Goal: Task Accomplishment & Management: Manage account settings

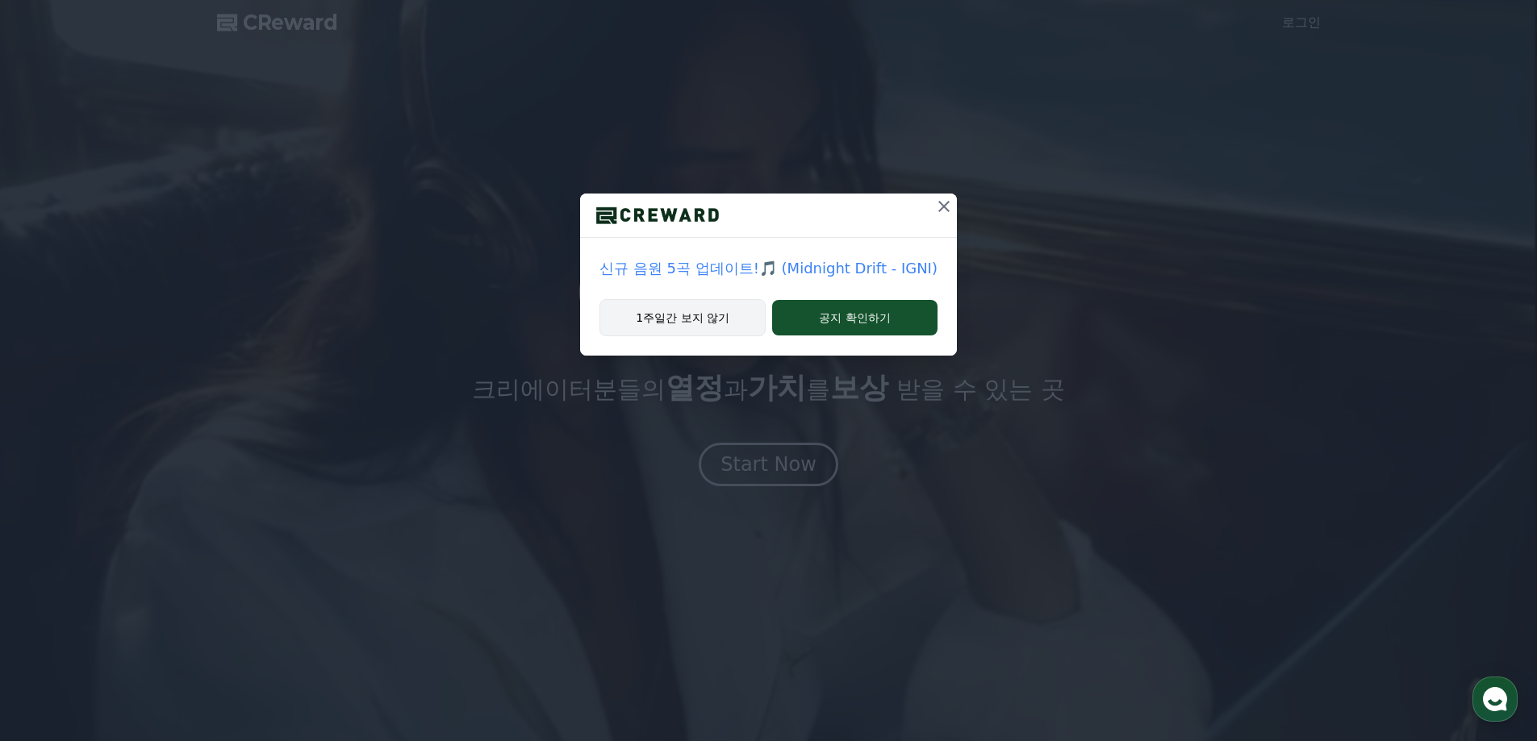
click at [742, 323] on button "1주일간 보지 않기" at bounding box center [682, 317] width 166 height 37
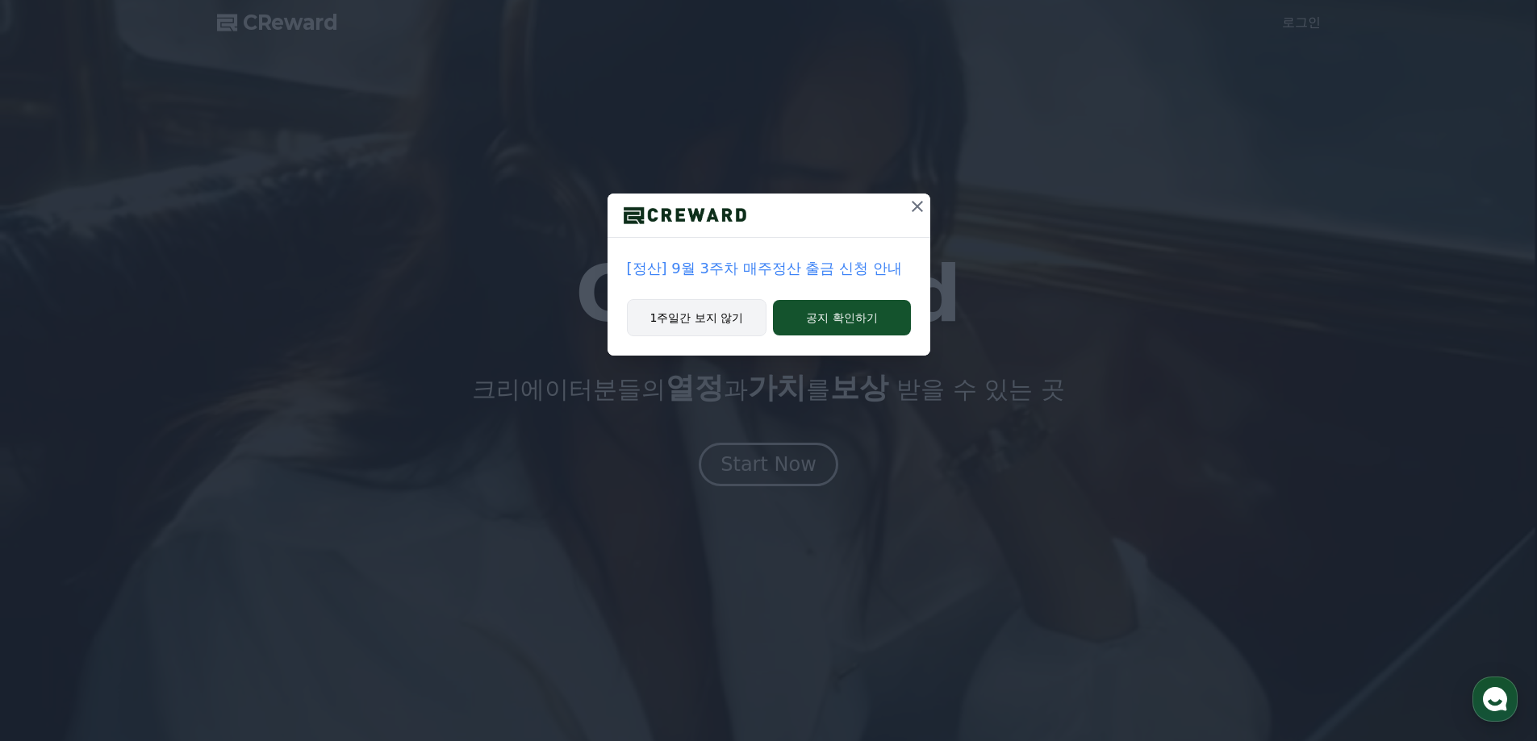
click at [720, 321] on button "1주일간 보지 않기" at bounding box center [697, 317] width 140 height 37
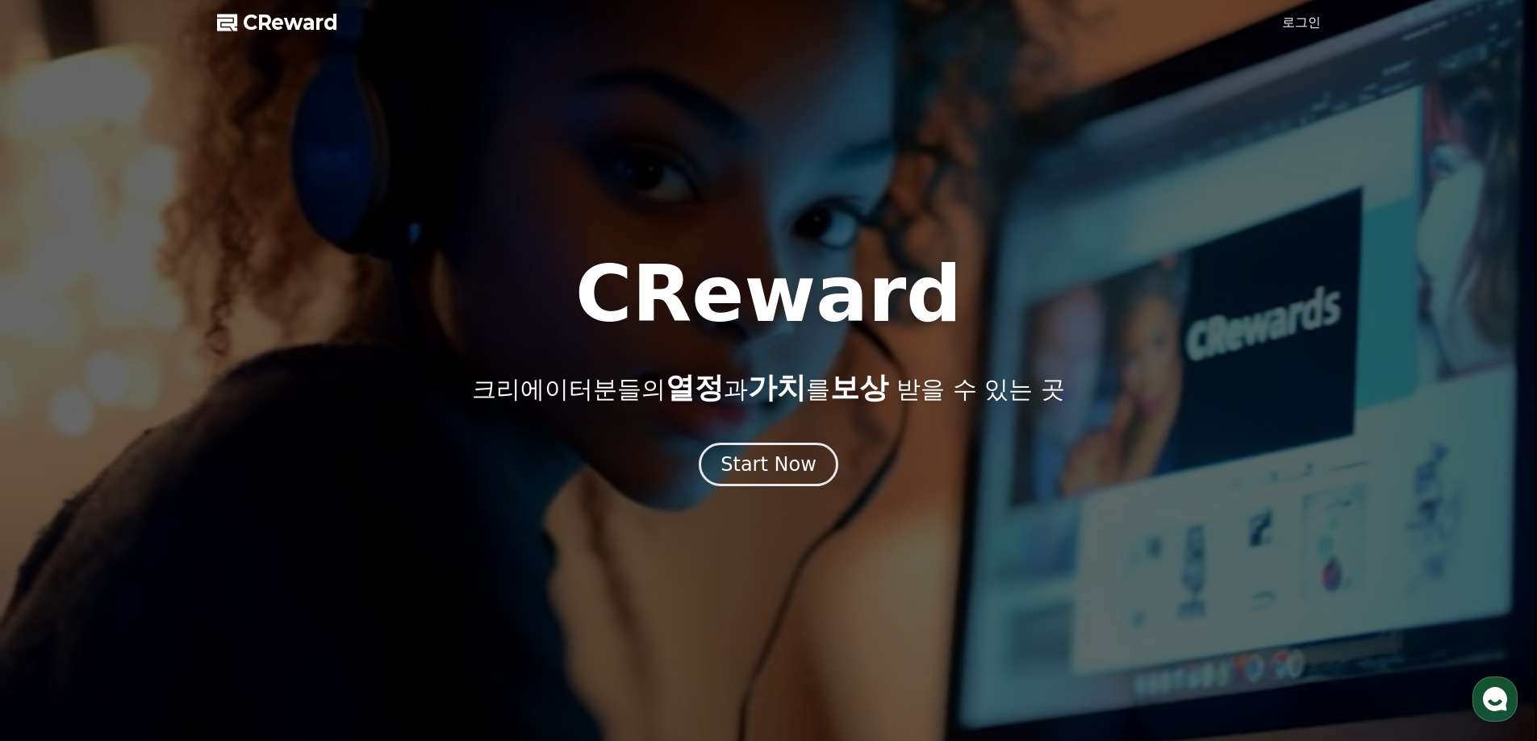
click at [1279, 23] on div at bounding box center [768, 370] width 1537 height 741
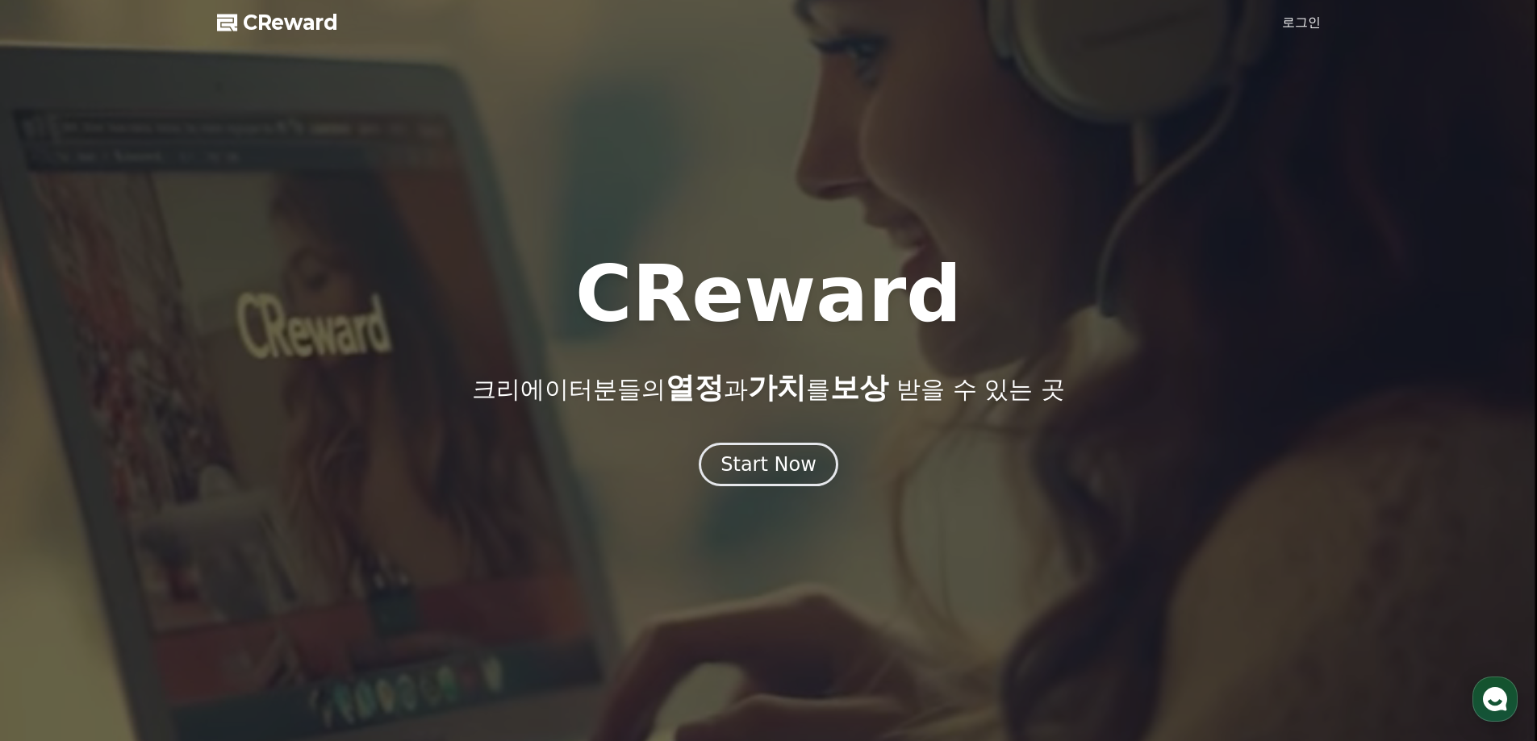
click at [1284, 22] on link "로그인" at bounding box center [1301, 22] width 39 height 19
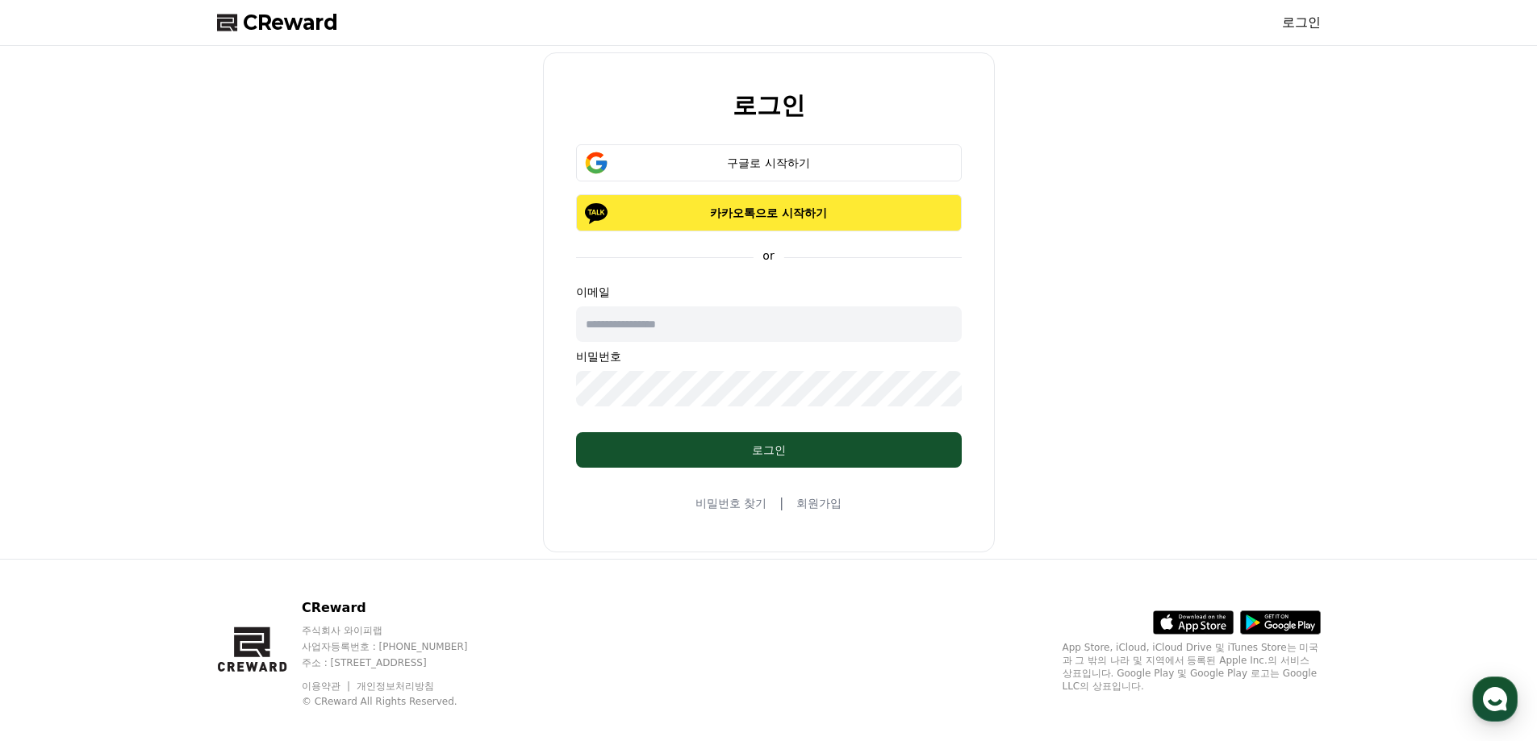
click at [776, 201] on button "카카오톡으로 시작하기" at bounding box center [769, 212] width 386 height 37
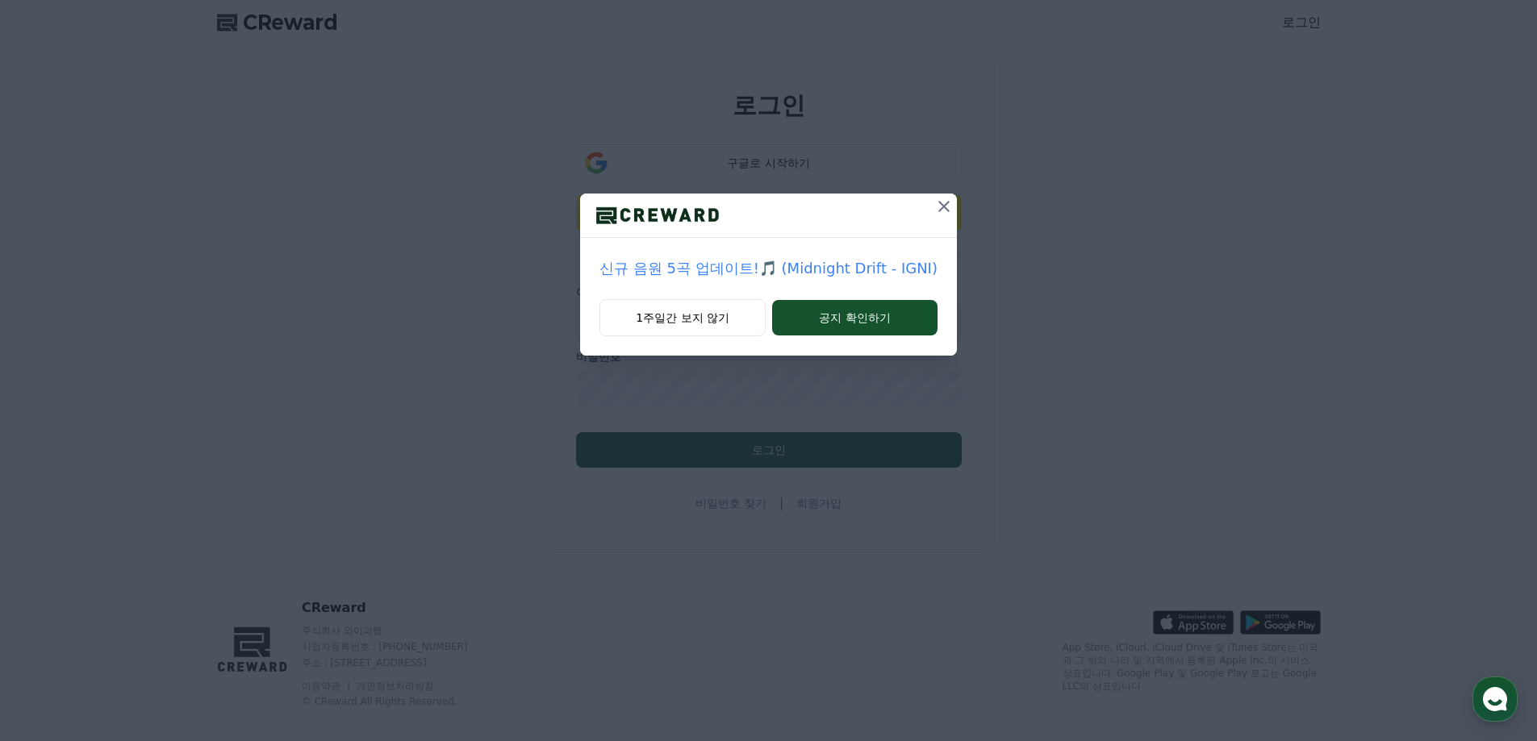
click at [937, 212] on icon at bounding box center [943, 206] width 19 height 19
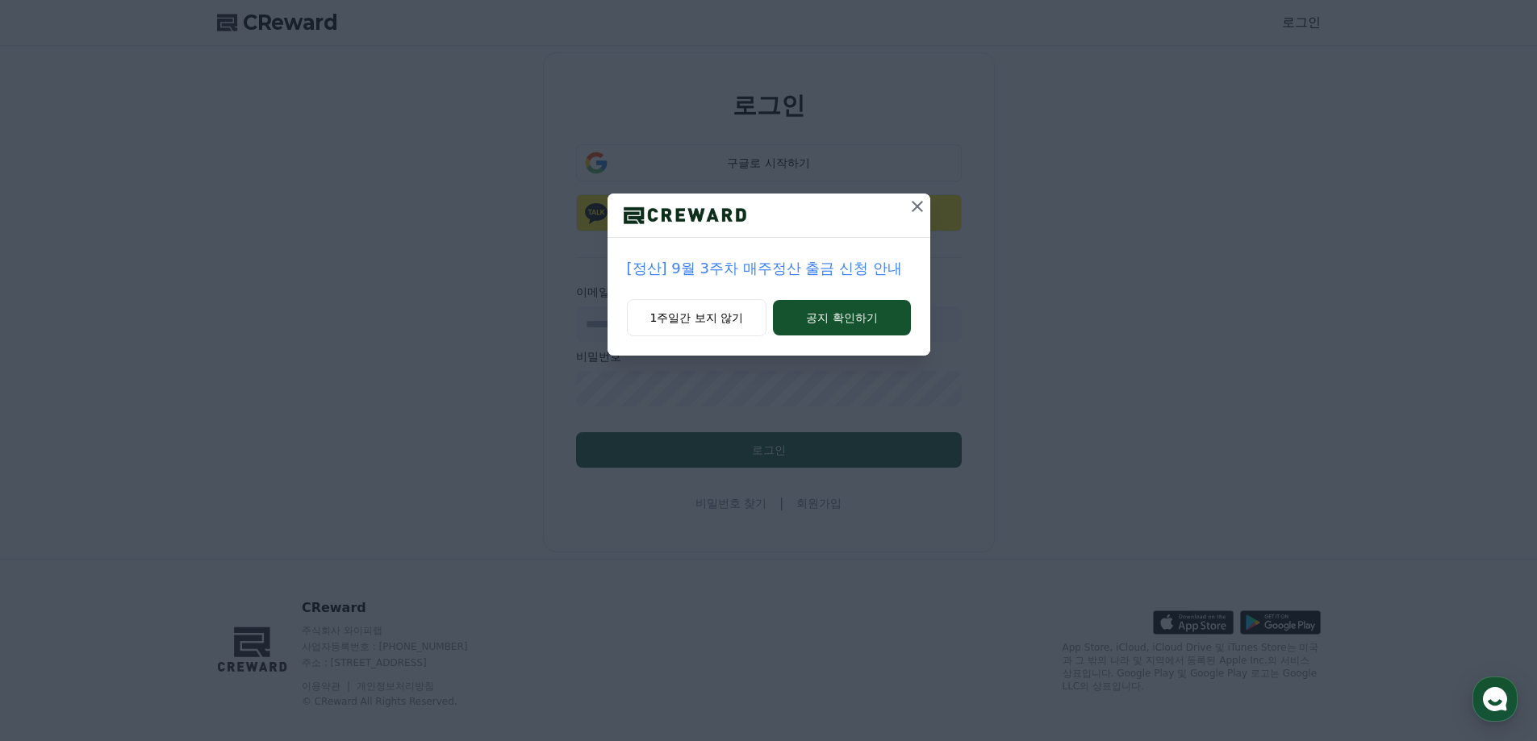
click at [909, 209] on icon at bounding box center [917, 206] width 19 height 19
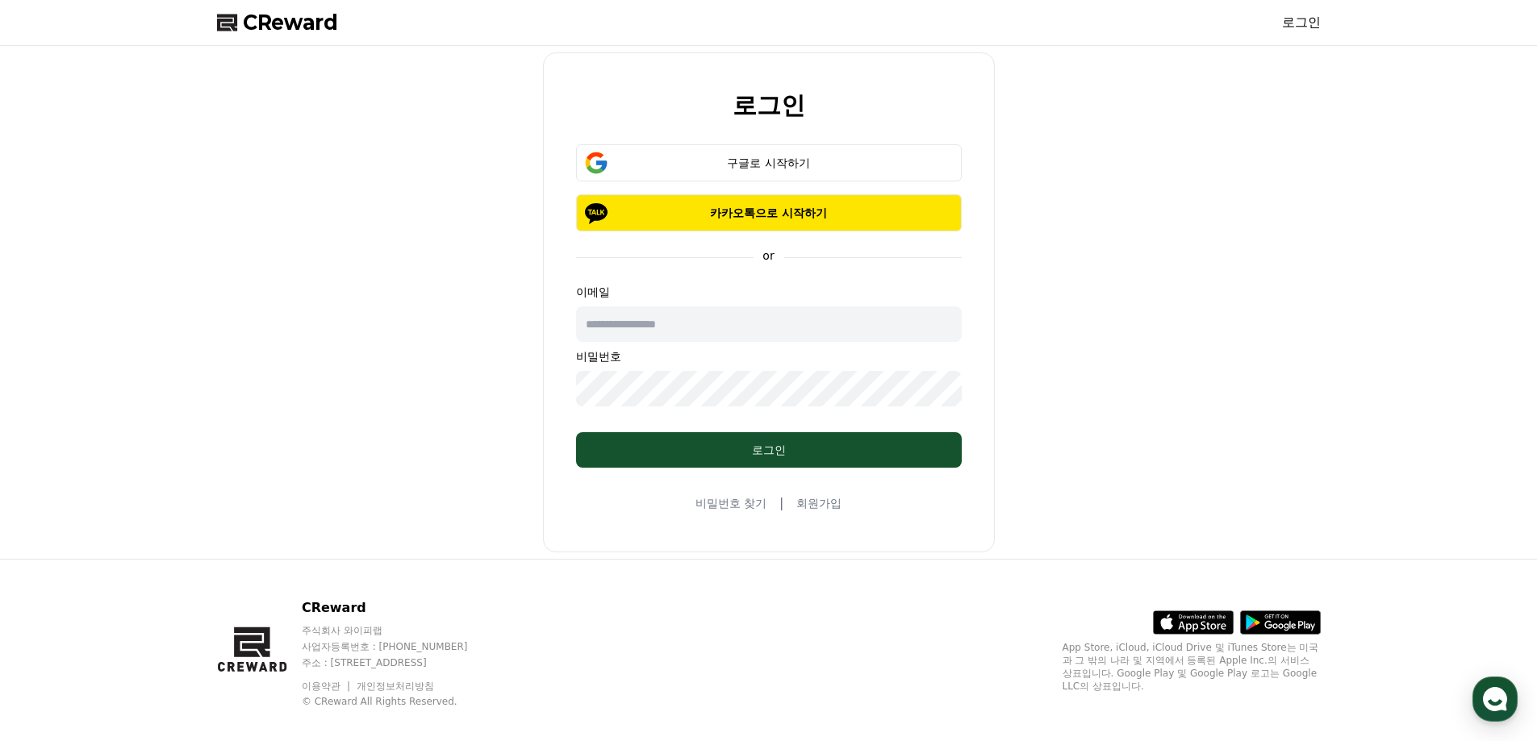
click at [818, 507] on link "회원가입" at bounding box center [818, 503] width 45 height 16
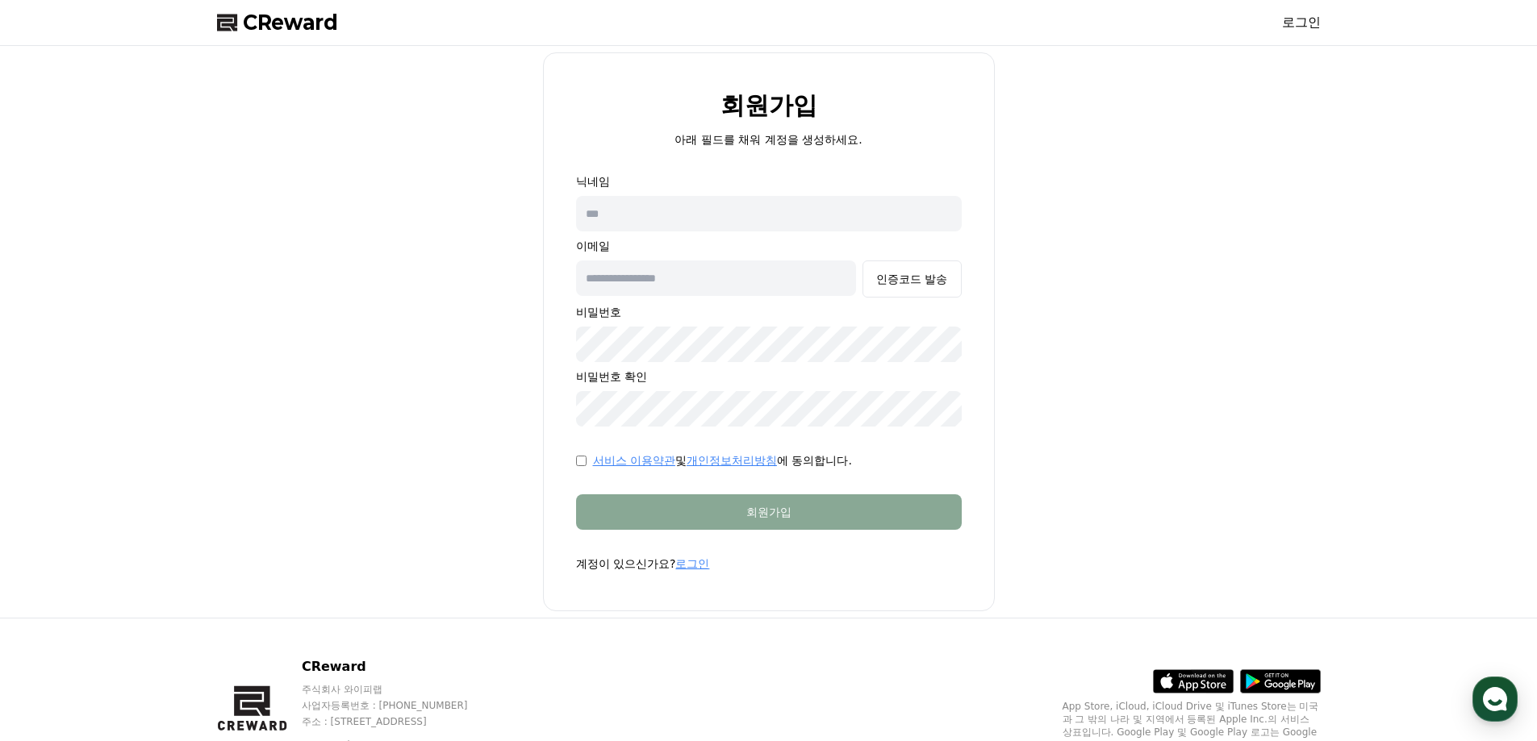
click at [720, 221] on input "text" at bounding box center [769, 213] width 386 height 35
click at [671, 203] on input "text" at bounding box center [769, 213] width 386 height 35
type input "********"
click at [667, 269] on input "text" at bounding box center [716, 278] width 281 height 35
type input "**********"
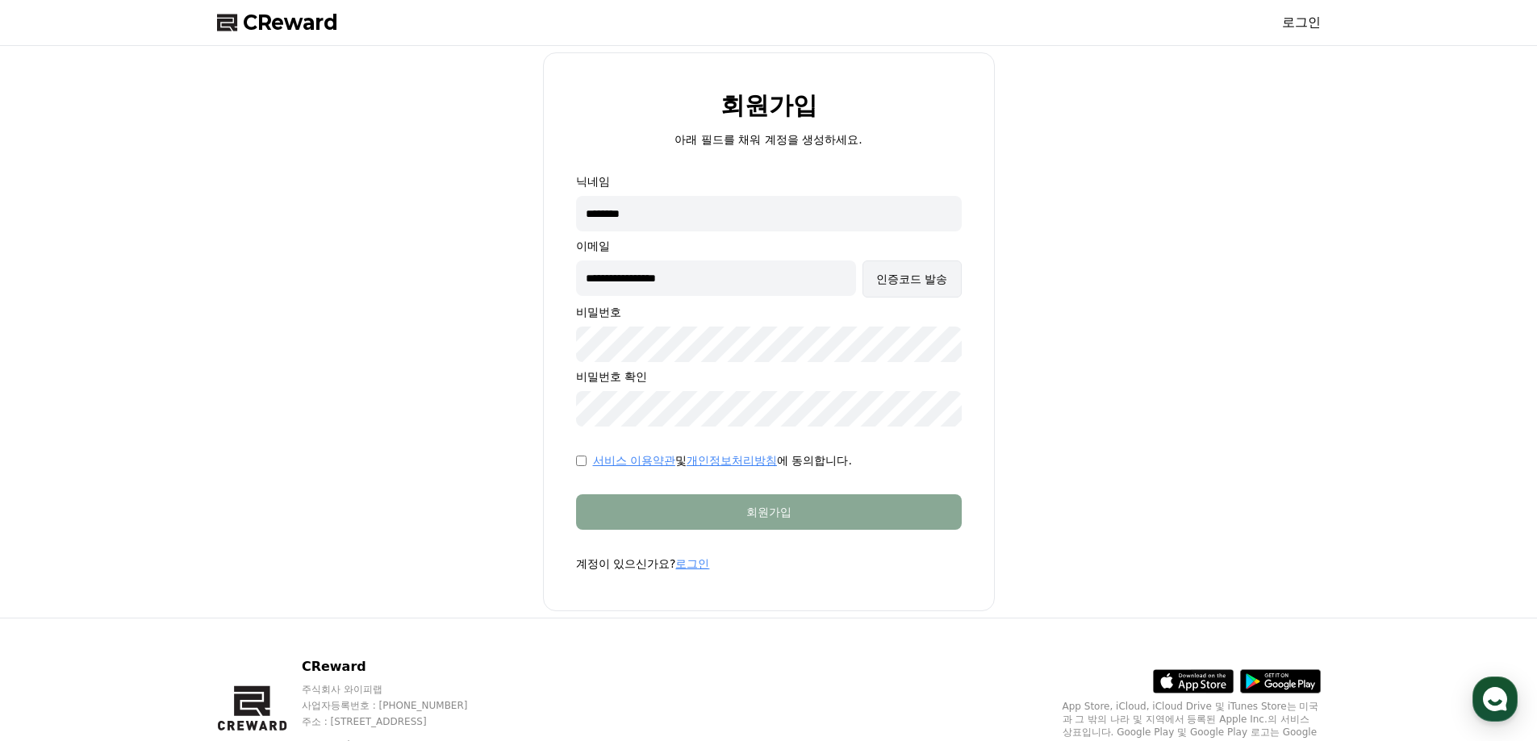
click at [920, 275] on div "인증코드 발송" at bounding box center [911, 279] width 71 height 16
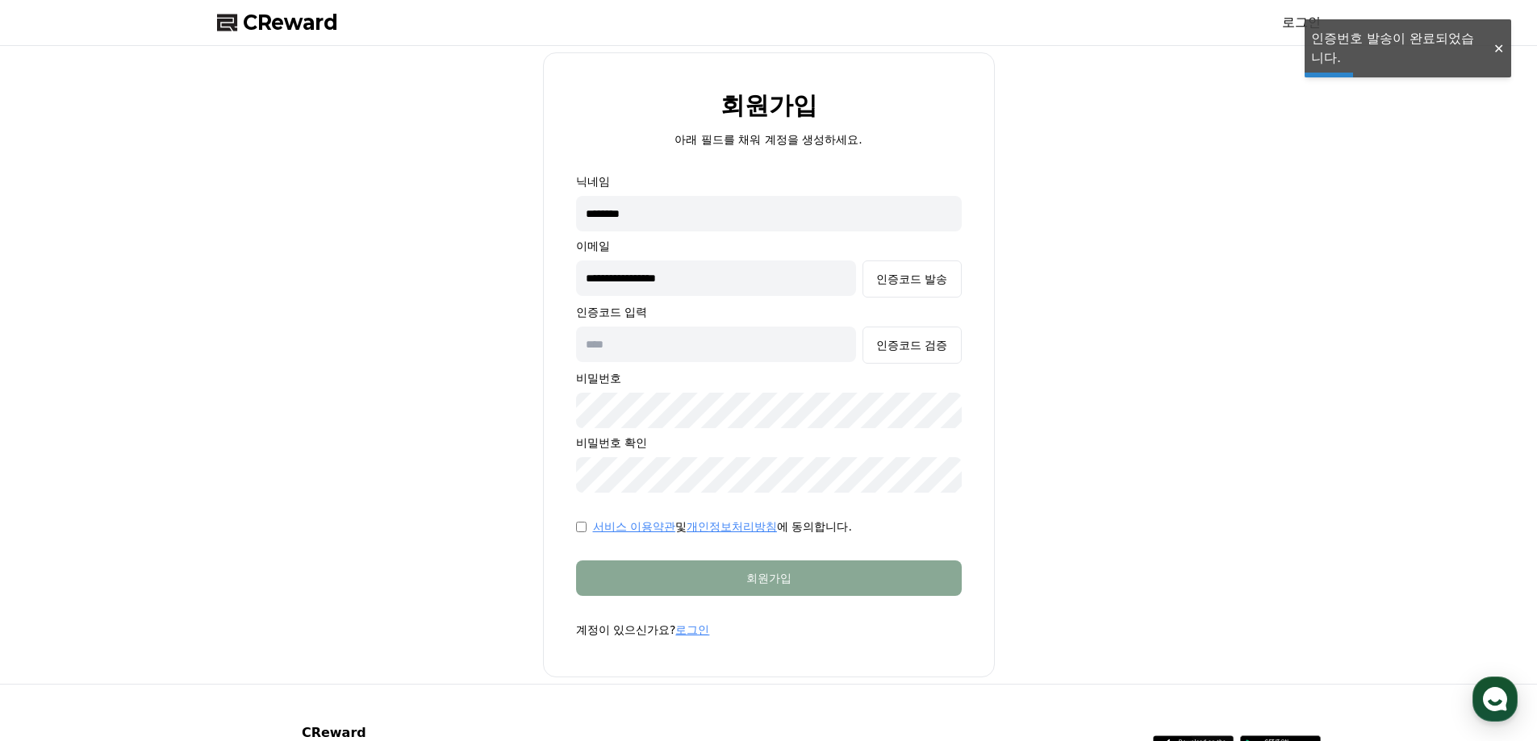
click at [760, 328] on input "text" at bounding box center [716, 344] width 281 height 35
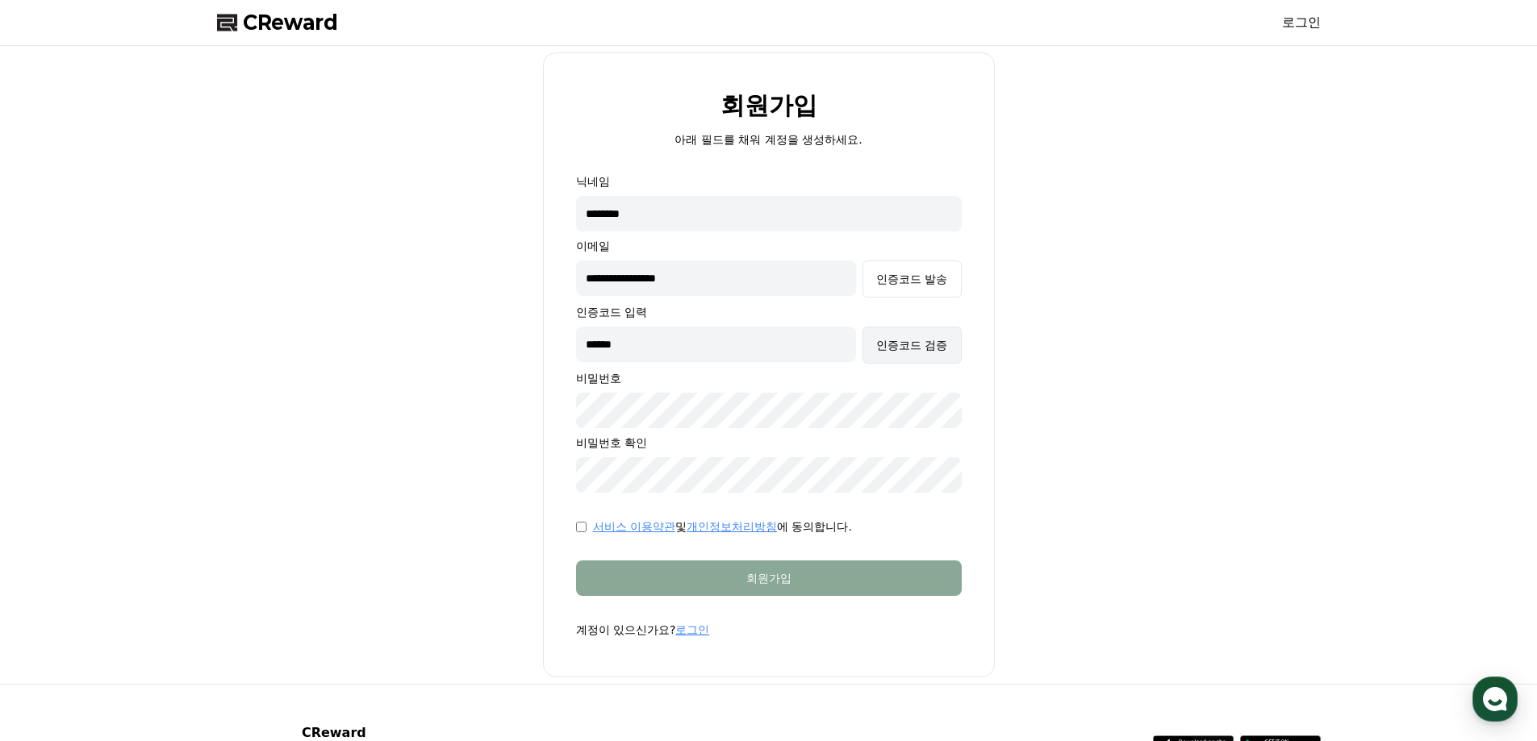
type input "******"
click at [903, 334] on button "인증코드 검증" at bounding box center [911, 345] width 98 height 37
click at [570, 528] on form "**********" at bounding box center [768, 405] width 437 height 465
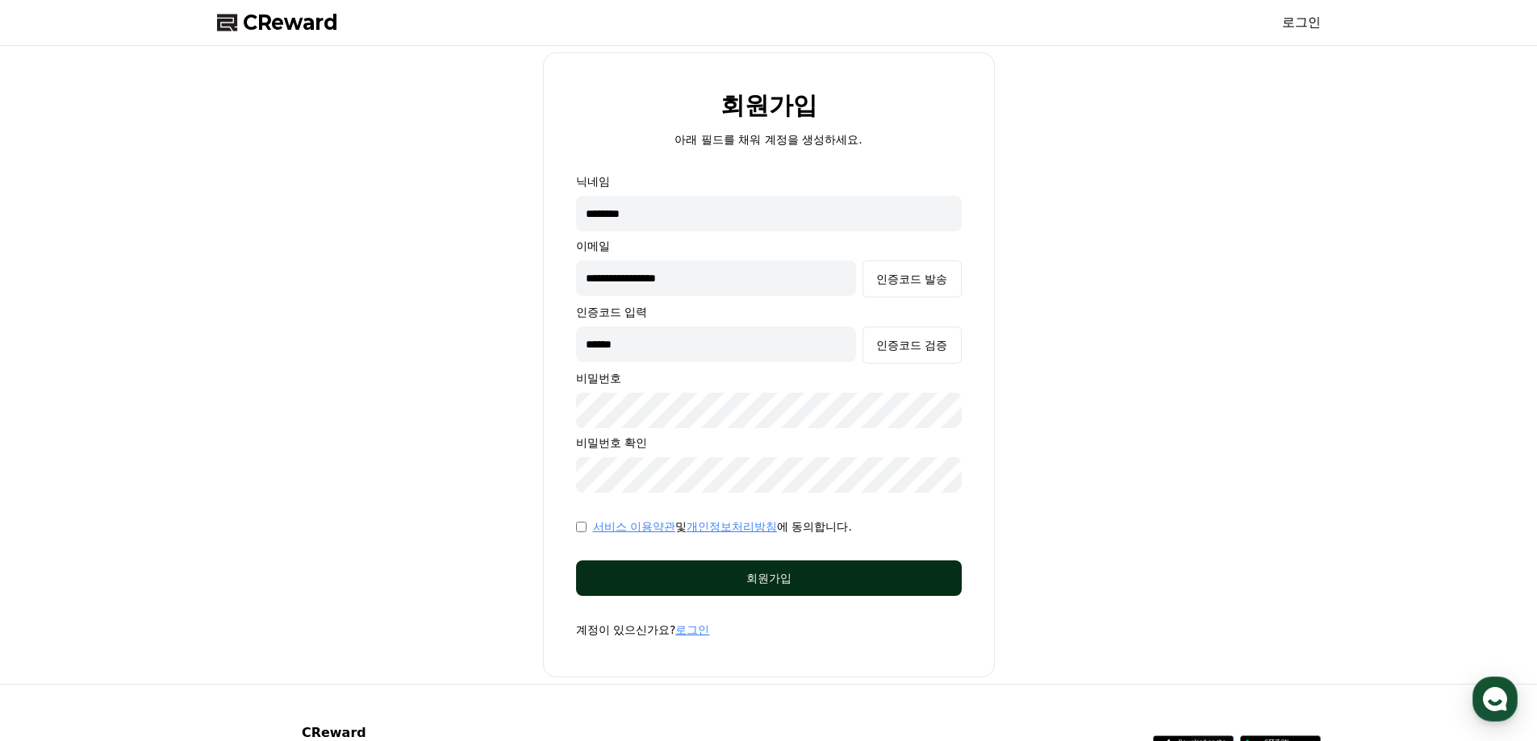
click at [622, 581] on div "회원가입" at bounding box center [768, 578] width 321 height 16
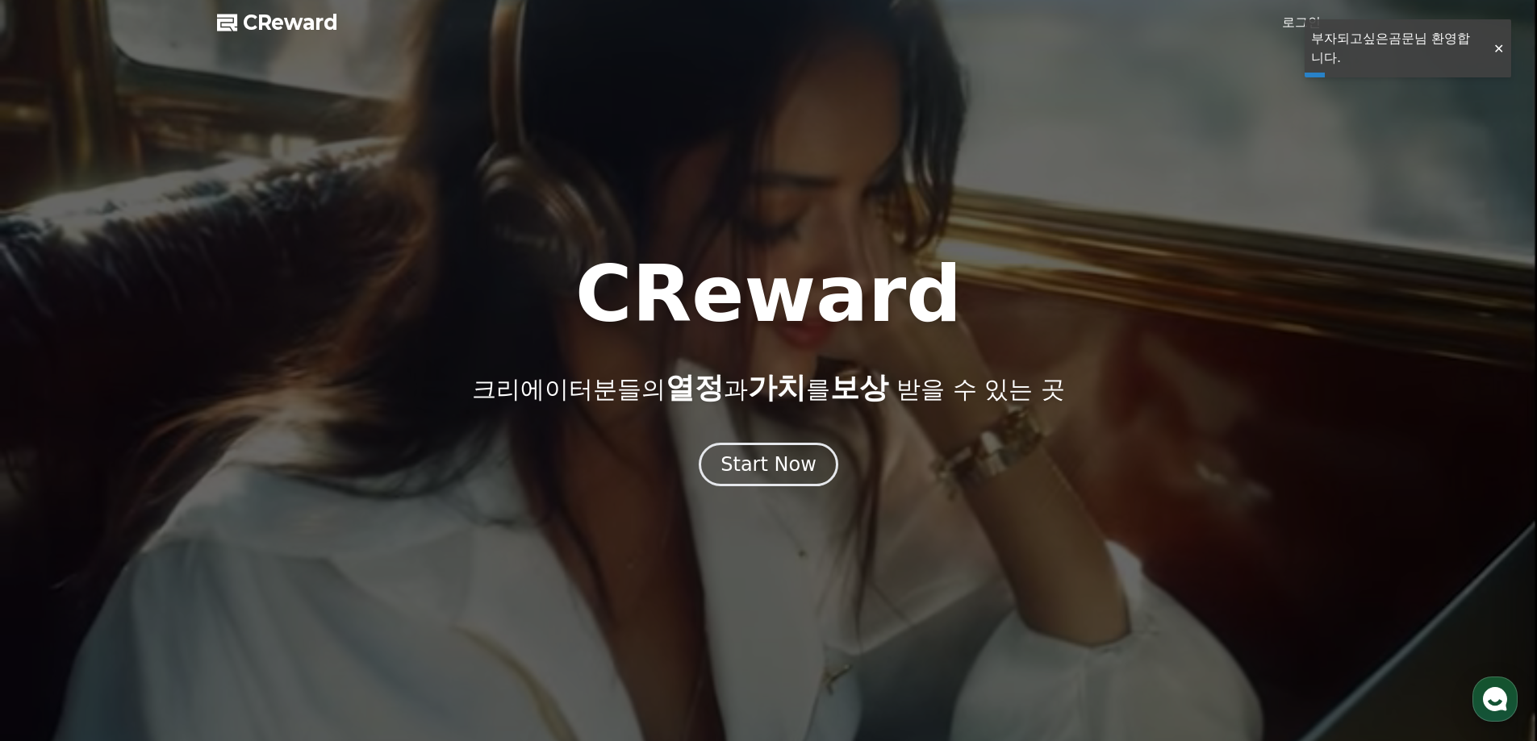
click at [1490, 56] on div at bounding box center [1498, 48] width 26 height 15
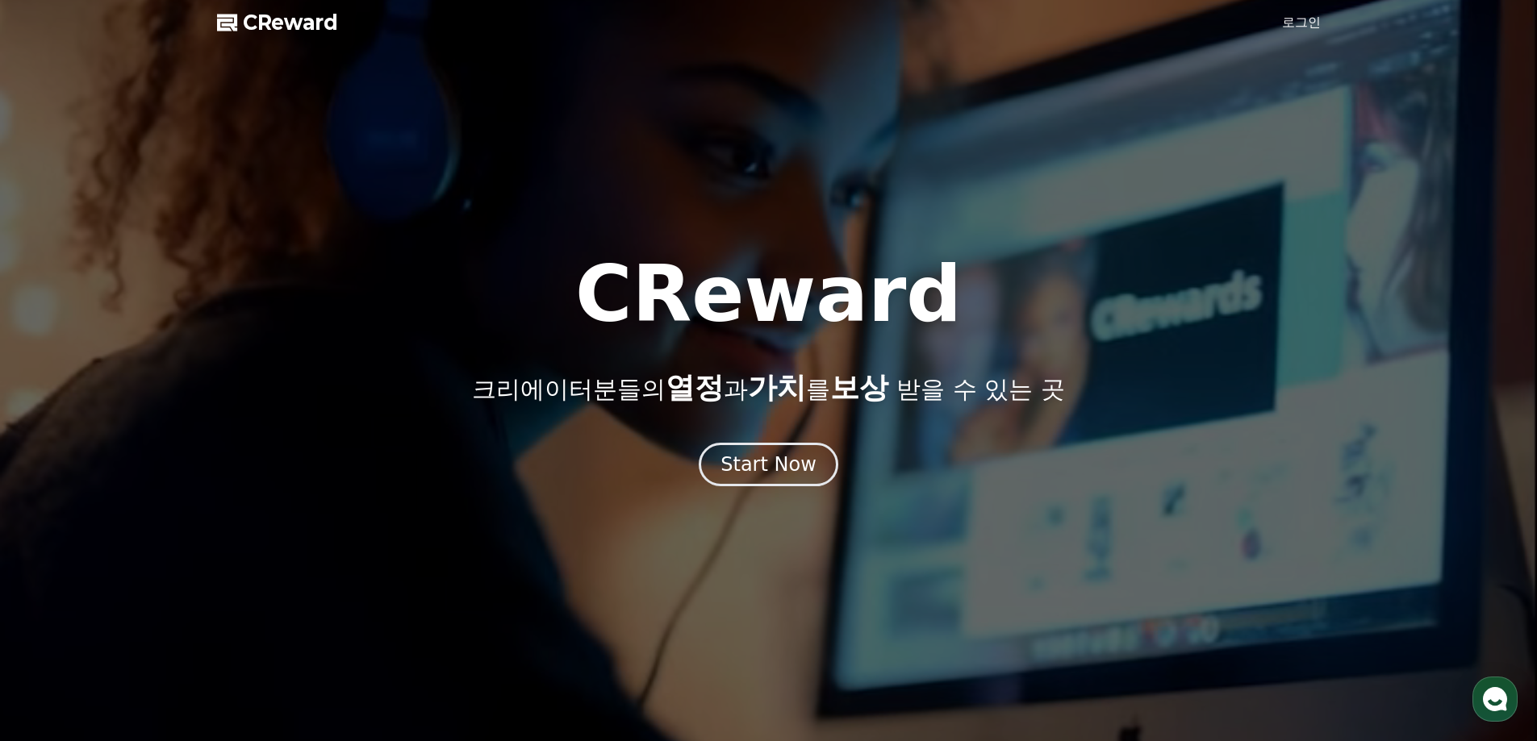
click at [1306, 17] on link "로그인" at bounding box center [1301, 22] width 39 height 19
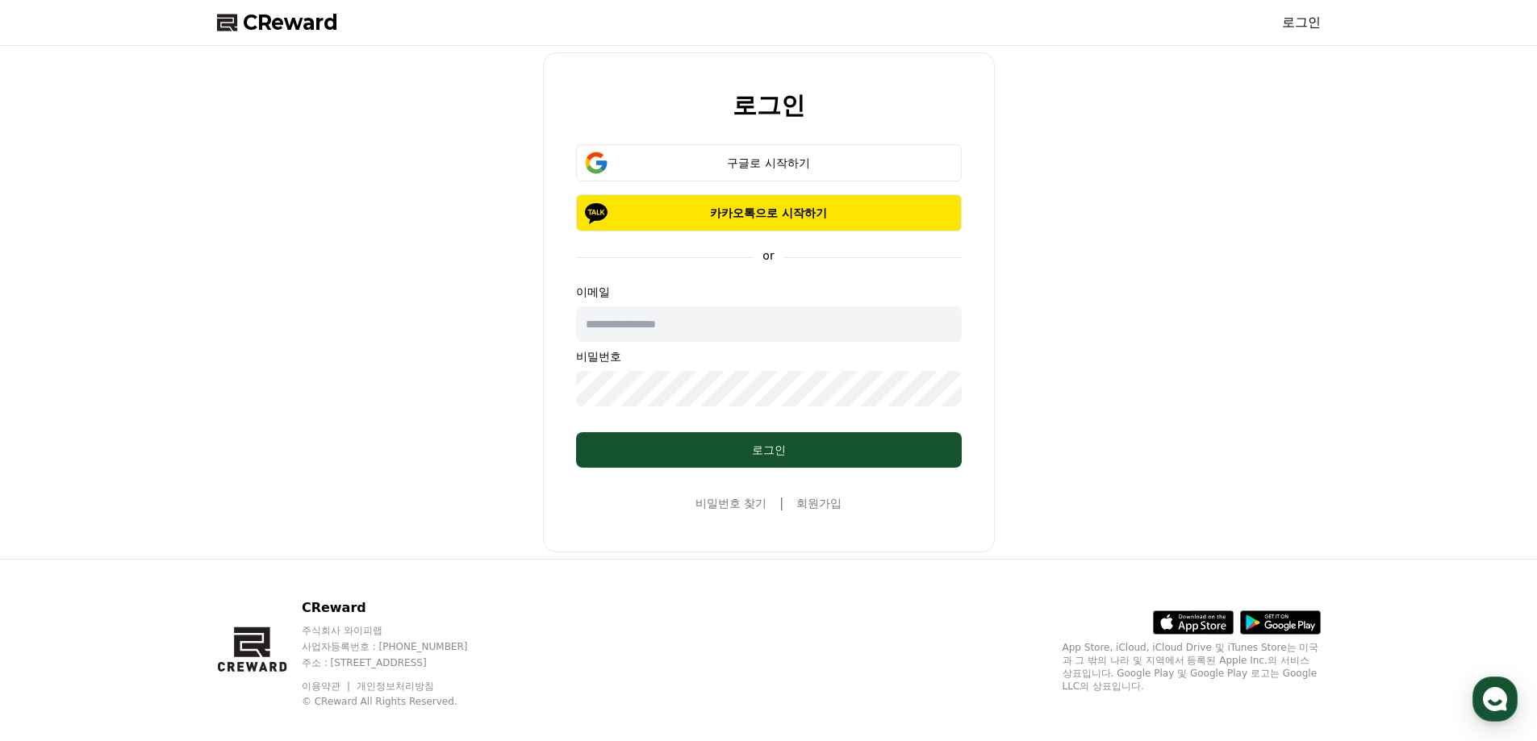
click at [743, 313] on input "text" at bounding box center [769, 324] width 386 height 35
type input "**********"
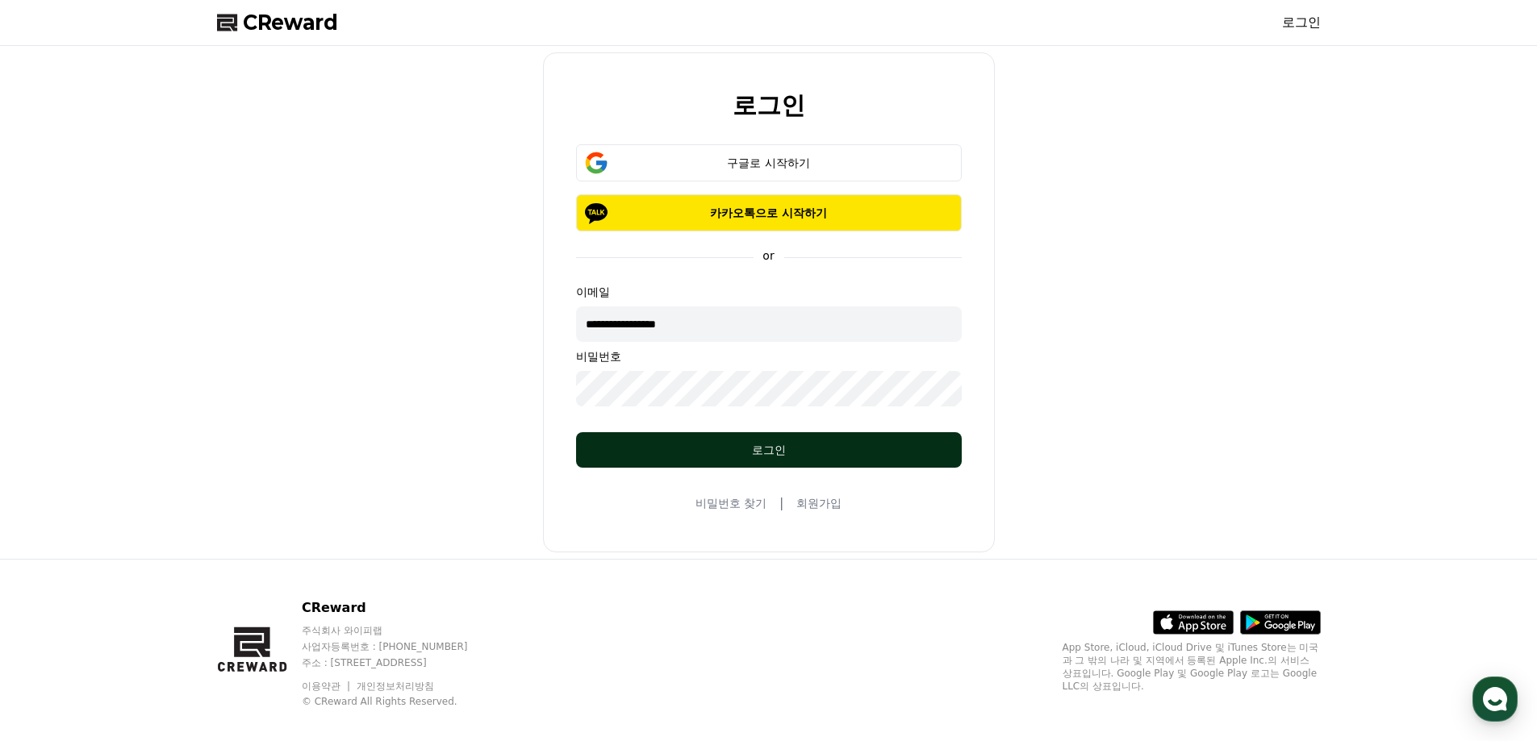
click at [720, 440] on button "로그인" at bounding box center [769, 449] width 386 height 35
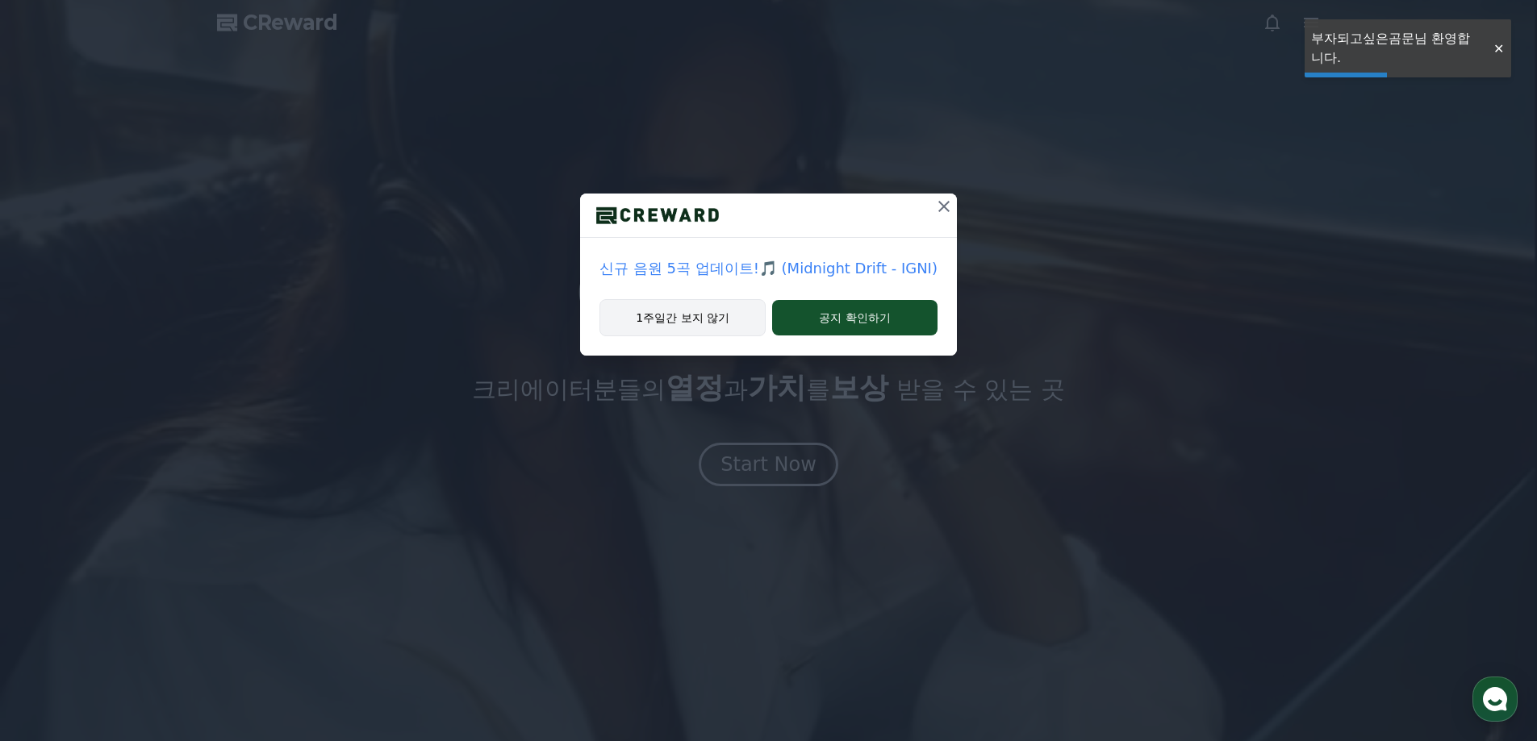
click at [708, 312] on button "1주일간 보지 않기" at bounding box center [682, 317] width 166 height 37
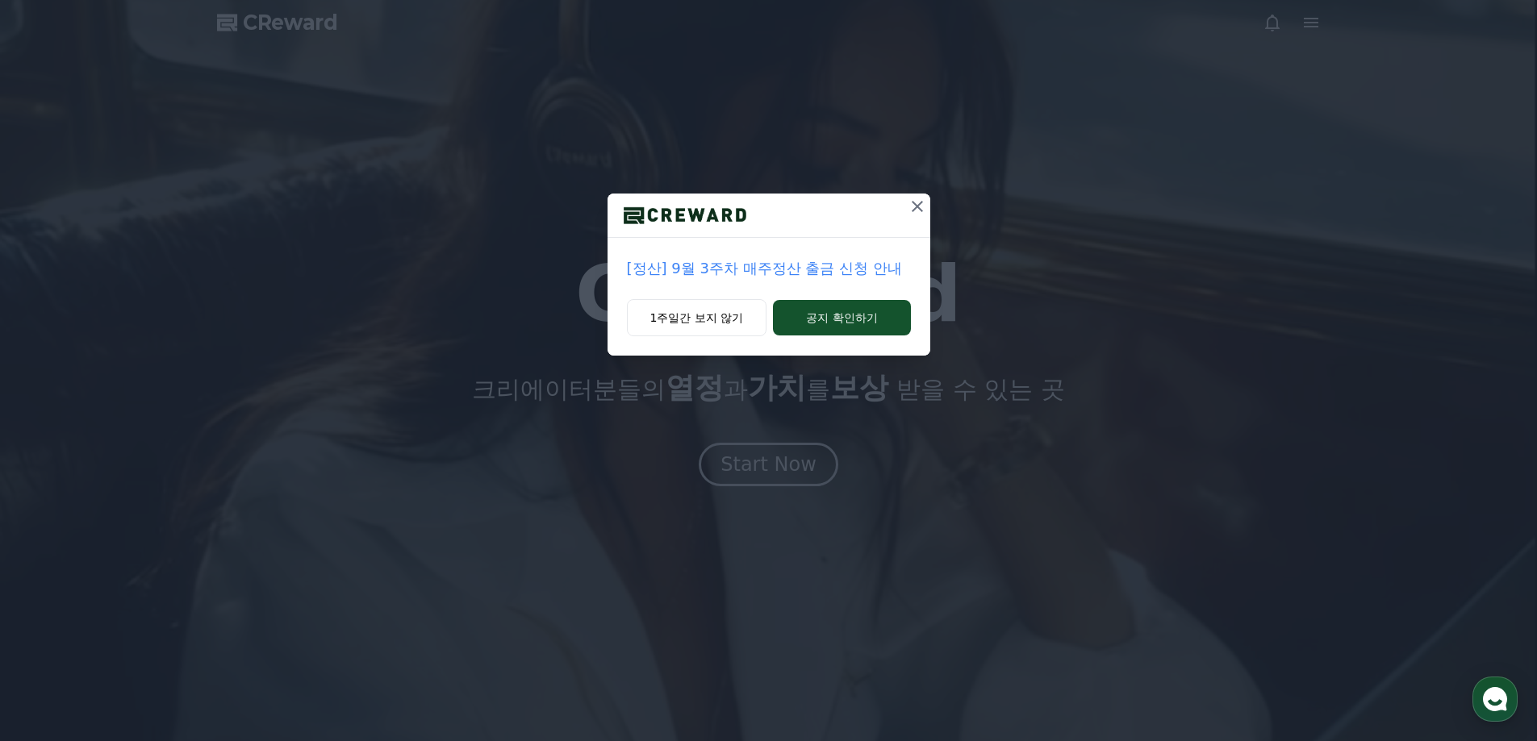
click at [929, 199] on button at bounding box center [917, 207] width 26 height 26
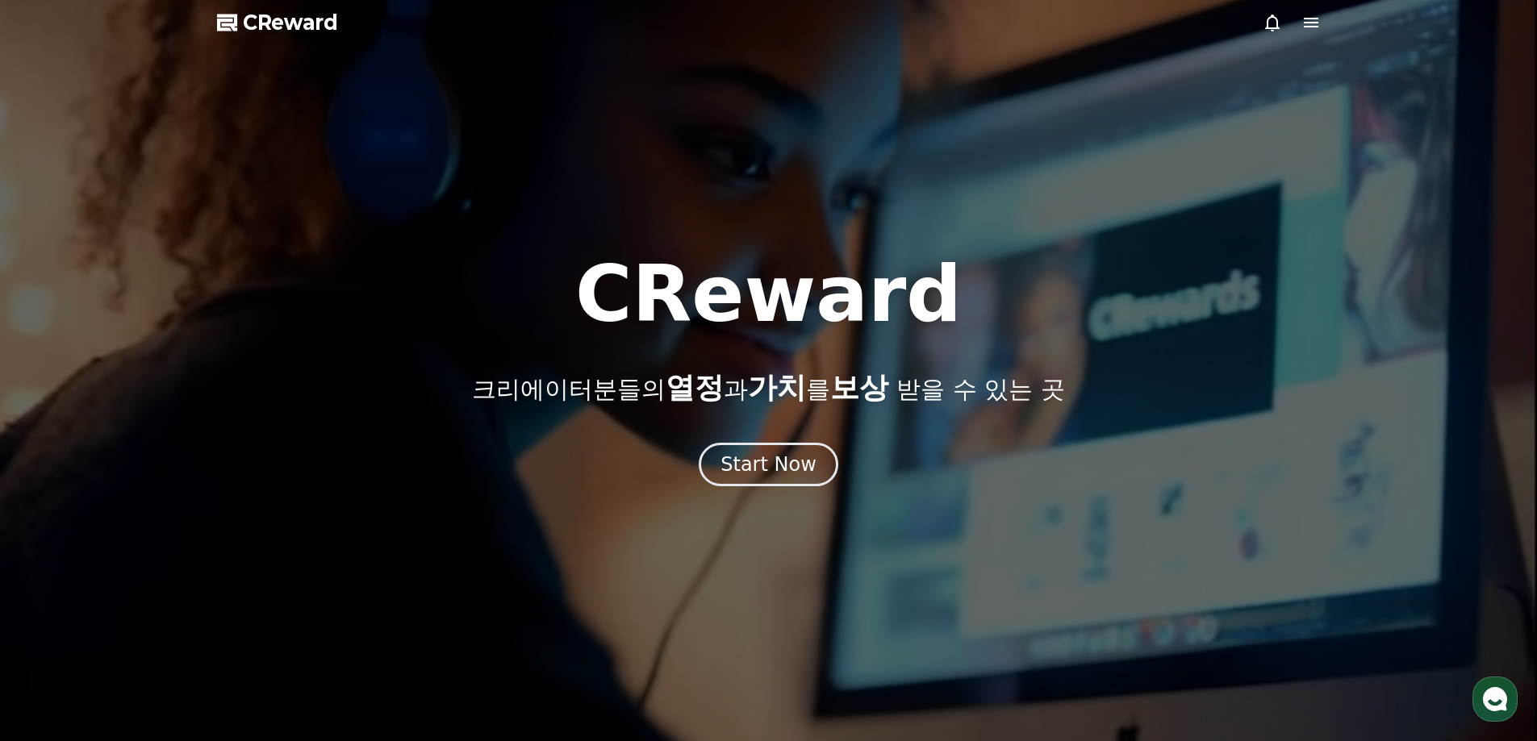
click at [1306, 23] on icon at bounding box center [1311, 23] width 15 height 10
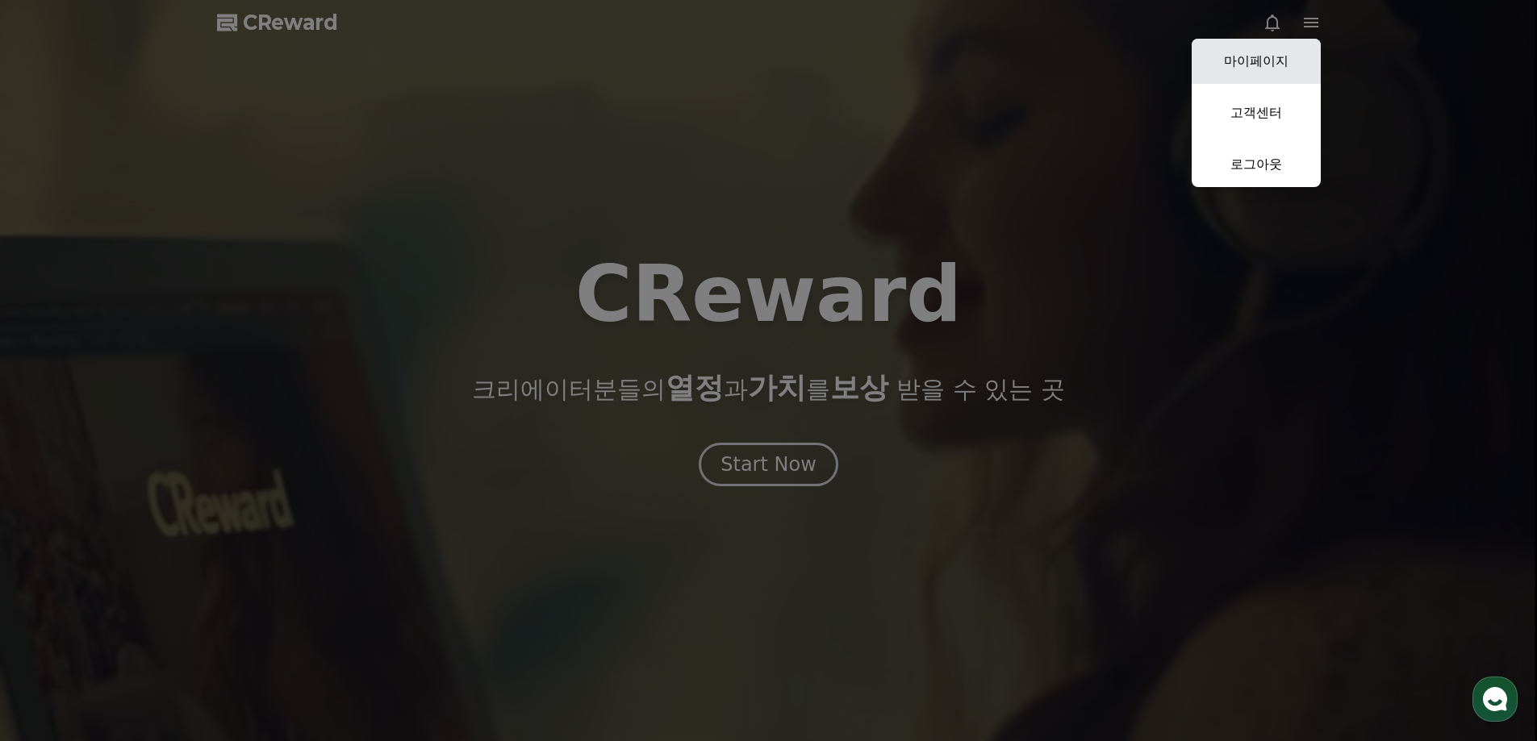
click at [1282, 61] on link "마이페이지" at bounding box center [1256, 61] width 129 height 45
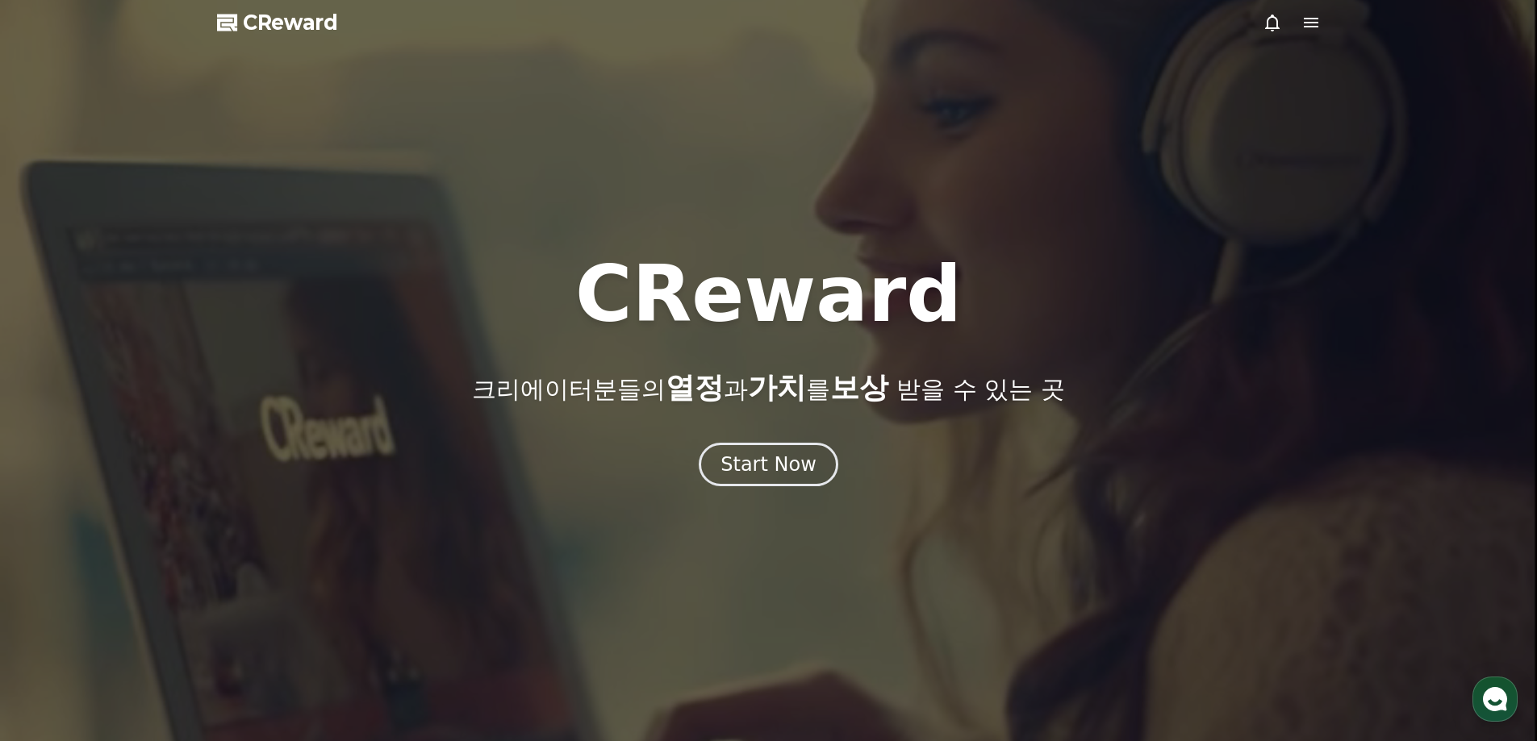
select select "**********"
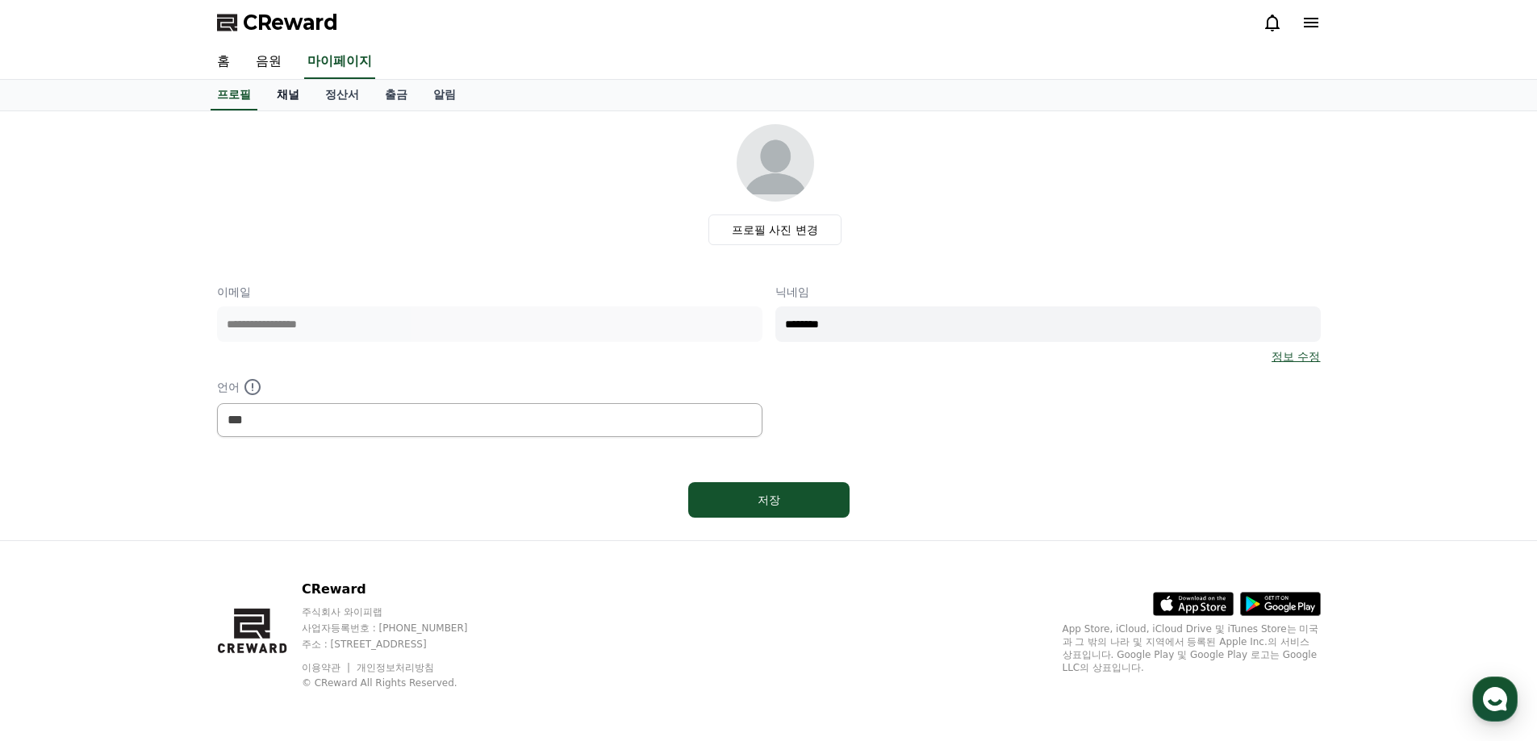
click at [294, 97] on link "채널" at bounding box center [288, 95] width 48 height 31
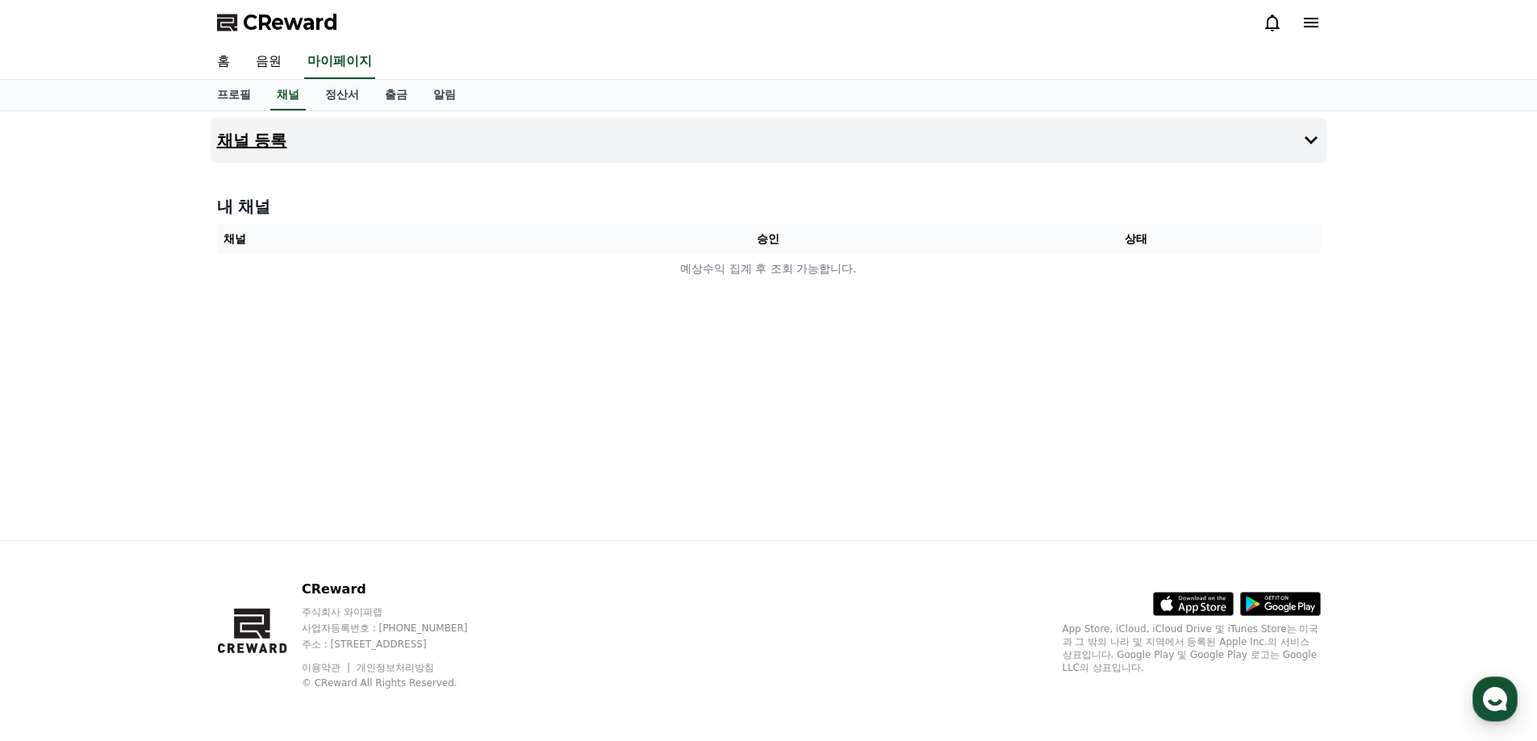
click at [428, 133] on button "채널 등록" at bounding box center [769, 140] width 1117 height 45
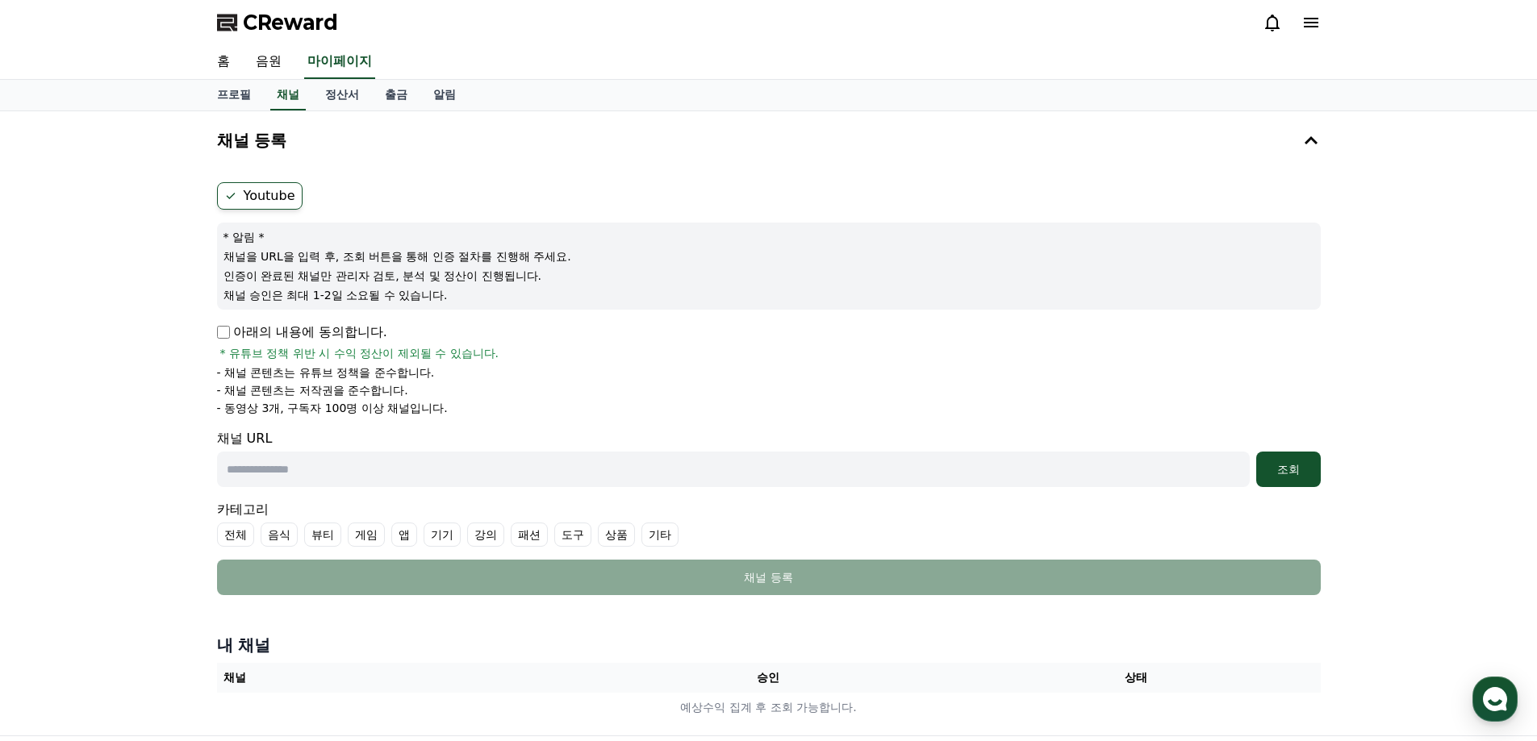
click at [235, 205] on label "Youtube" at bounding box center [260, 195] width 86 height 27
click at [223, 340] on p "아래의 내용에 동의합니다." at bounding box center [302, 332] width 170 height 19
click at [432, 470] on input "text" at bounding box center [733, 469] width 1033 height 35
paste input "**********"
type input "**********"
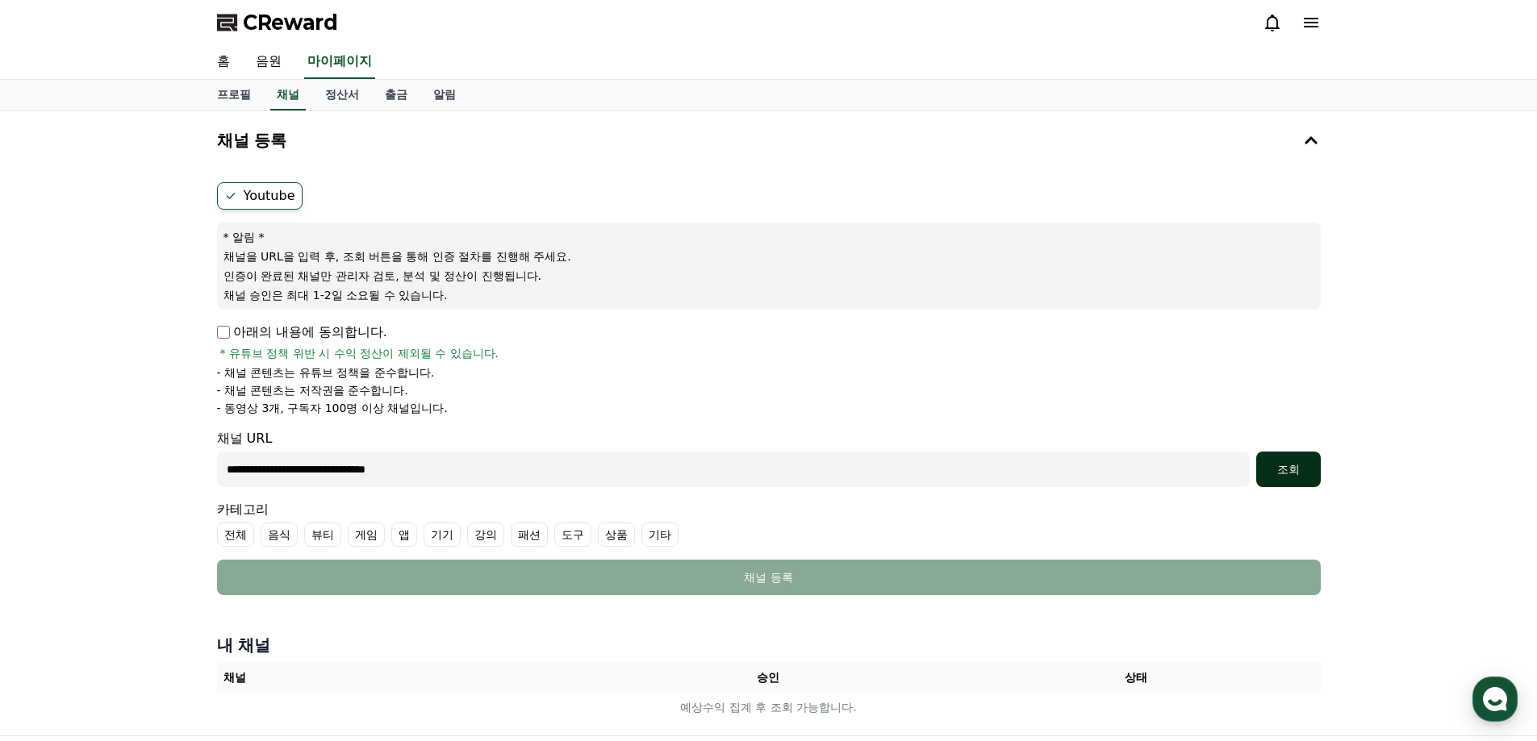
click at [1291, 464] on div "조회" at bounding box center [1289, 469] width 52 height 16
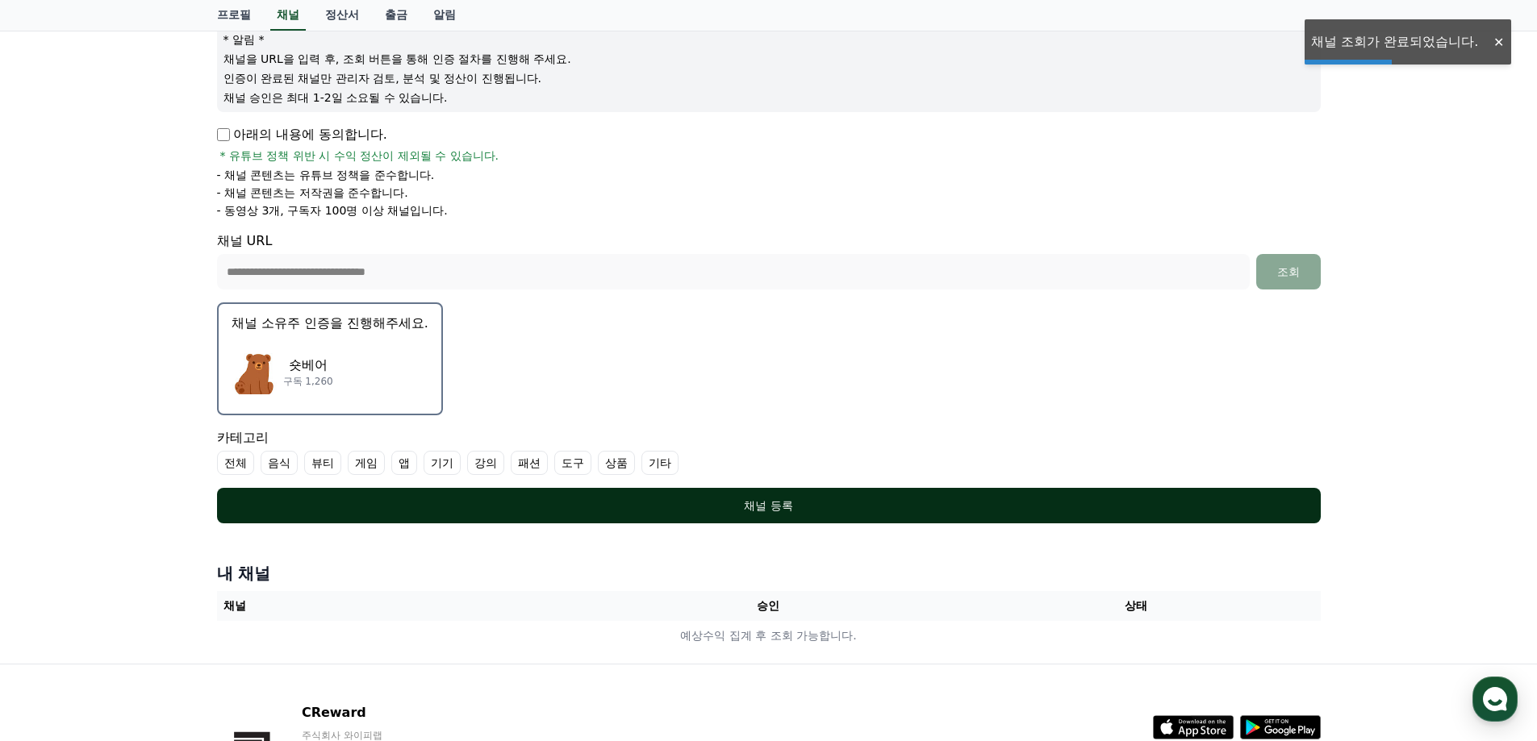
scroll to position [269, 0]
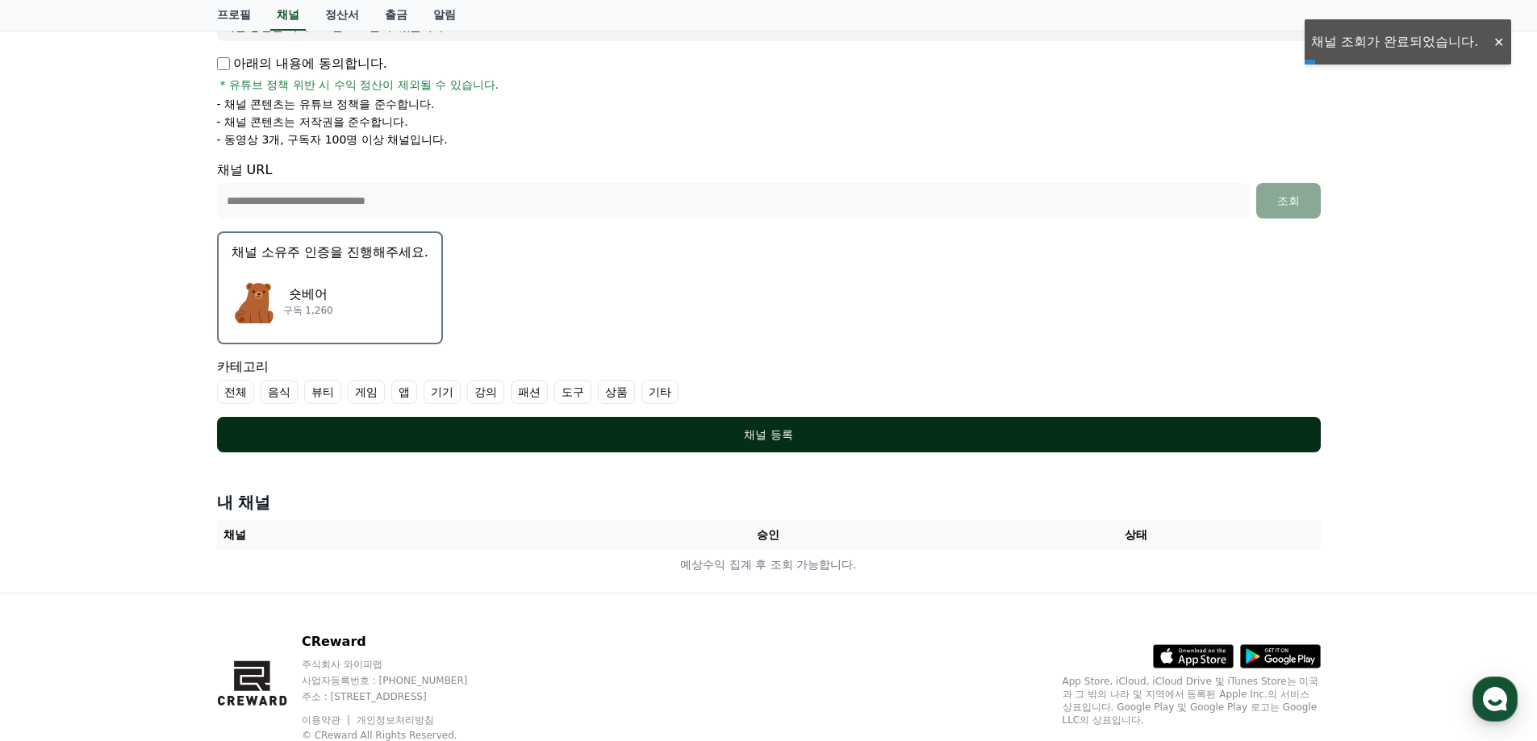
click at [558, 430] on div "채널 등록" at bounding box center [768, 435] width 1039 height 16
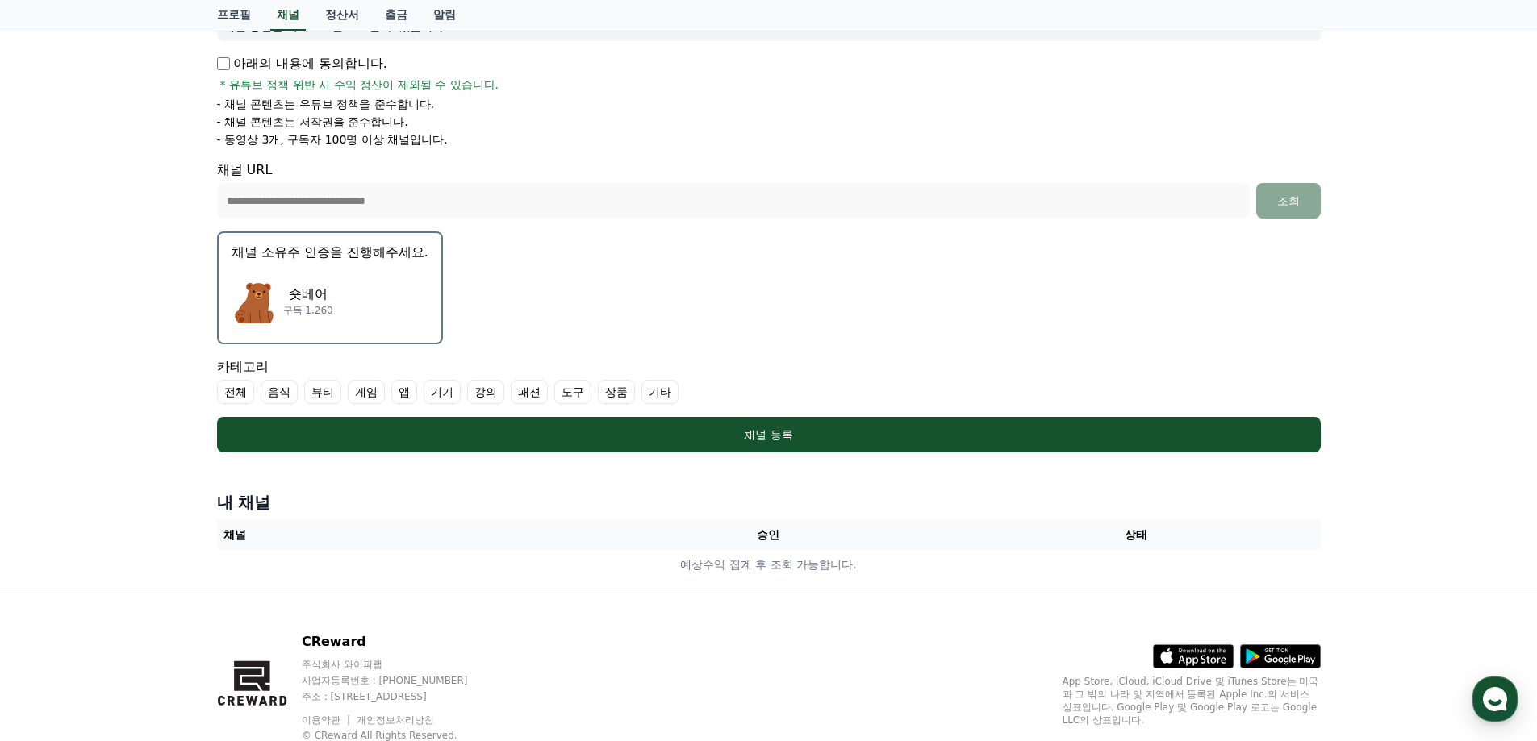
click at [666, 399] on label "기타" at bounding box center [659, 392] width 37 height 24
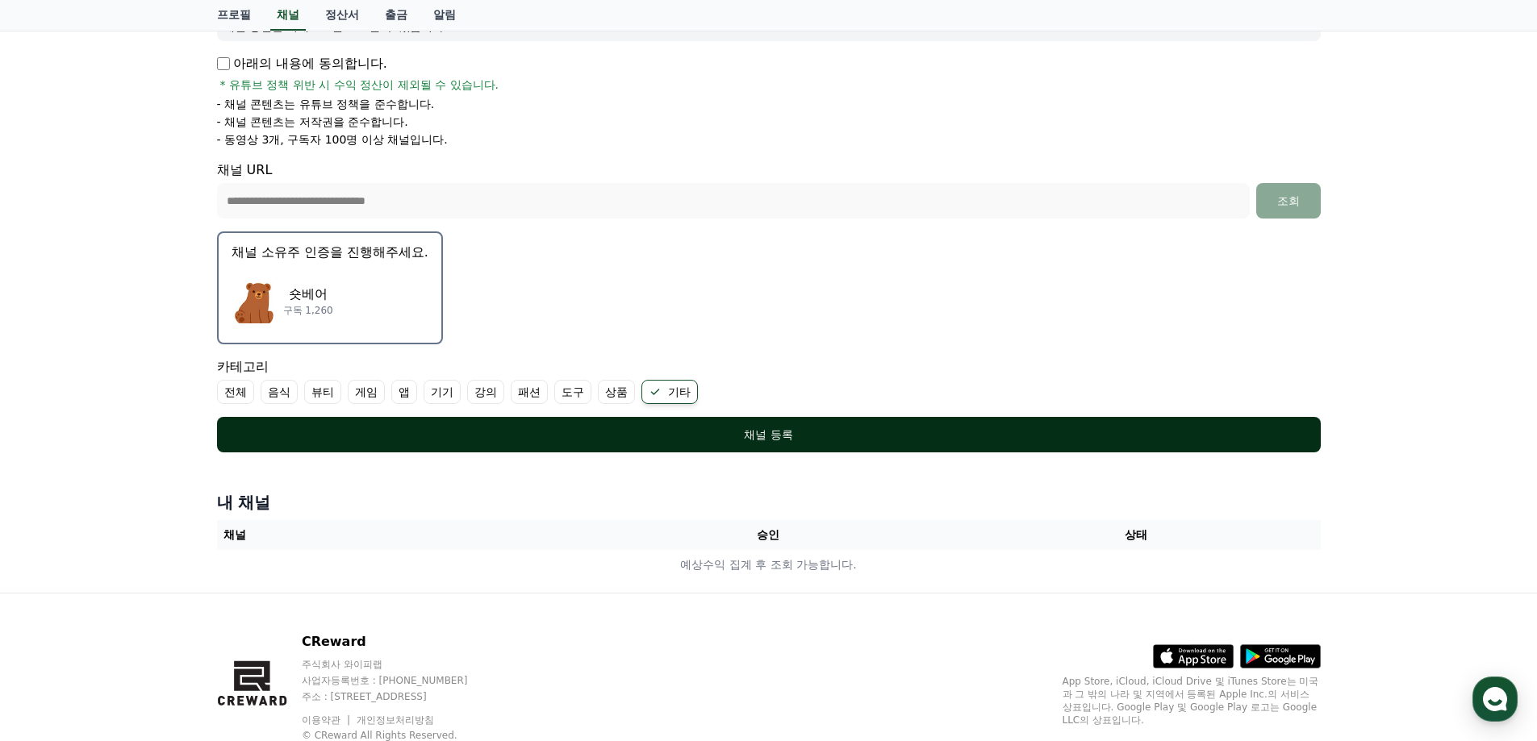
click at [419, 440] on div "채널 등록" at bounding box center [768, 435] width 1039 height 16
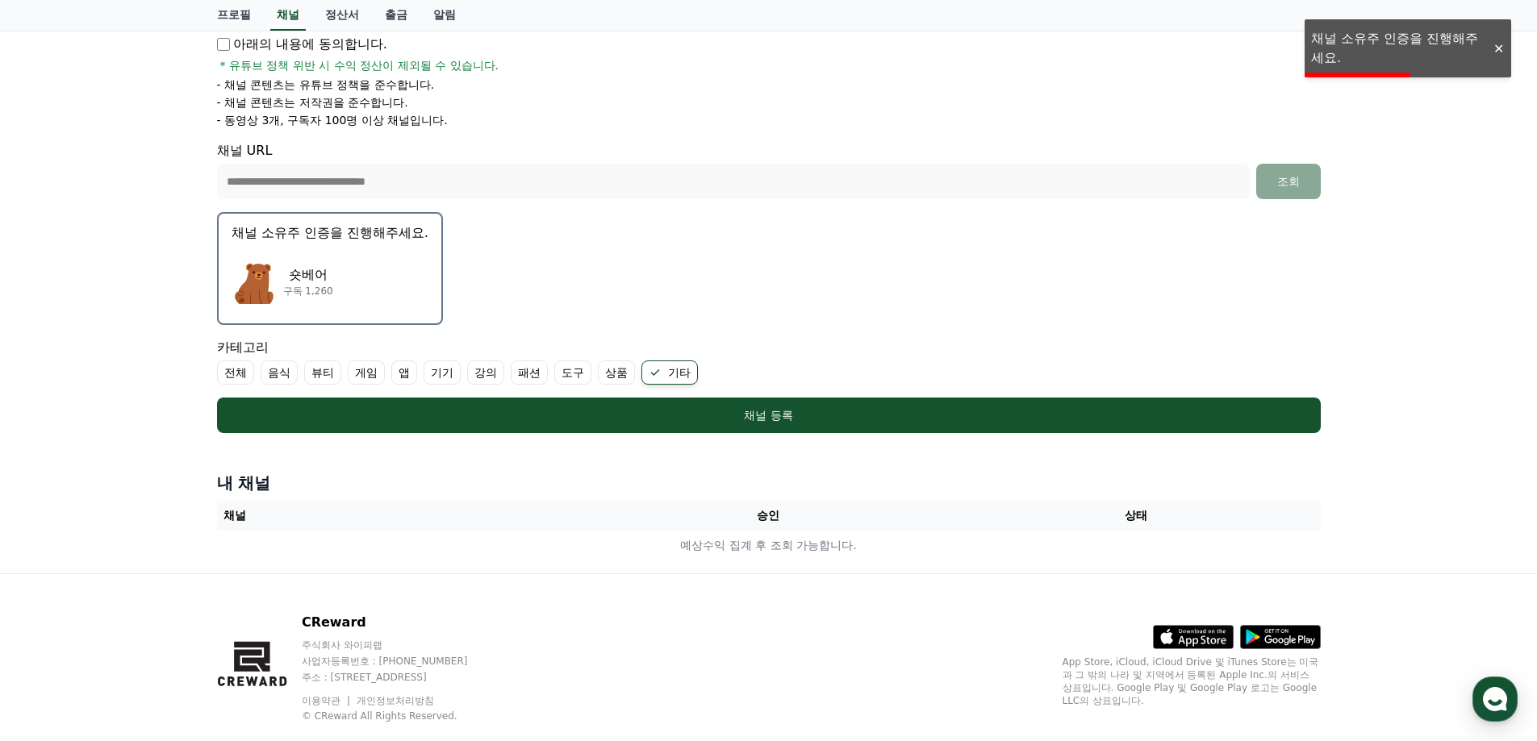
scroll to position [321, 0]
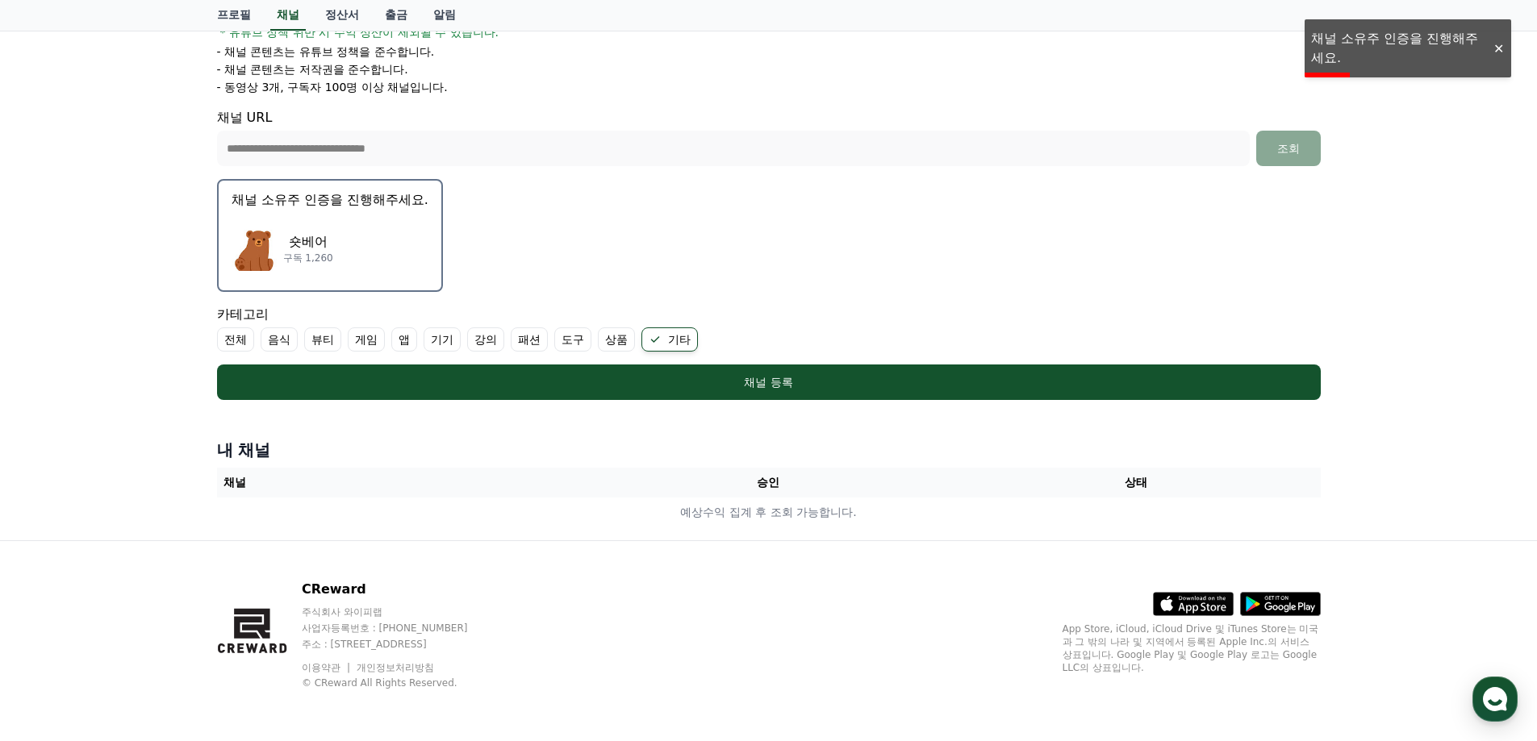
click at [1405, 54] on div "**********" at bounding box center [768, 165] width 1537 height 750
click at [333, 263] on div "숏베어 구독 1,260" at bounding box center [330, 248] width 197 height 65
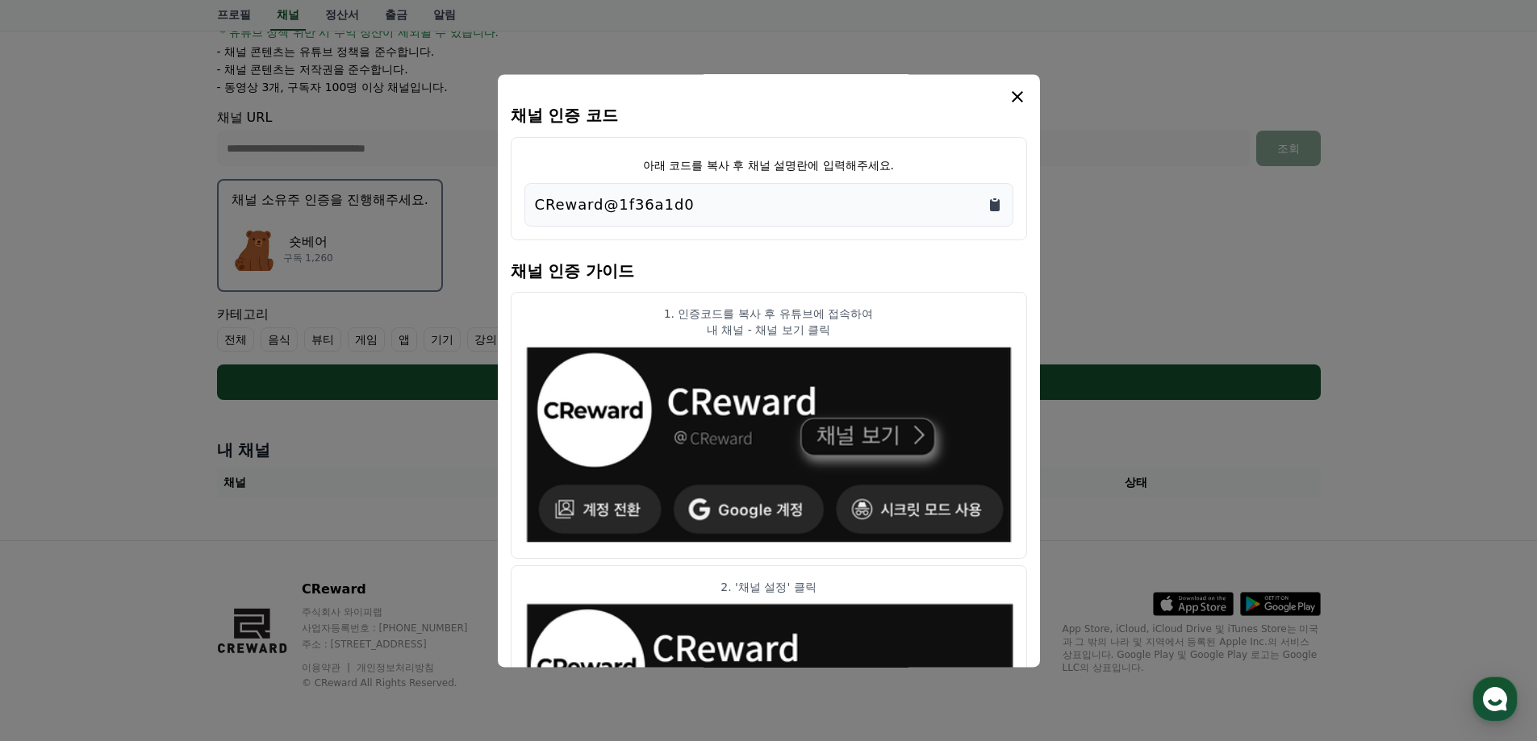
click at [1001, 208] on icon "Copy to clipboard" at bounding box center [995, 205] width 16 height 16
click at [999, 210] on icon "Copy to clipboard" at bounding box center [995, 205] width 10 height 12
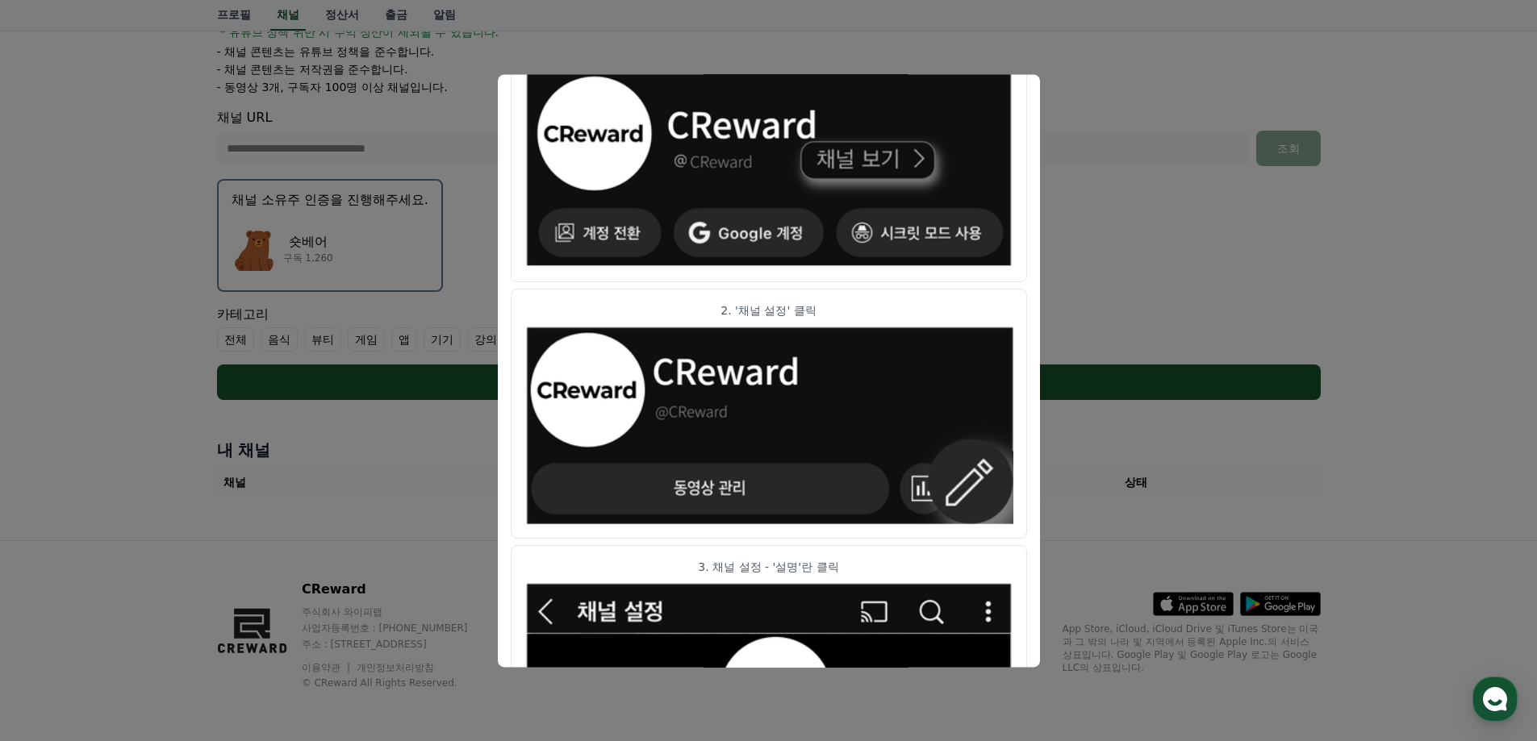
scroll to position [261, 0]
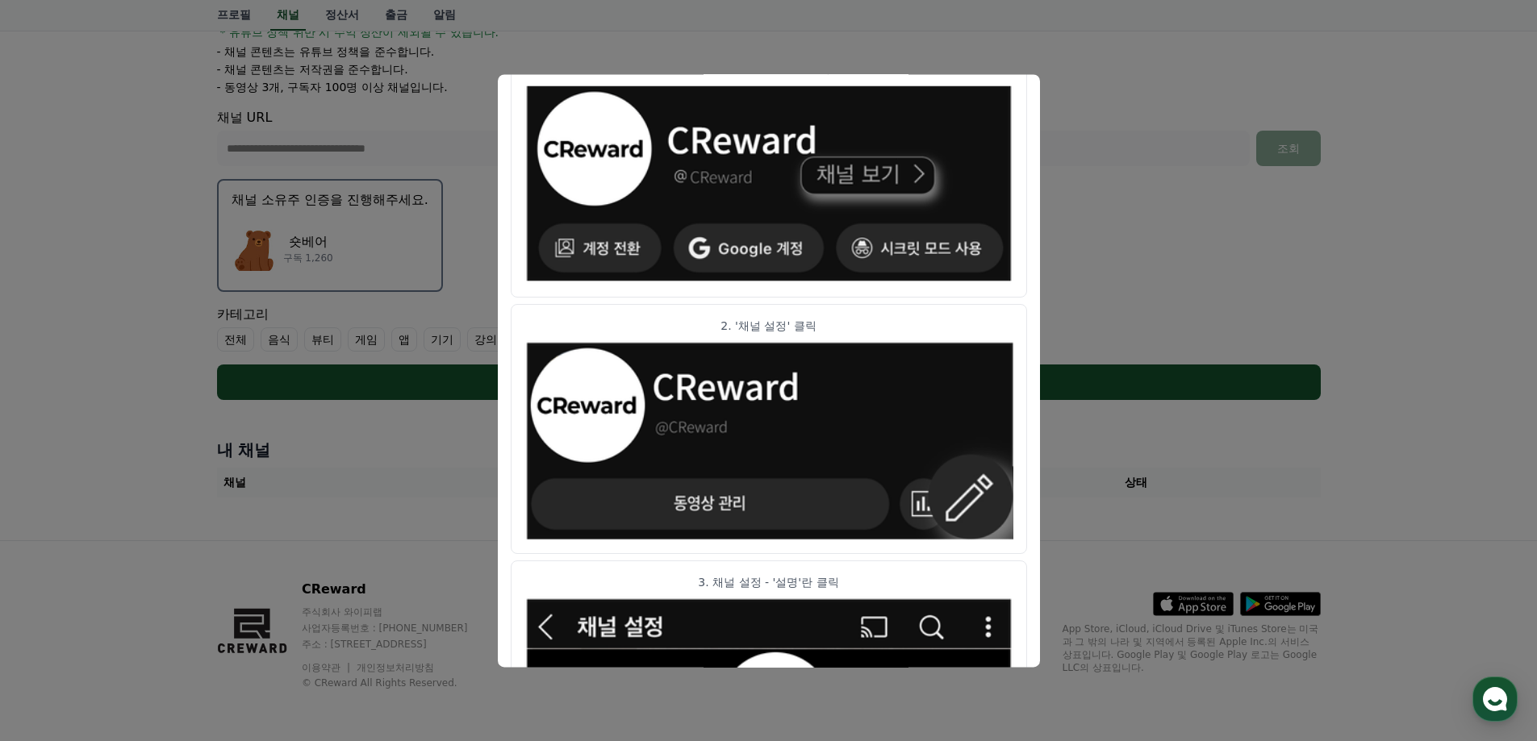
click at [1311, 74] on button "close modal" at bounding box center [768, 370] width 1537 height 741
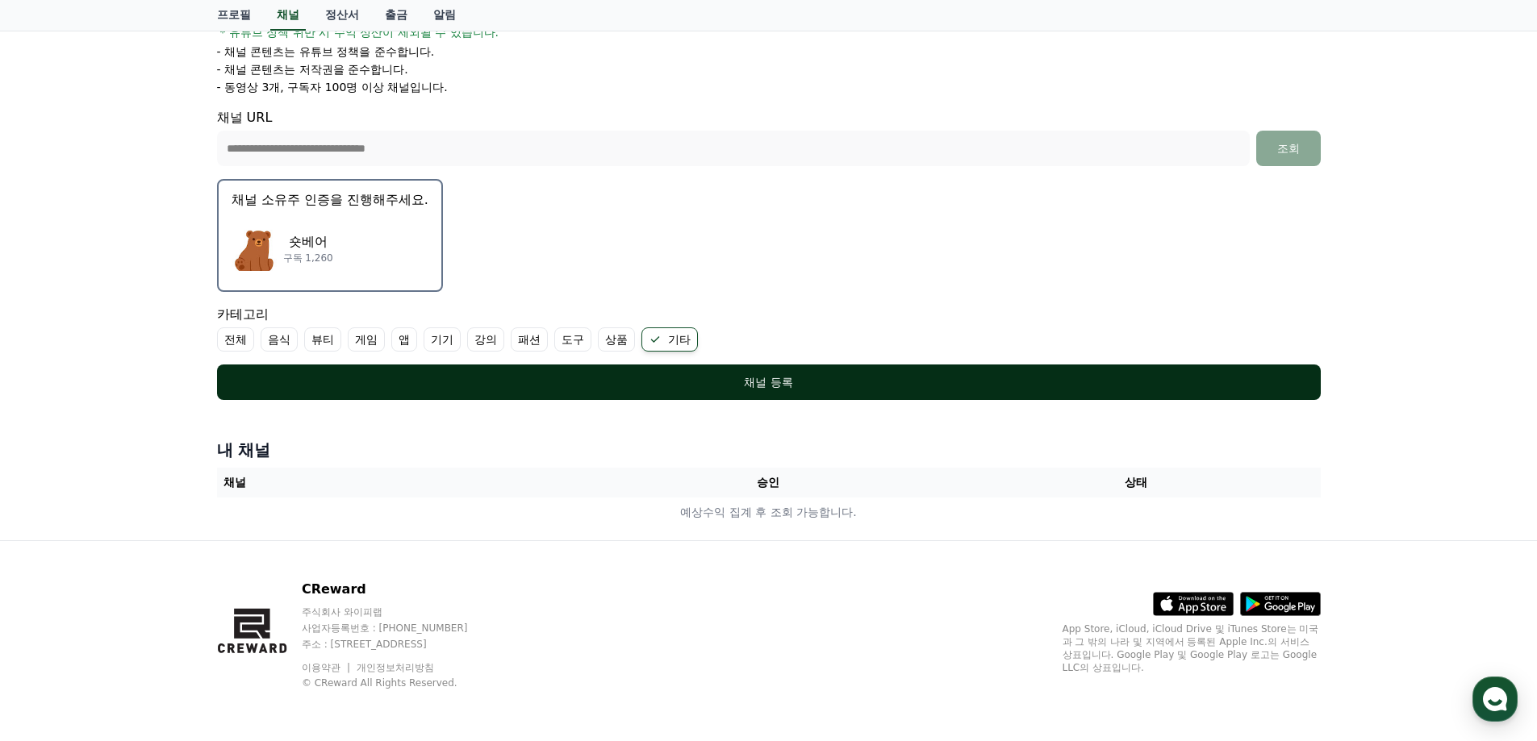
click at [493, 385] on div "채널 등록" at bounding box center [768, 382] width 1039 height 16
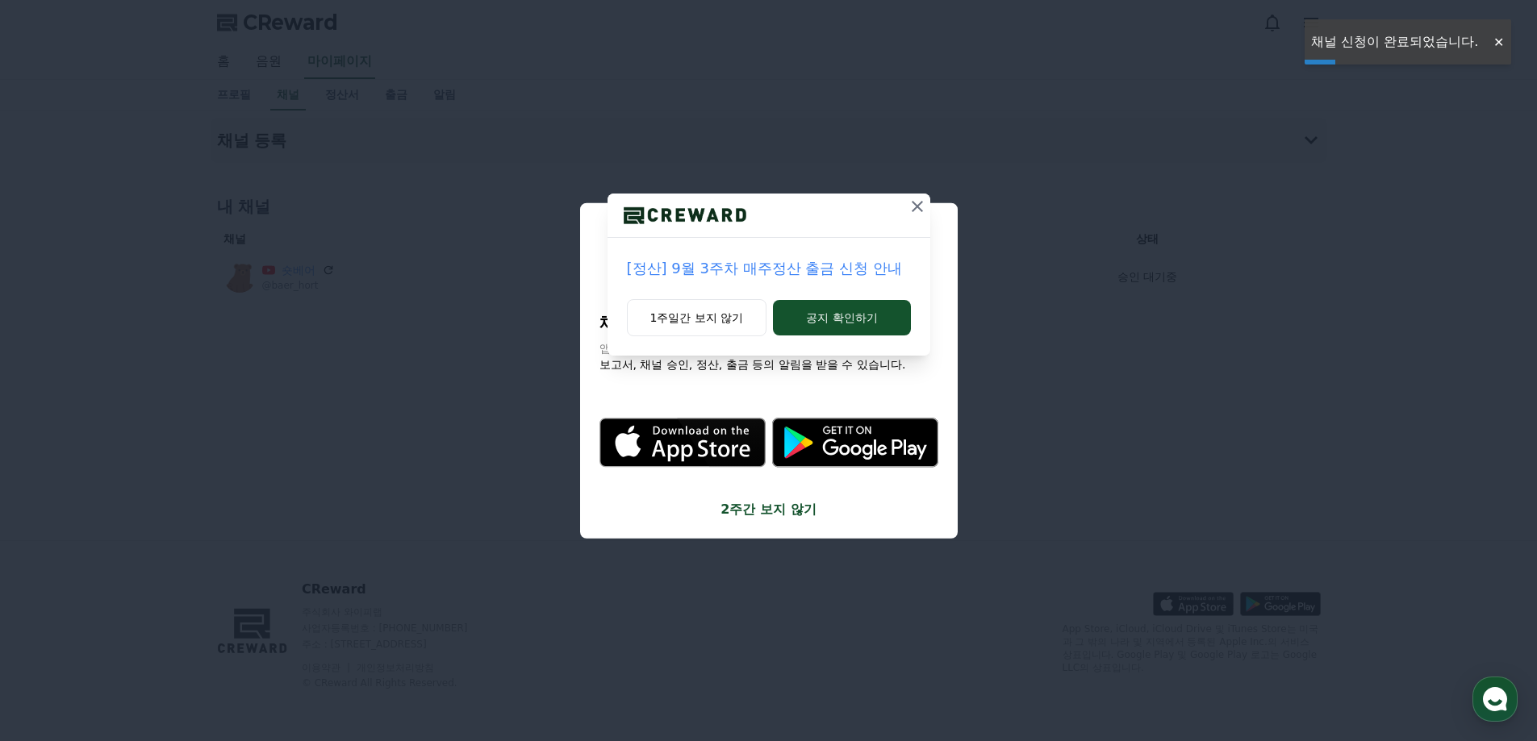
click at [915, 211] on icon at bounding box center [917, 206] width 19 height 19
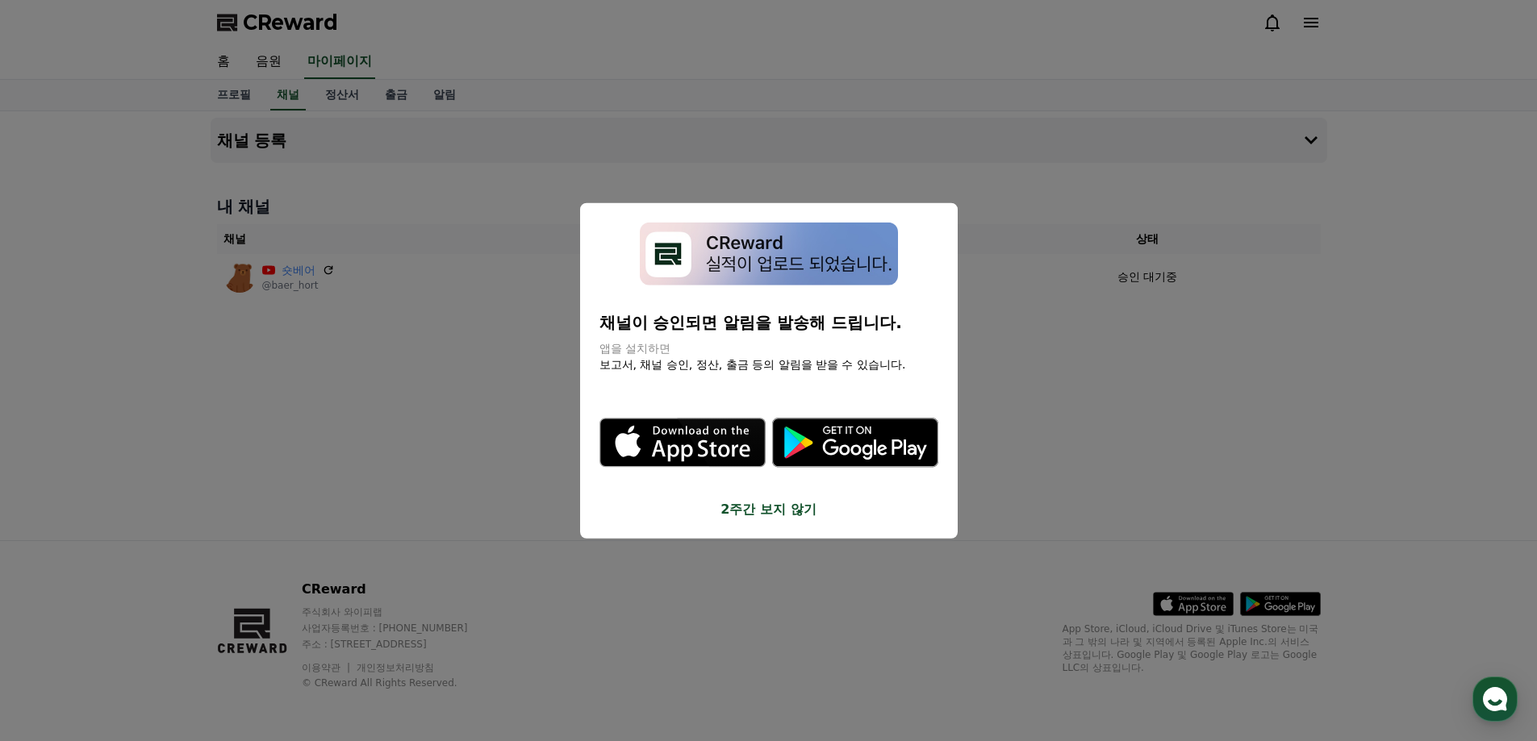
click at [771, 511] on button "2주간 보지 않기" at bounding box center [768, 509] width 339 height 19
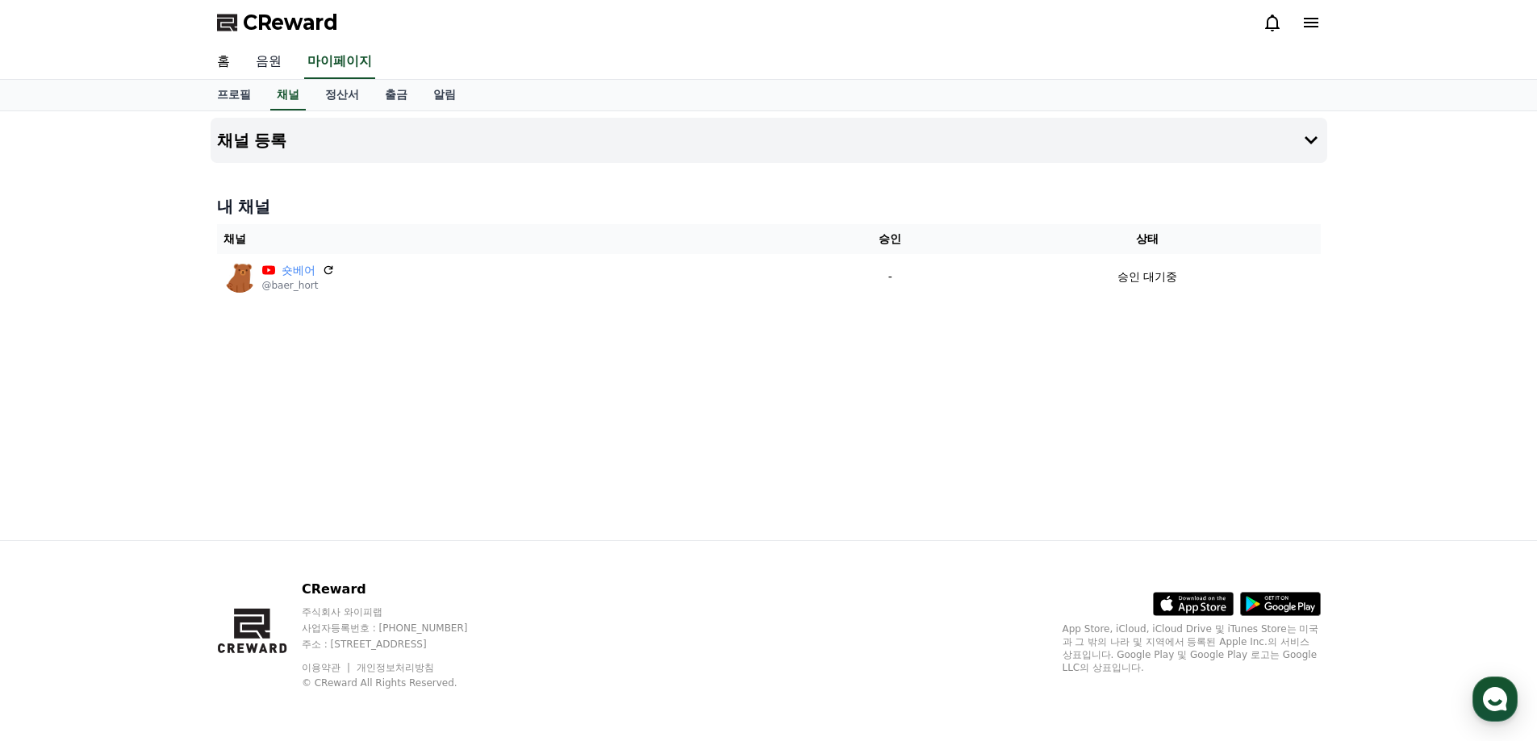
click at [266, 59] on link "음원" at bounding box center [269, 62] width 52 height 34
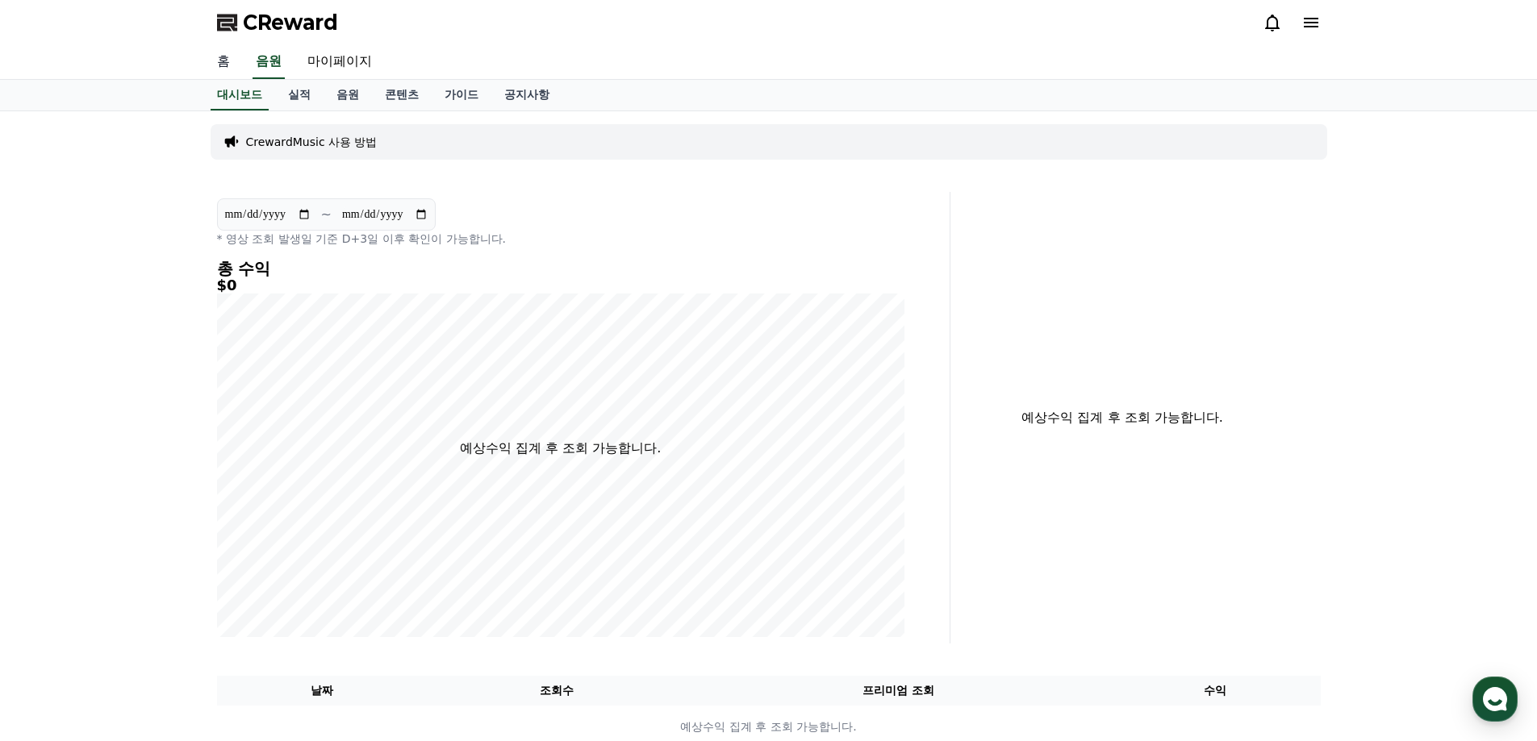
click at [223, 61] on link "홈" at bounding box center [223, 62] width 39 height 34
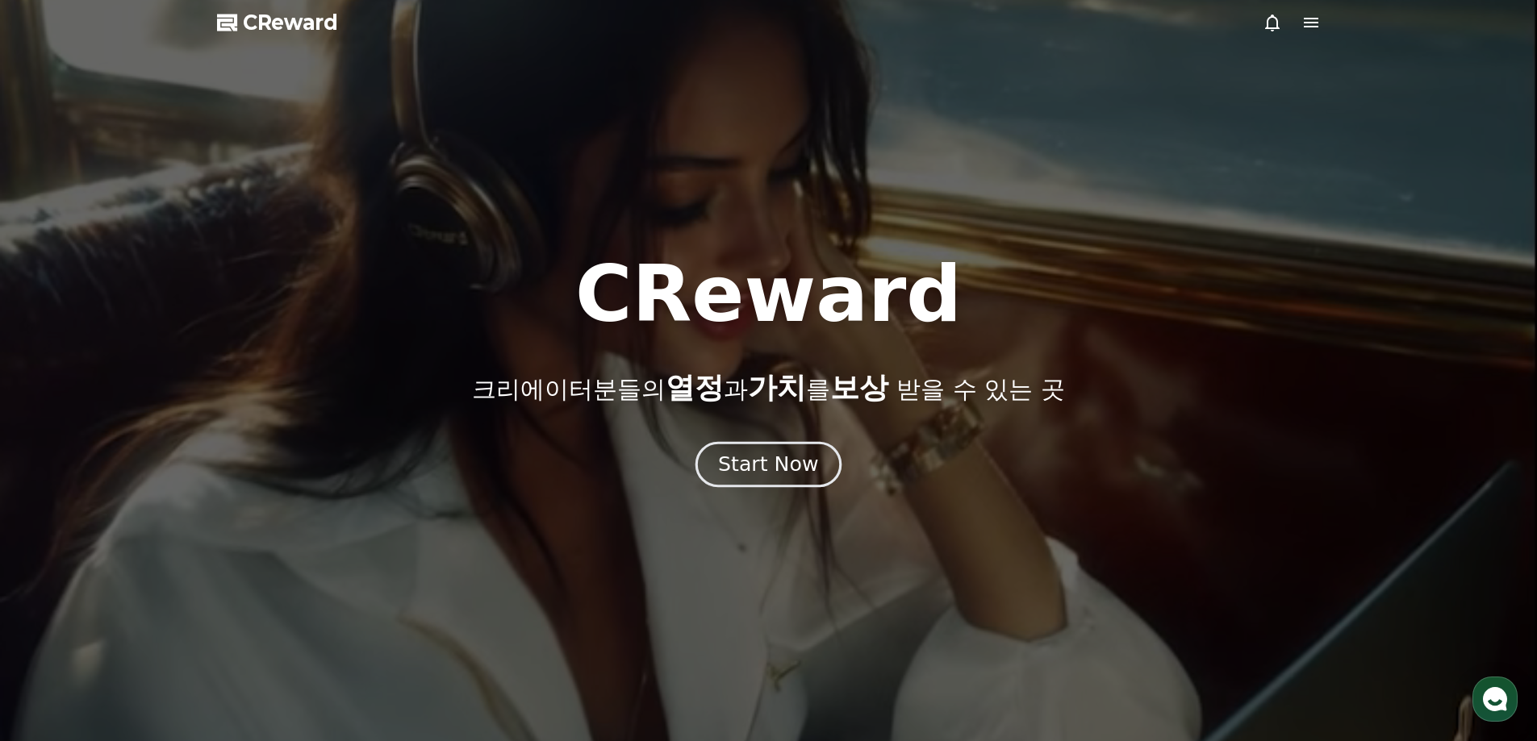
click at [783, 478] on button "Start Now" at bounding box center [768, 464] width 146 height 46
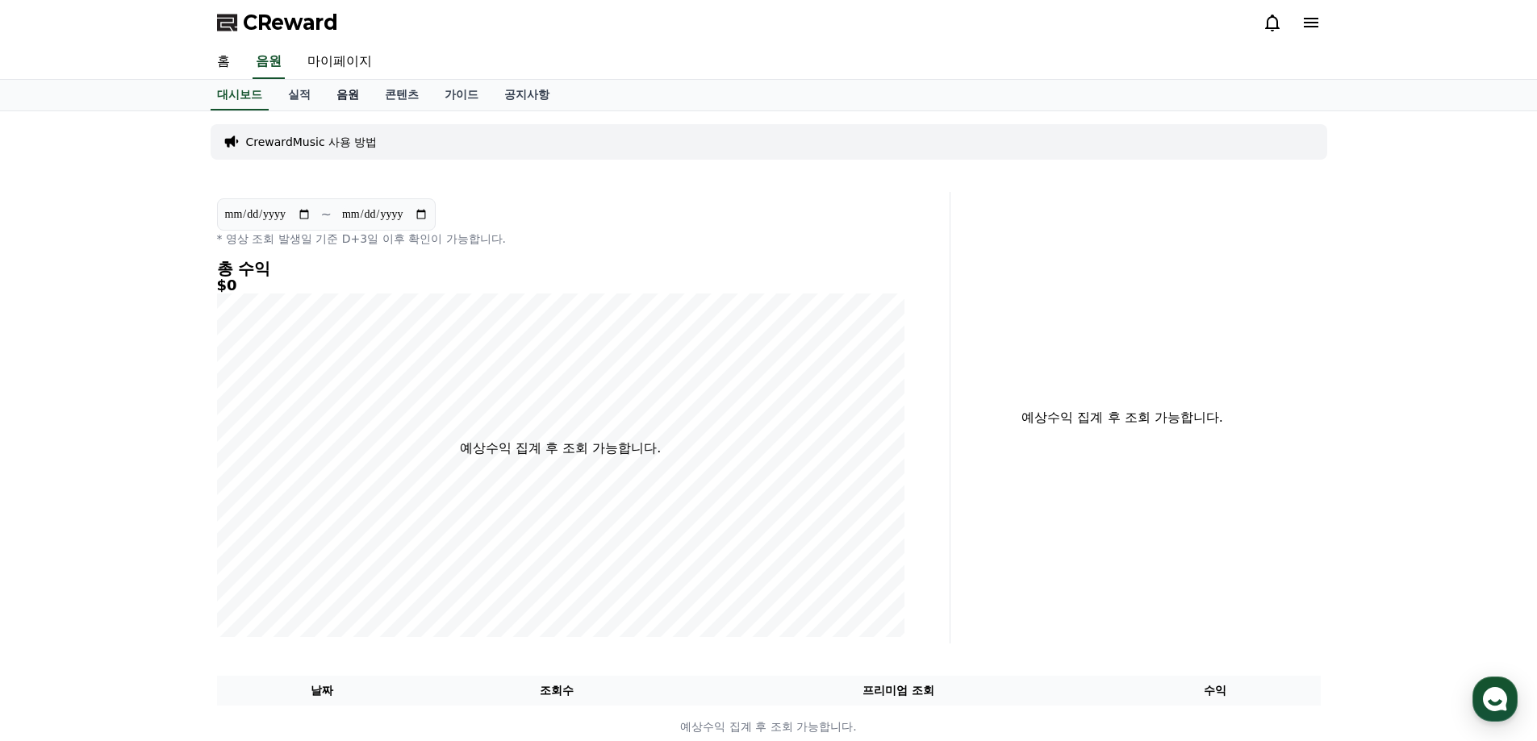
click at [358, 101] on link "음원" at bounding box center [348, 95] width 48 height 31
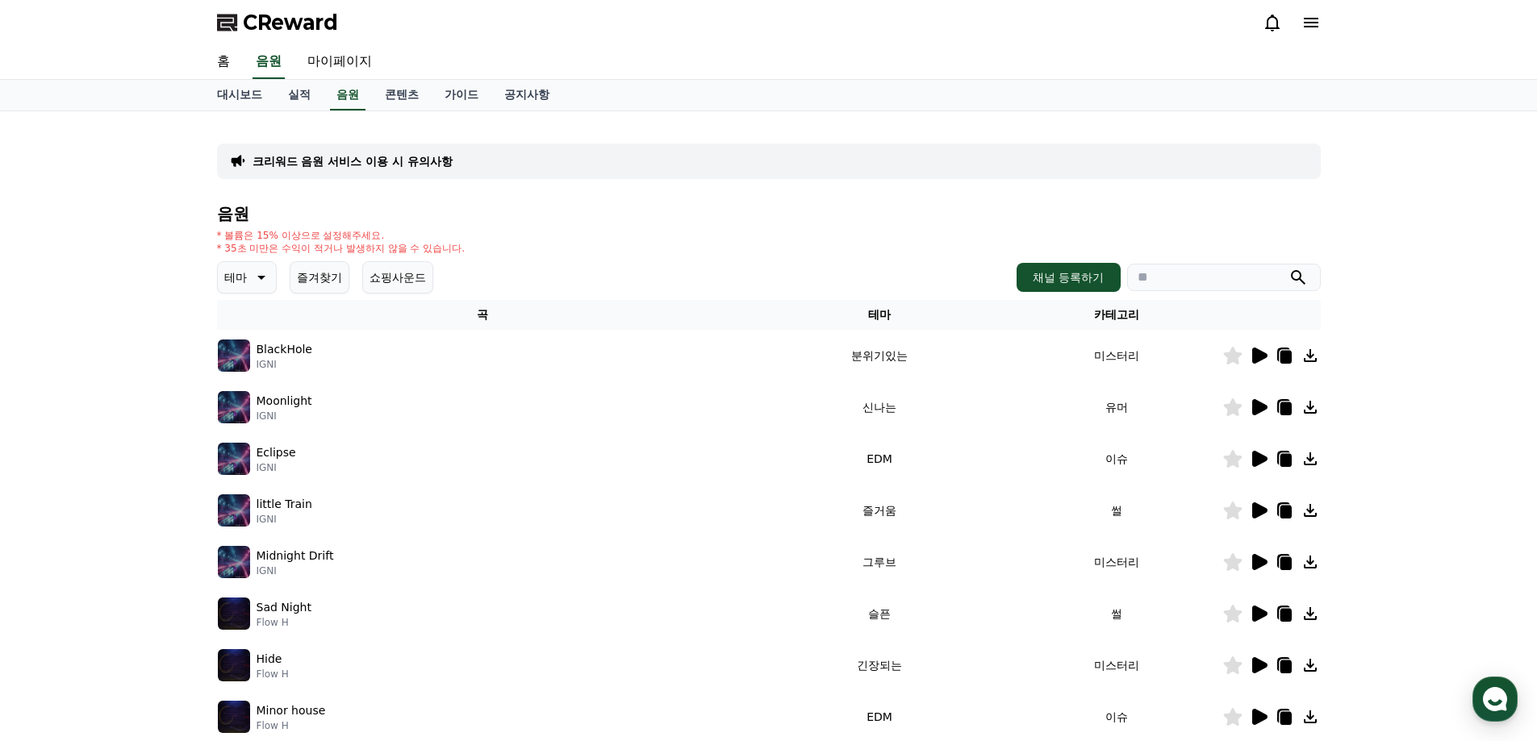
click at [1259, 356] on icon at bounding box center [1259, 356] width 15 height 16
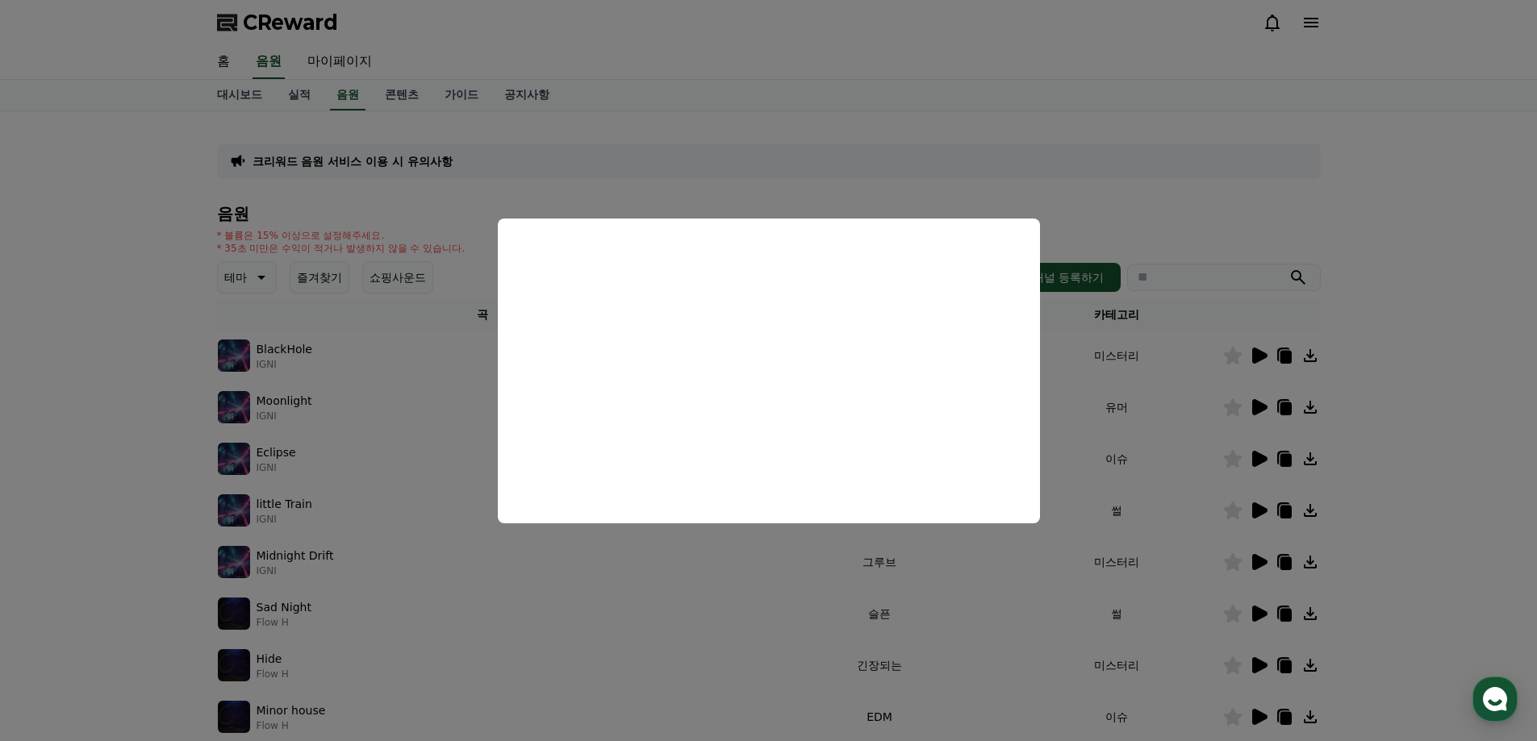
click at [1114, 371] on button "close modal" at bounding box center [768, 370] width 1537 height 741
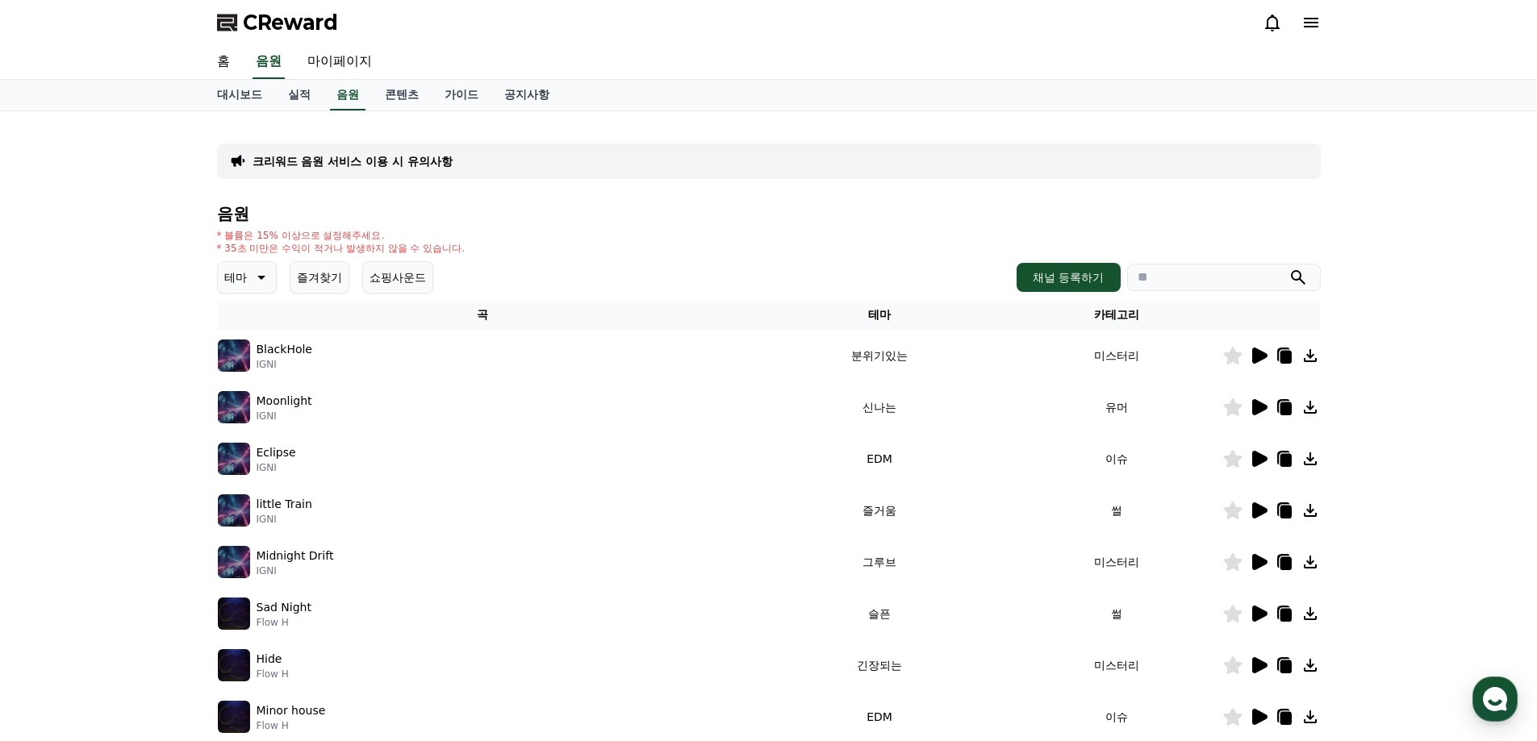
drag, startPoint x: 1285, startPoint y: 406, endPoint x: 1253, endPoint y: 411, distance: 32.8
click at [1268, 409] on div at bounding box center [1271, 407] width 97 height 19
click at [1250, 409] on icon at bounding box center [1258, 407] width 19 height 19
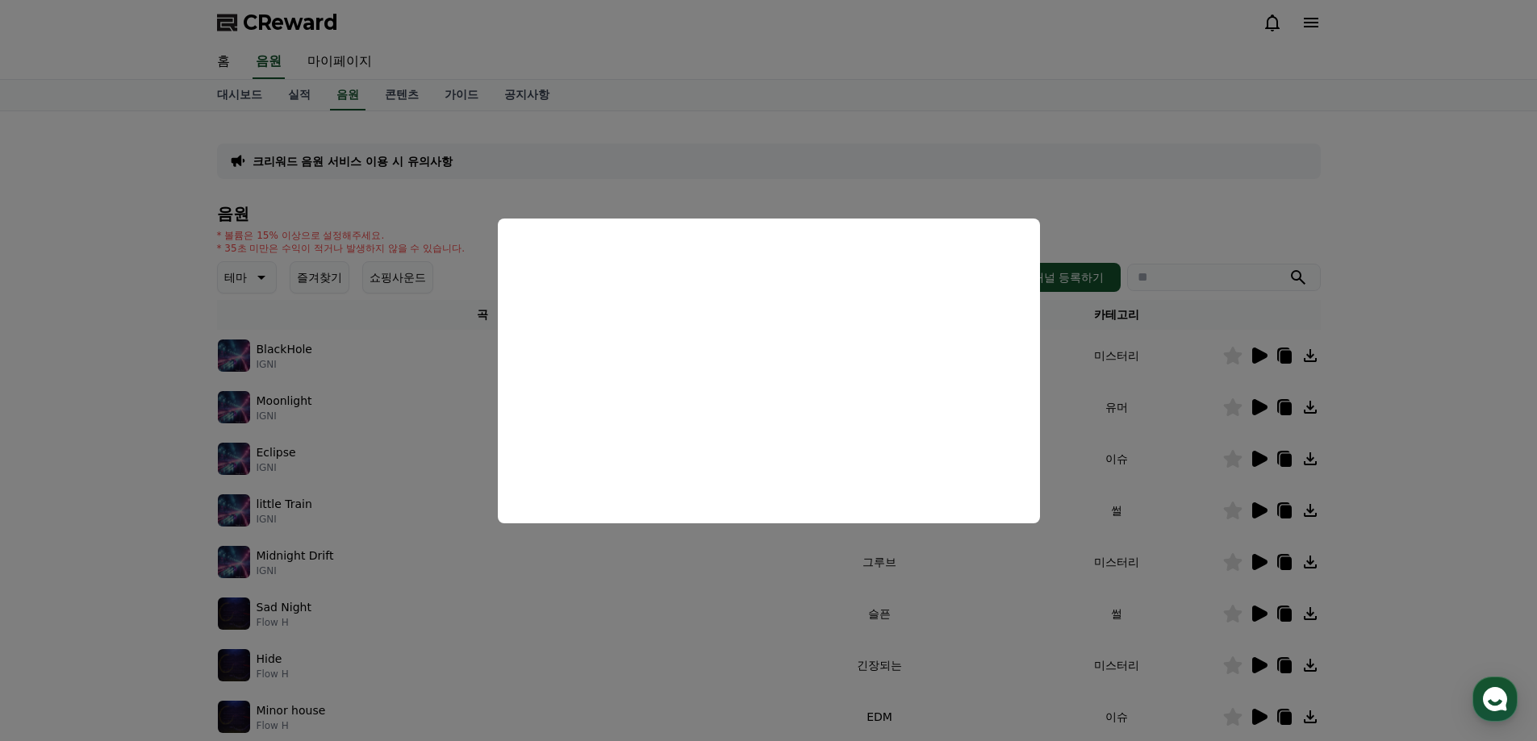
click at [1254, 402] on button "close modal" at bounding box center [768, 370] width 1537 height 741
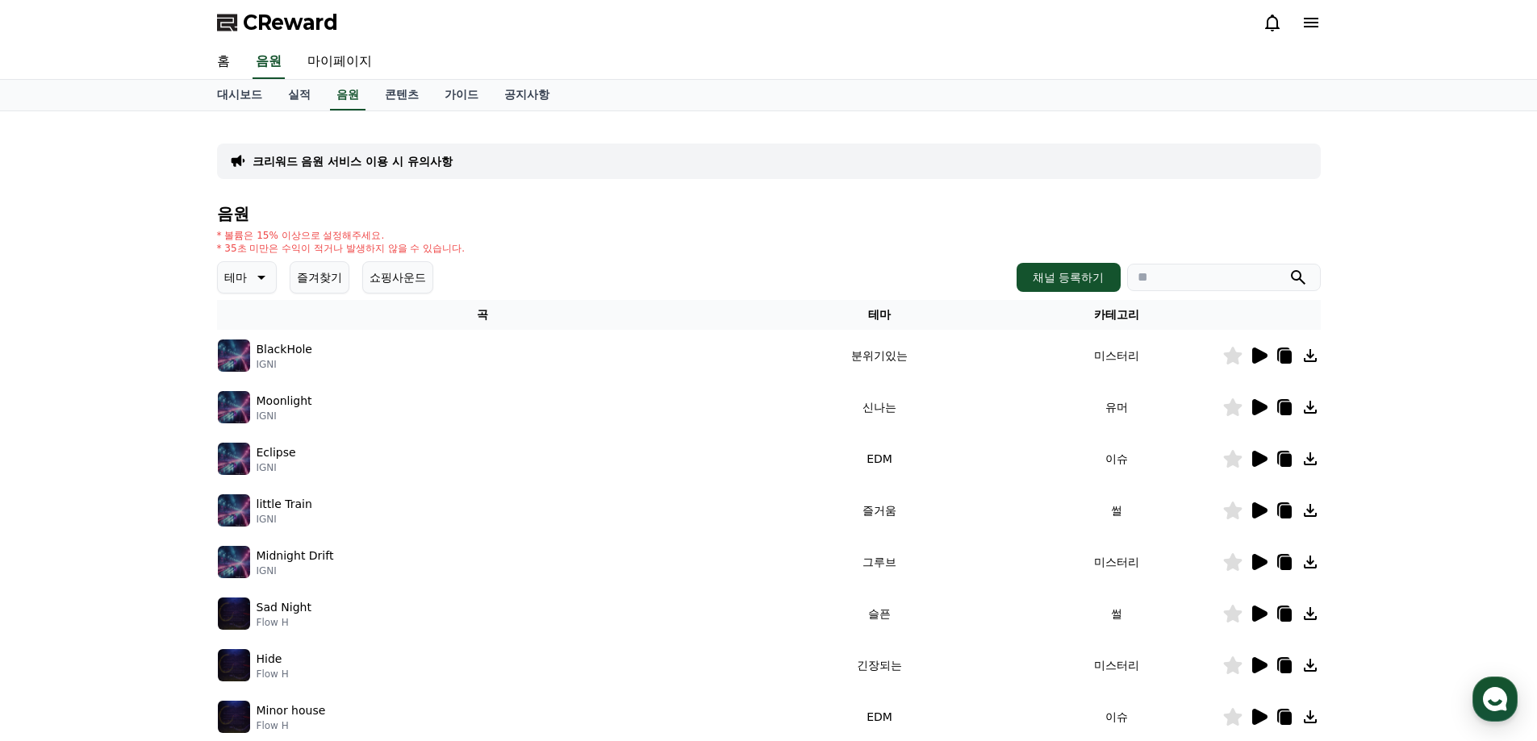
click at [1259, 405] on icon at bounding box center [1259, 407] width 15 height 16
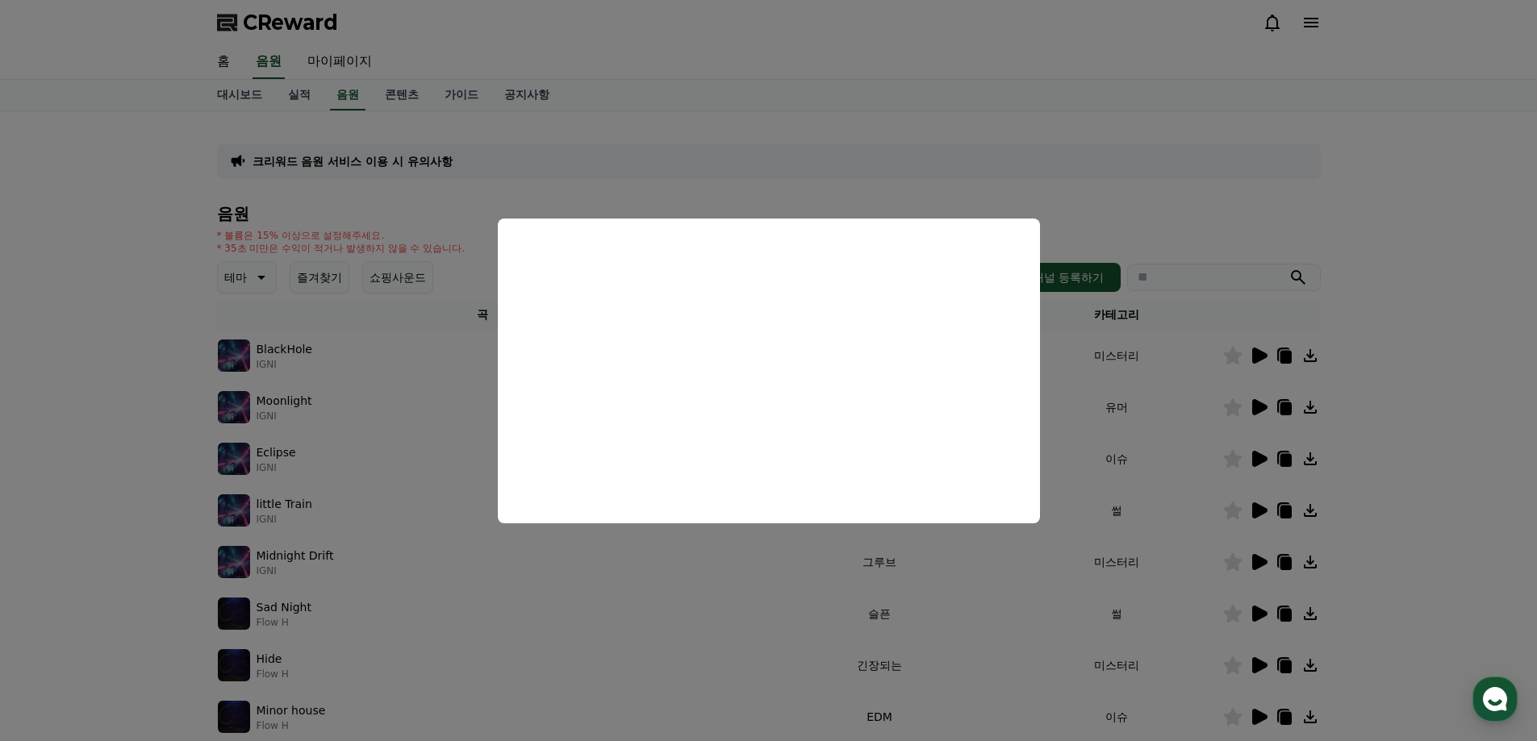
click at [1045, 532] on button "close modal" at bounding box center [768, 370] width 1537 height 741
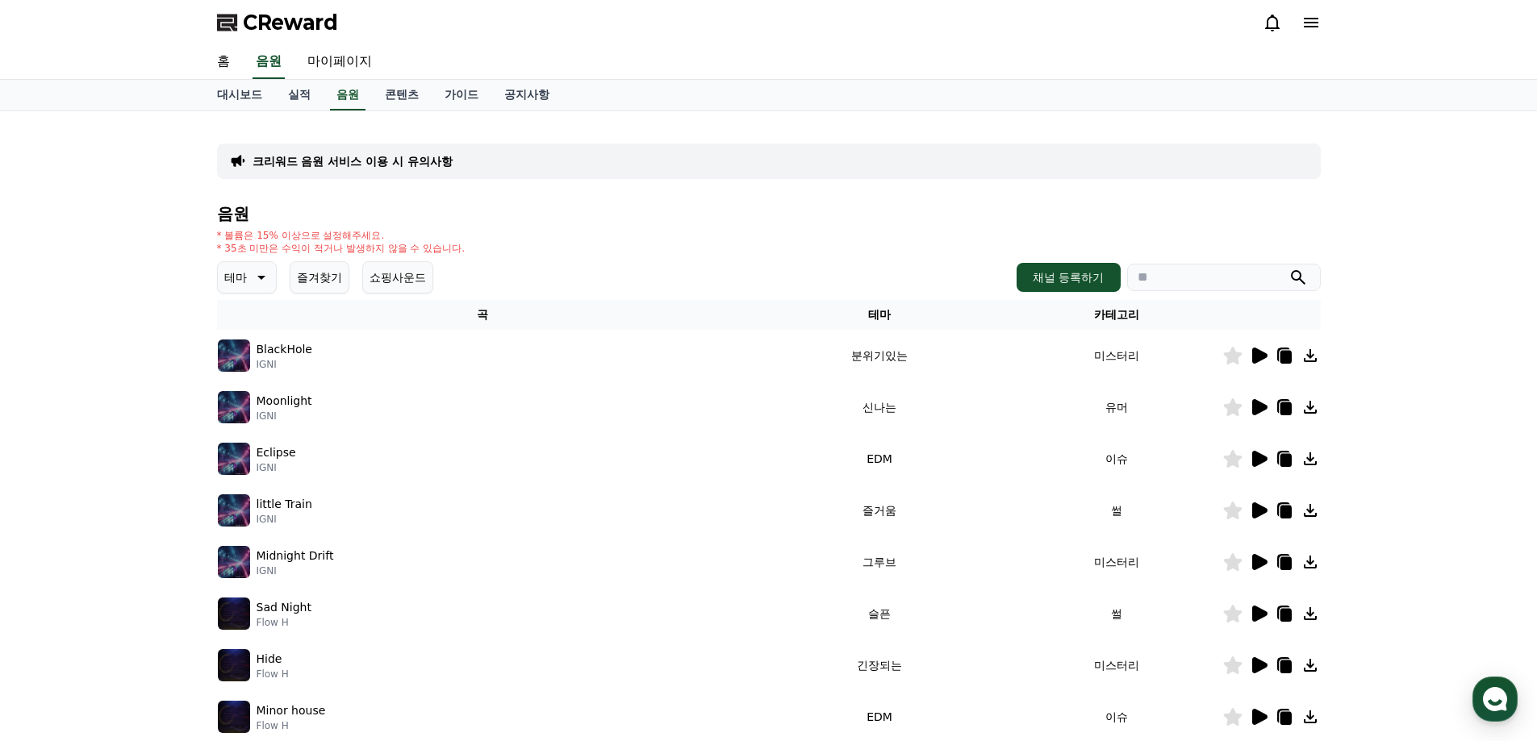
click at [1255, 408] on icon at bounding box center [1259, 407] width 15 height 16
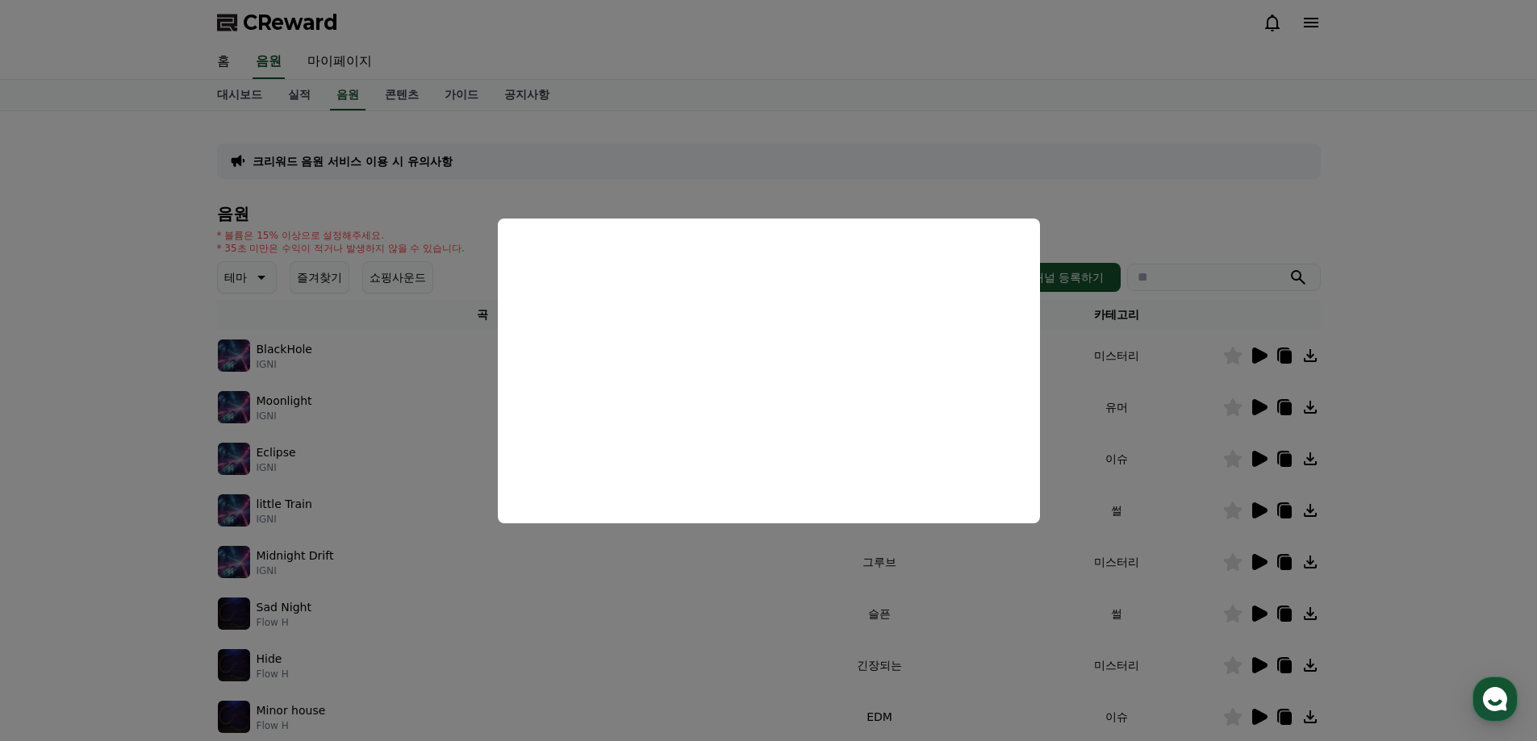
click at [354, 445] on button "close modal" at bounding box center [768, 370] width 1537 height 741
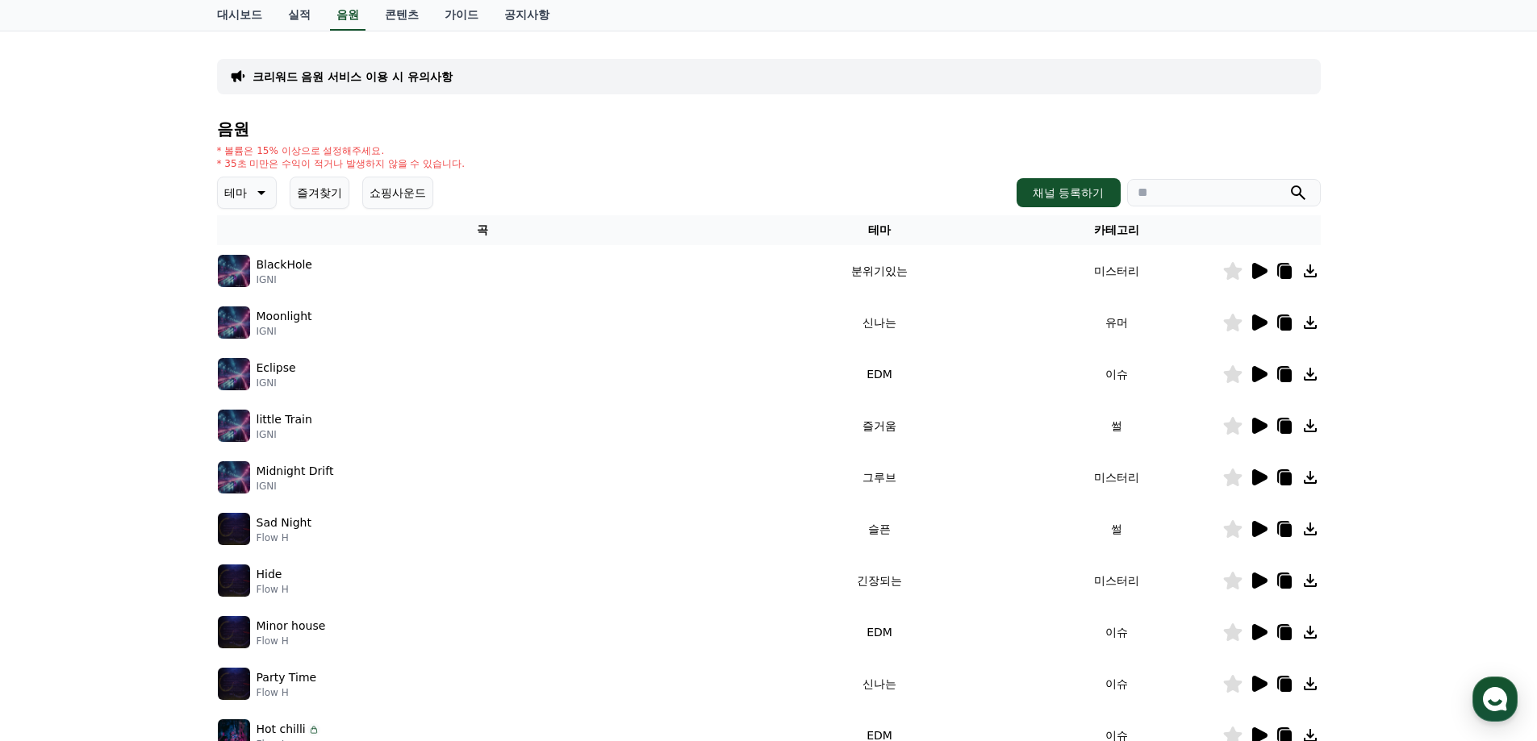
scroll to position [82, 0]
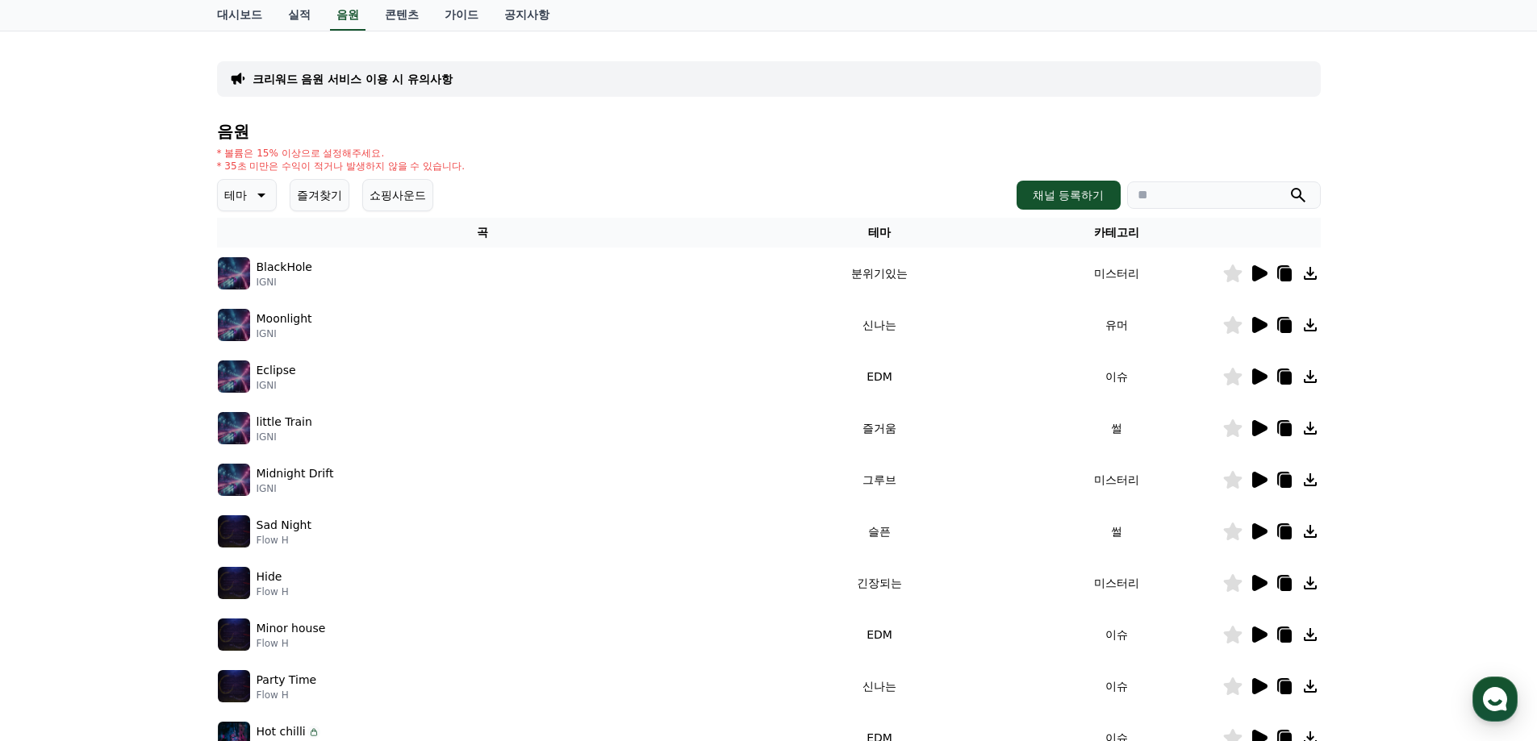
click at [261, 186] on icon at bounding box center [259, 195] width 19 height 19
click at [254, 344] on button "신나는" at bounding box center [242, 354] width 47 height 35
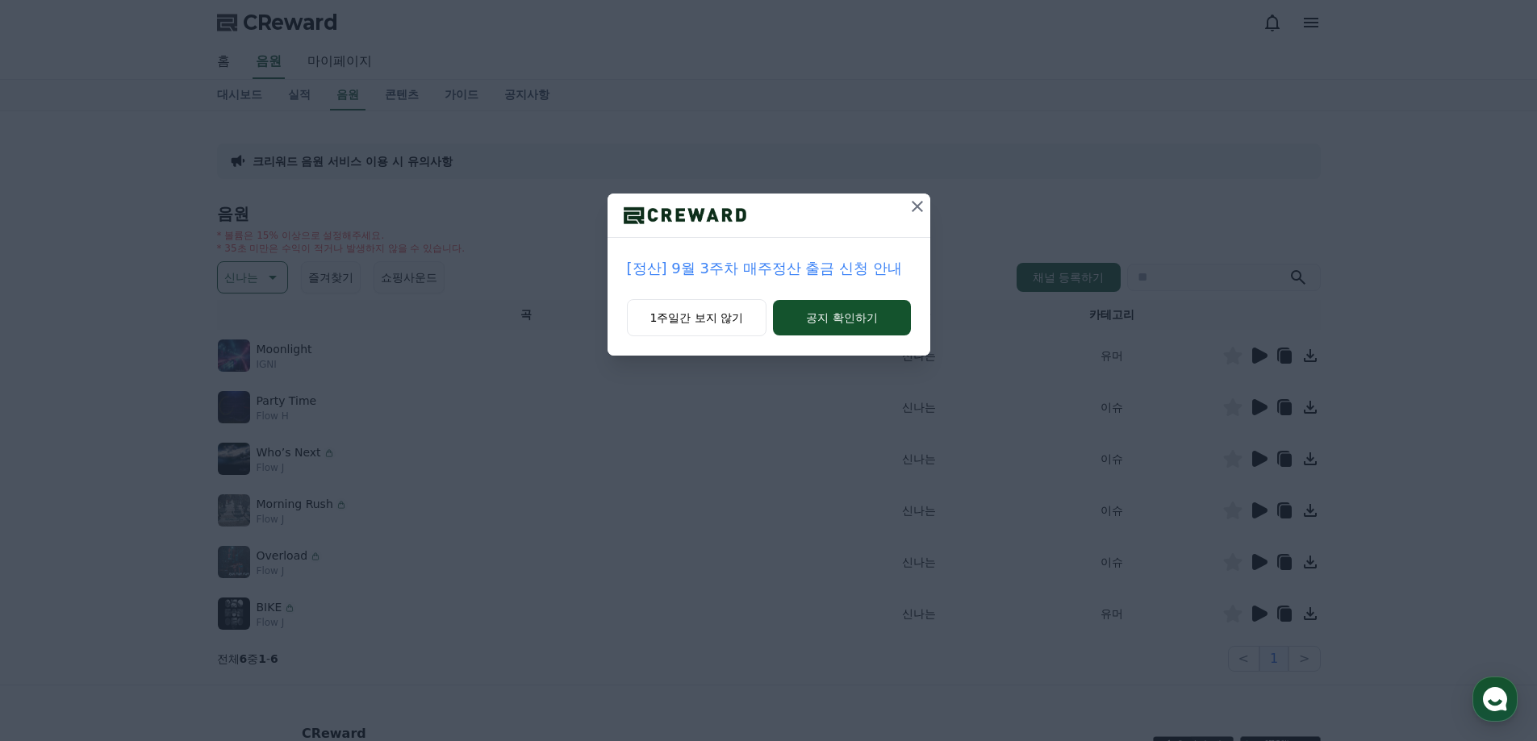
drag, startPoint x: 704, startPoint y: 318, endPoint x: 1085, endPoint y: 357, distance: 382.8
click at [708, 318] on button "1주일간 보지 않기" at bounding box center [697, 317] width 140 height 37
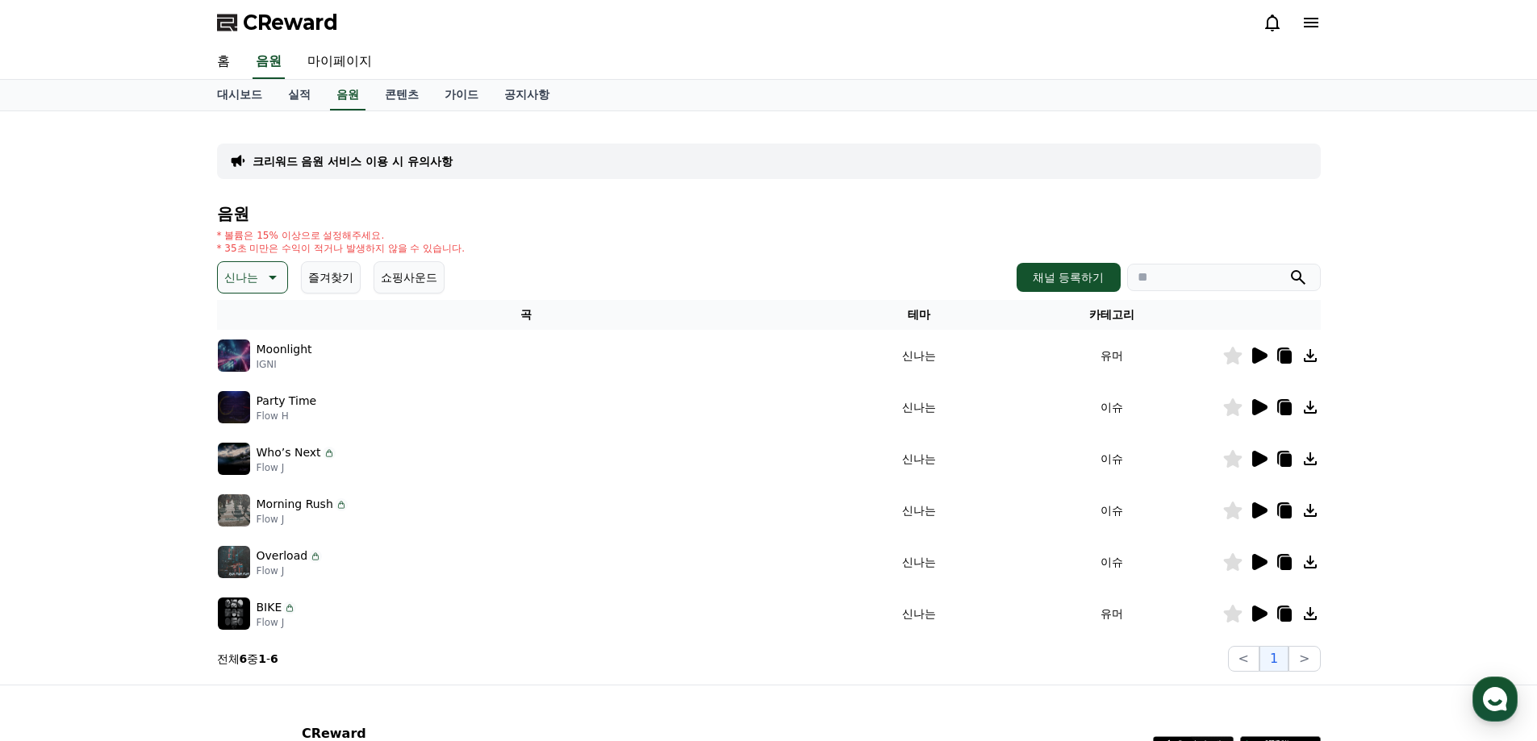
click at [1255, 359] on icon at bounding box center [1259, 356] width 15 height 16
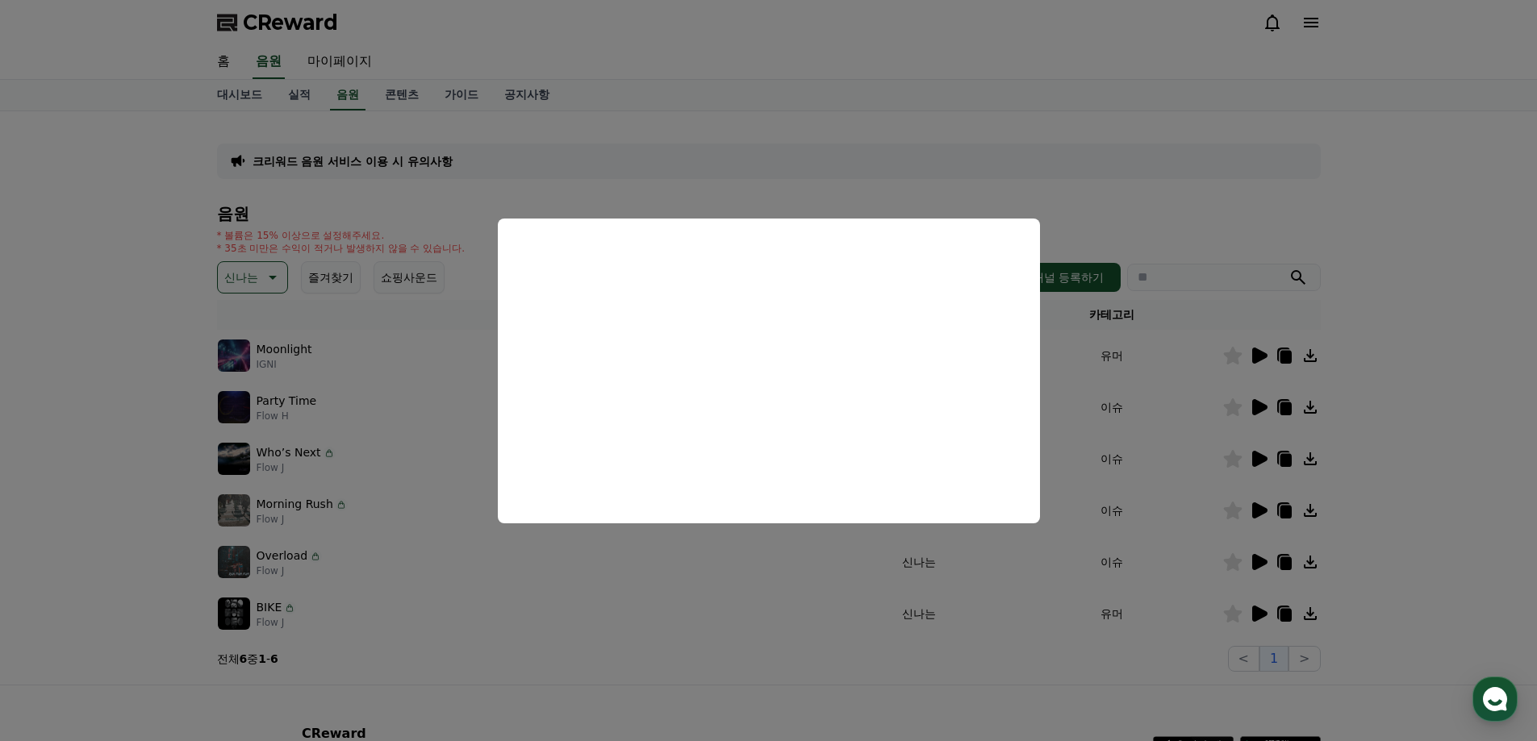
drag, startPoint x: 1133, startPoint y: 399, endPoint x: 1207, endPoint y: 395, distance: 74.3
click at [1138, 399] on button "close modal" at bounding box center [768, 370] width 1537 height 741
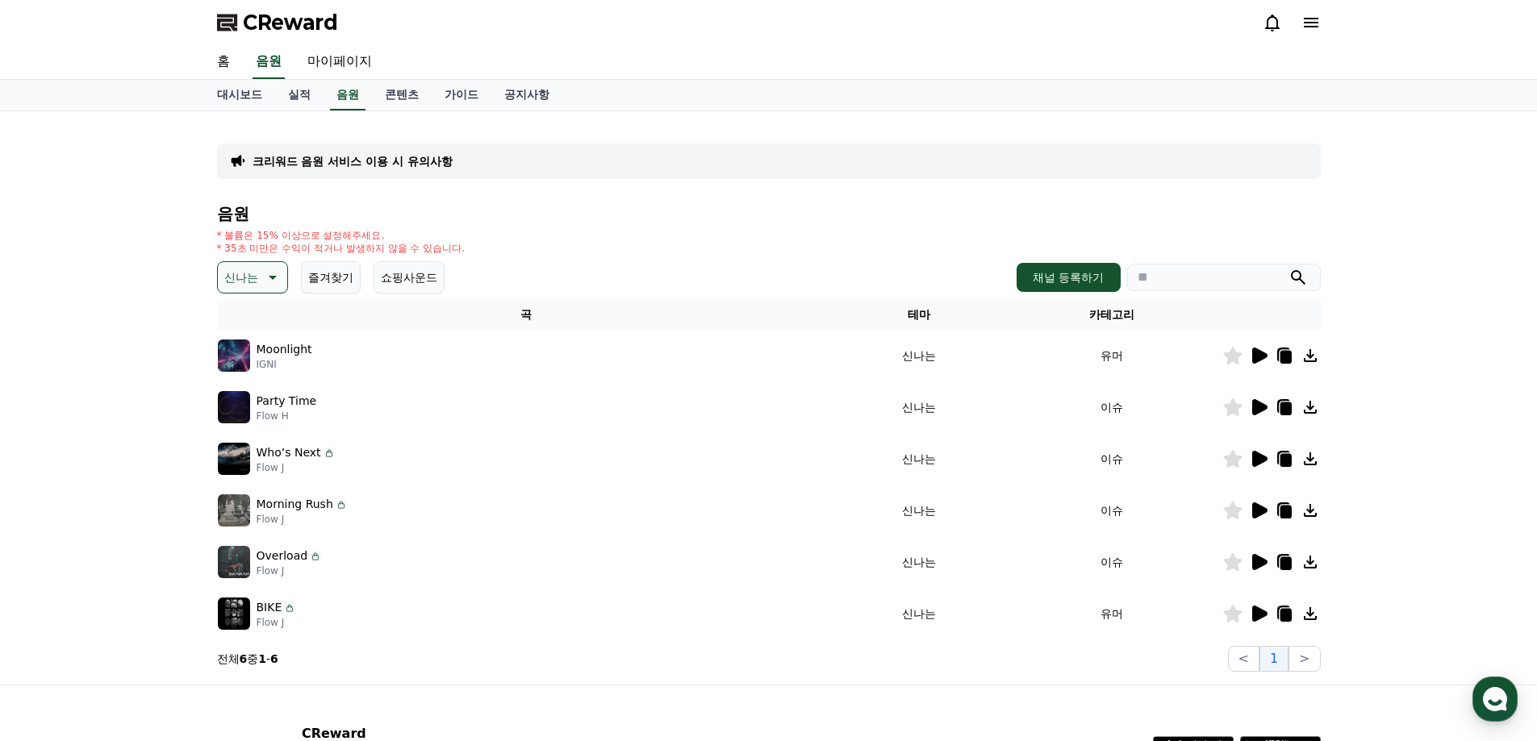
click at [1260, 405] on icon at bounding box center [1259, 407] width 15 height 16
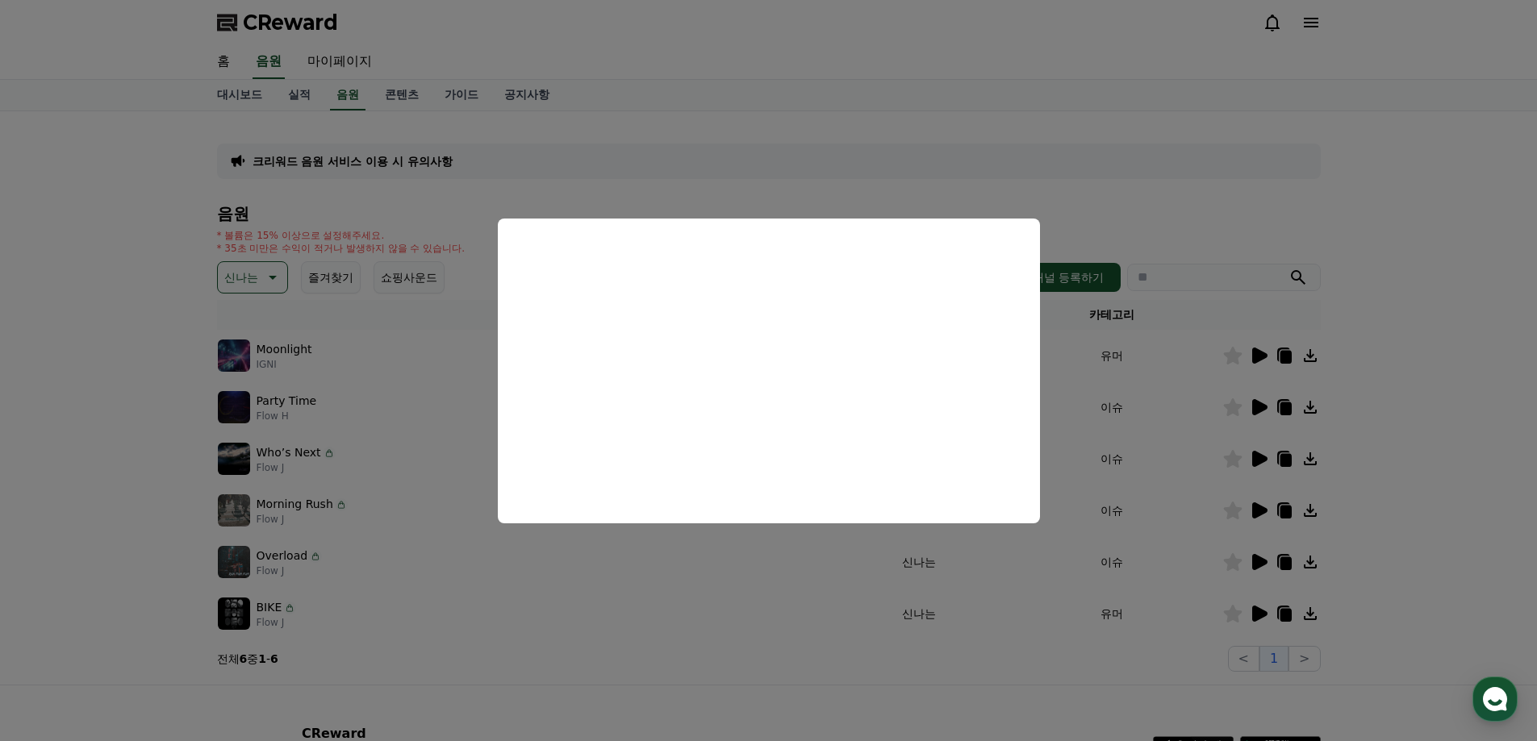
click at [1132, 422] on button "close modal" at bounding box center [768, 370] width 1537 height 741
click at [1132, 422] on td "이슈" at bounding box center [1111, 408] width 219 height 52
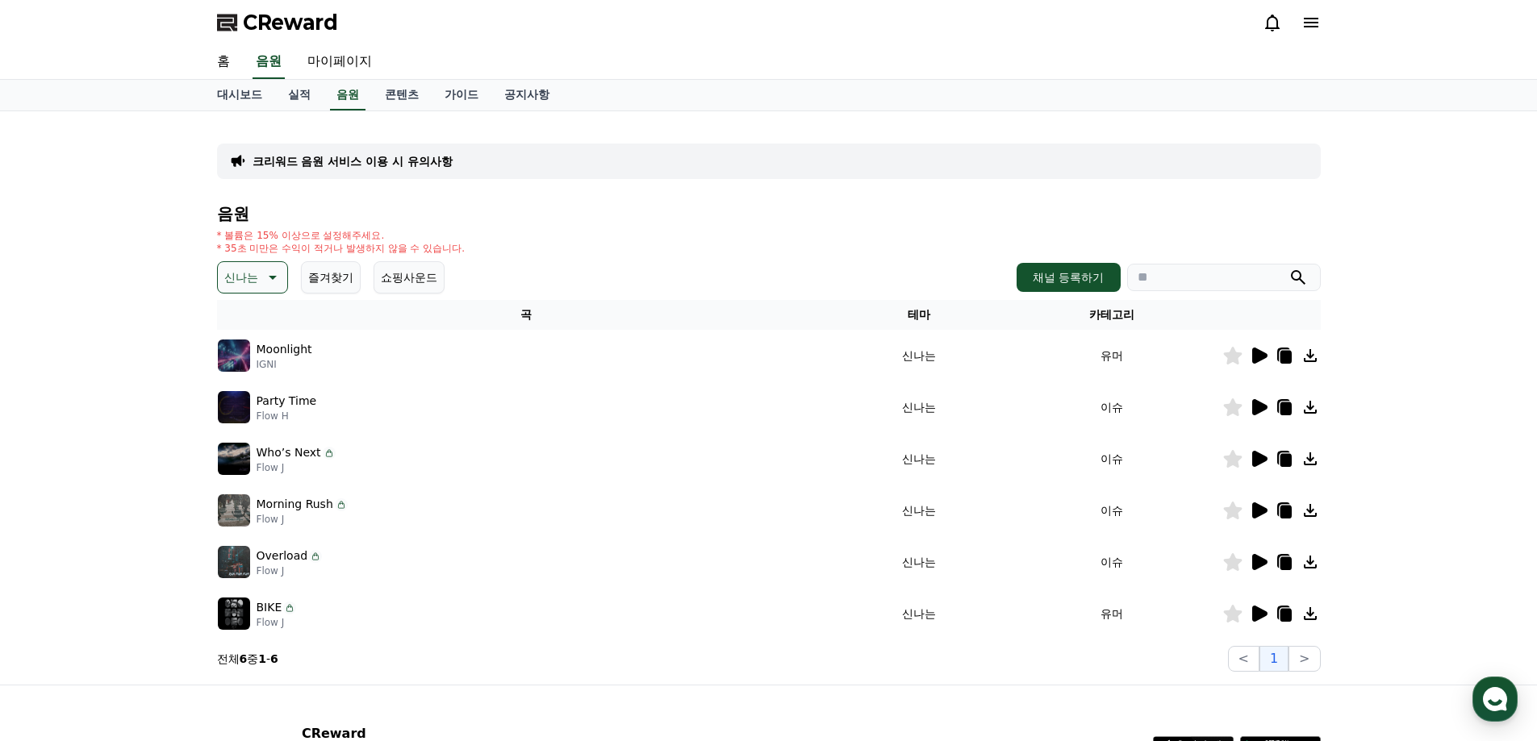
click at [1264, 460] on icon at bounding box center [1259, 459] width 15 height 16
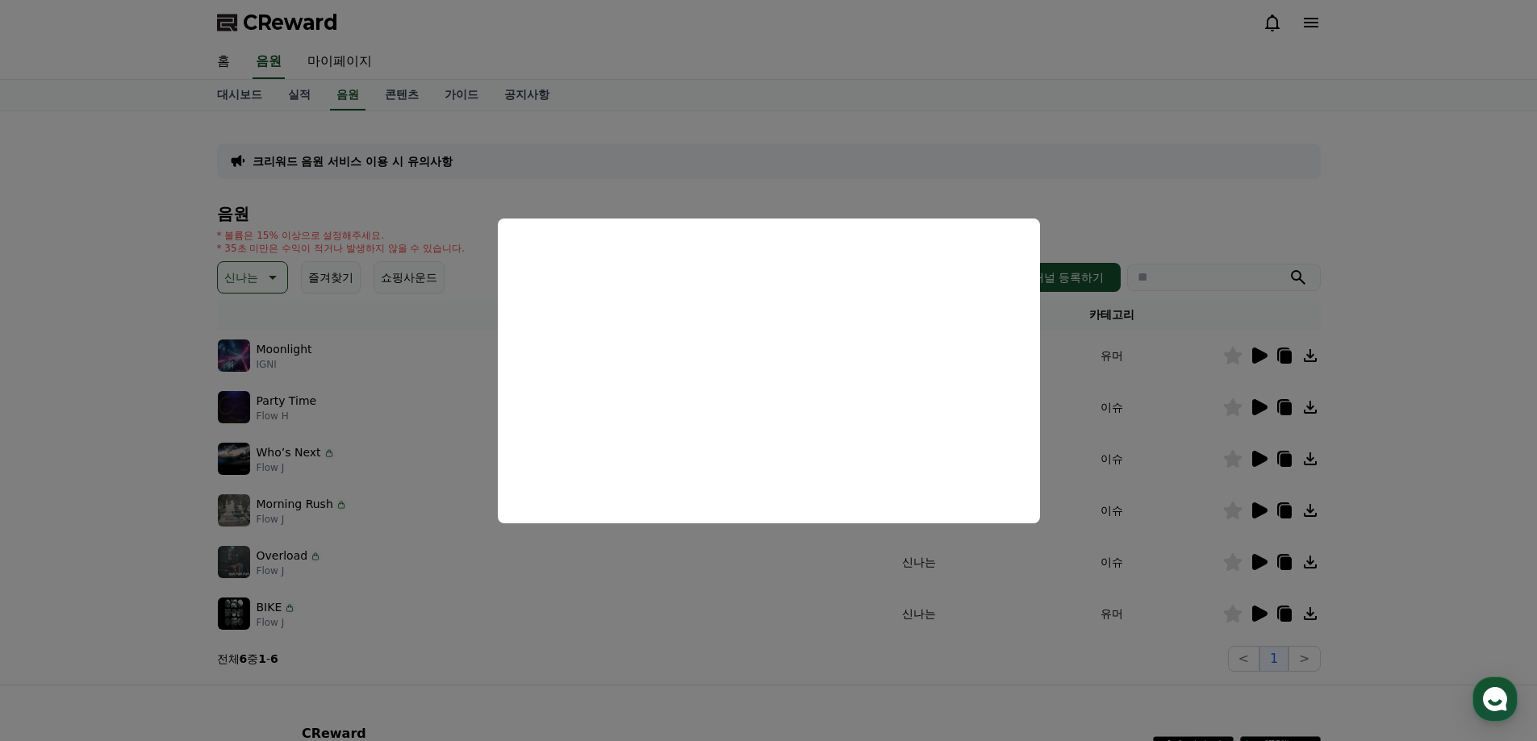
click at [1218, 469] on button "close modal" at bounding box center [768, 370] width 1537 height 741
drag, startPoint x: 1218, startPoint y: 469, endPoint x: 1255, endPoint y: 491, distance: 42.8
click at [1219, 470] on td "이슈" at bounding box center [1111, 459] width 219 height 52
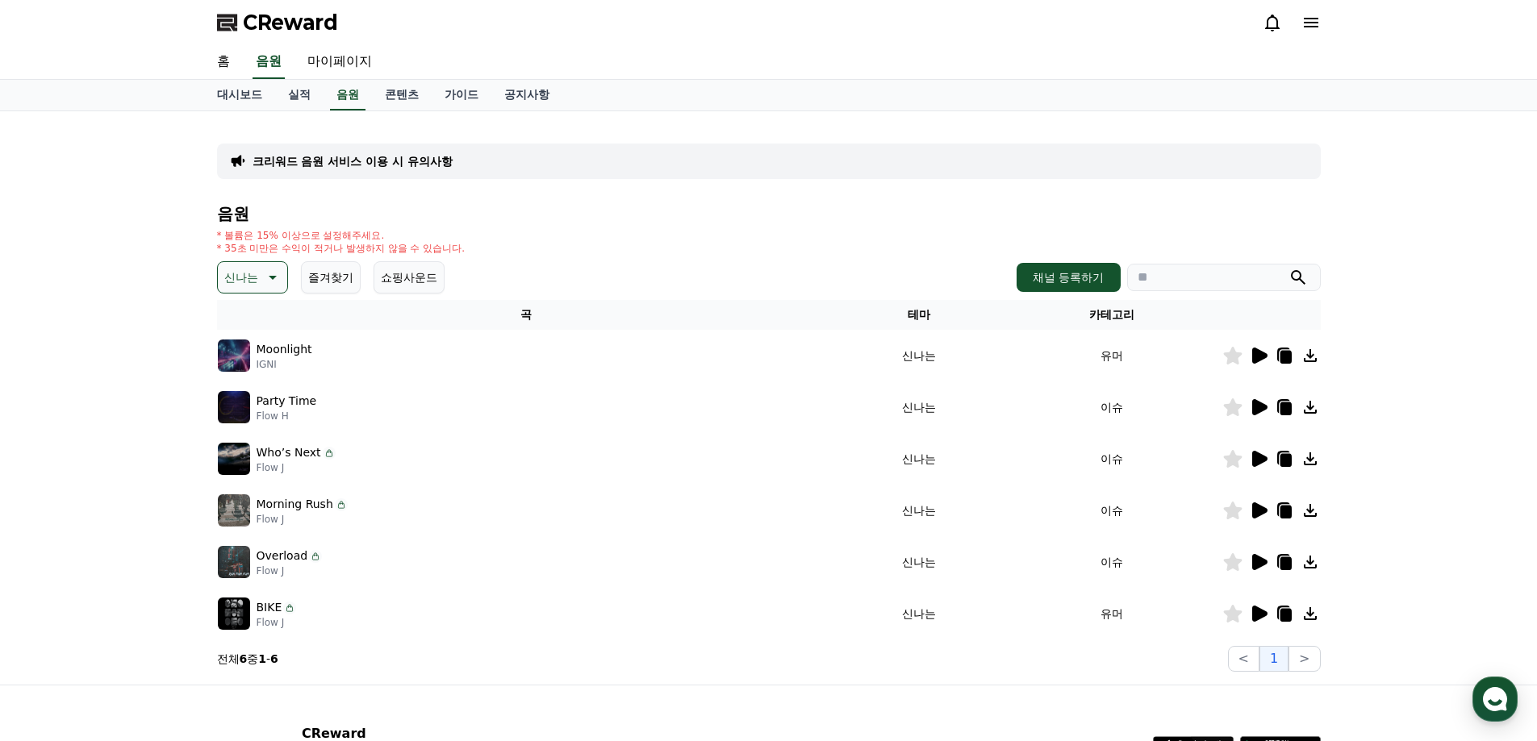
click at [1263, 510] on icon at bounding box center [1259, 511] width 15 height 16
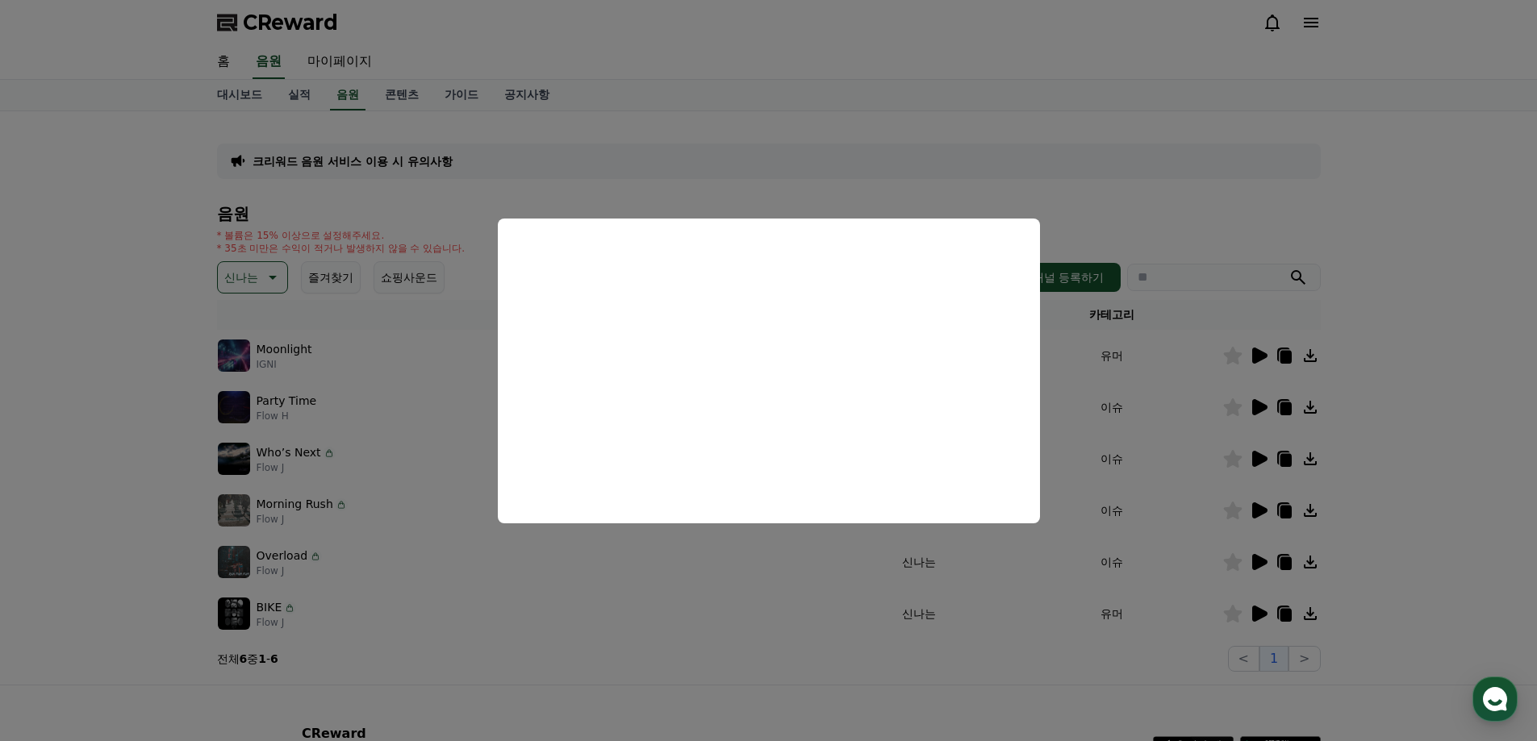
drag, startPoint x: 972, startPoint y: 570, endPoint x: 1117, endPoint y: 567, distance: 144.4
click at [974, 570] on button "close modal" at bounding box center [768, 370] width 1537 height 741
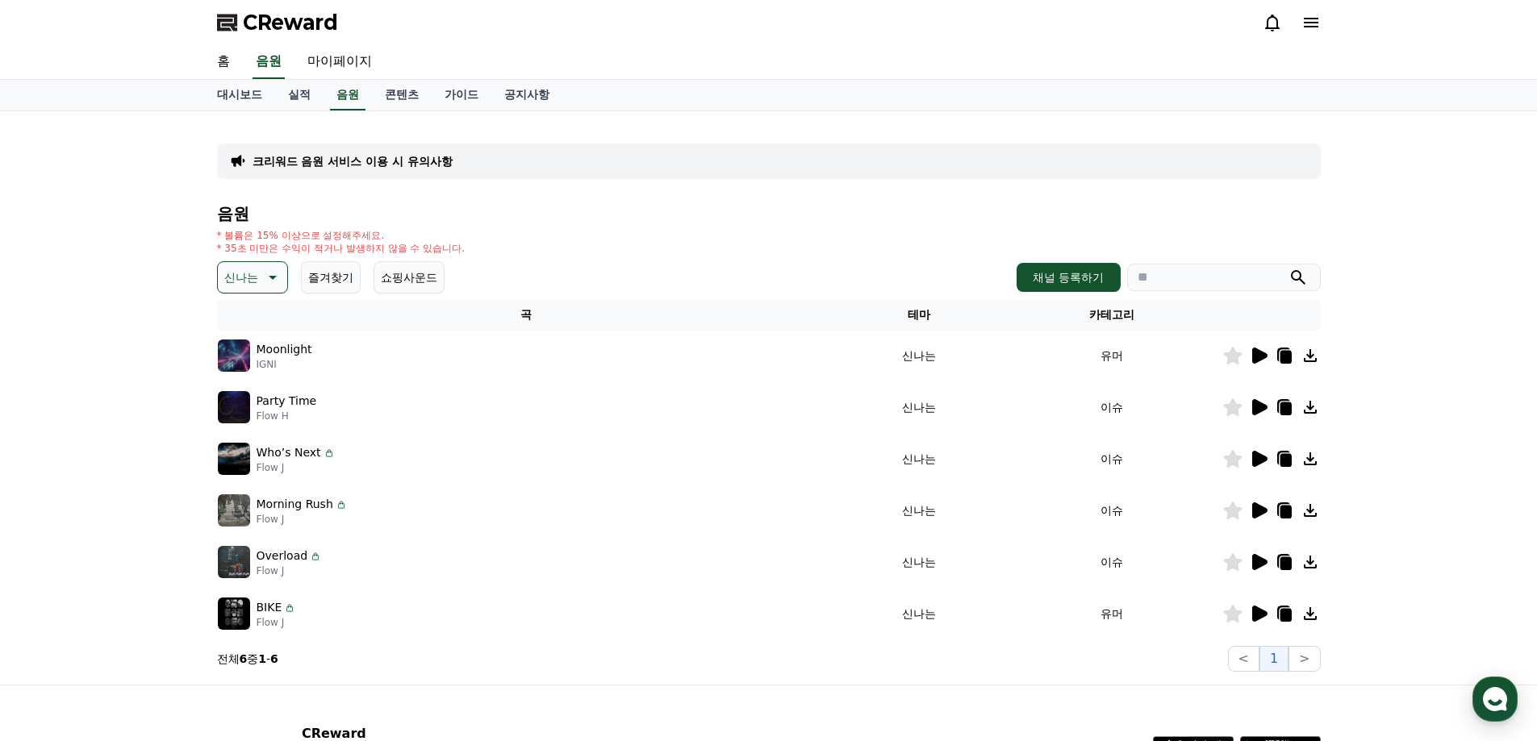
click at [1259, 558] on icon at bounding box center [1259, 562] width 15 height 16
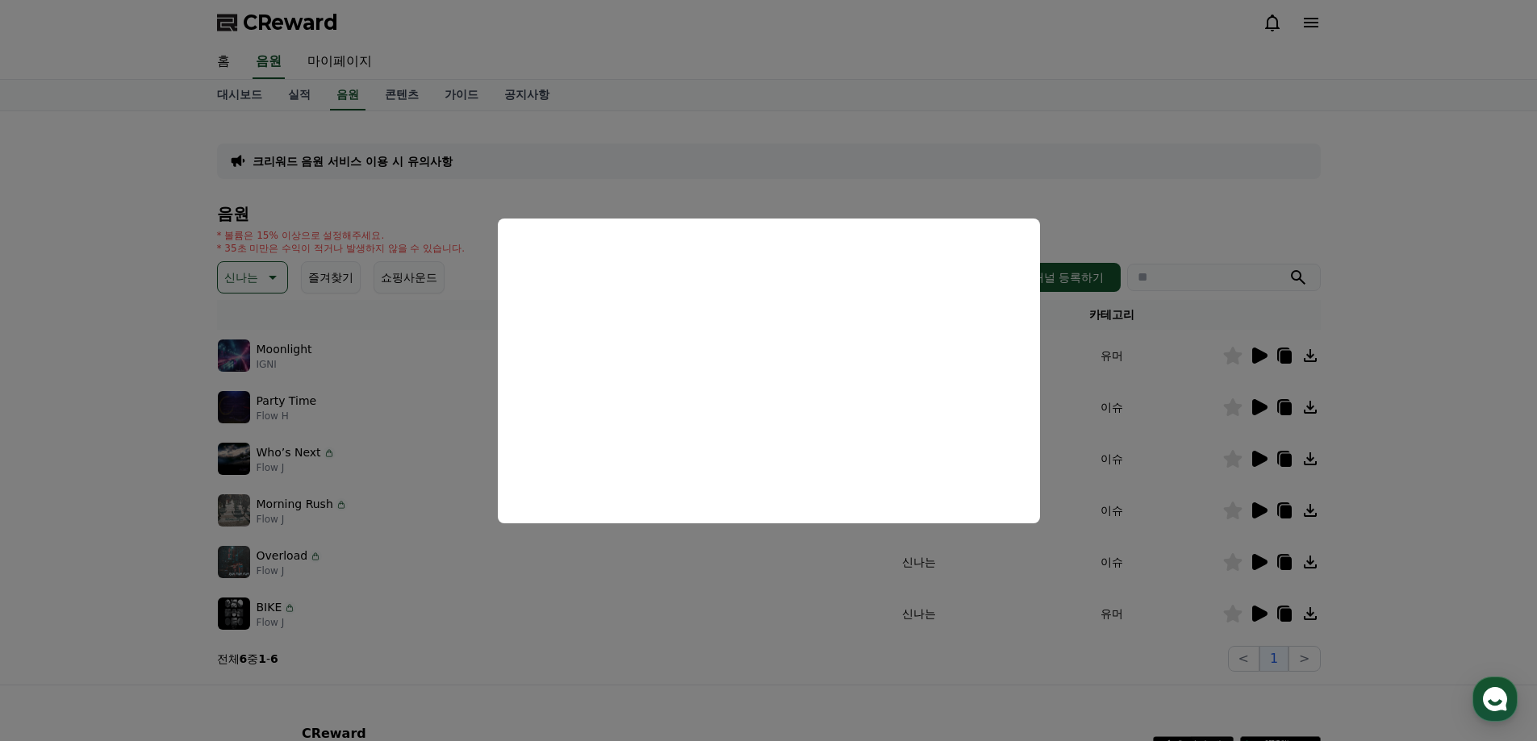
drag, startPoint x: 829, startPoint y: 560, endPoint x: 904, endPoint y: 581, distance: 78.7
click at [829, 561] on button "close modal" at bounding box center [768, 370] width 1537 height 741
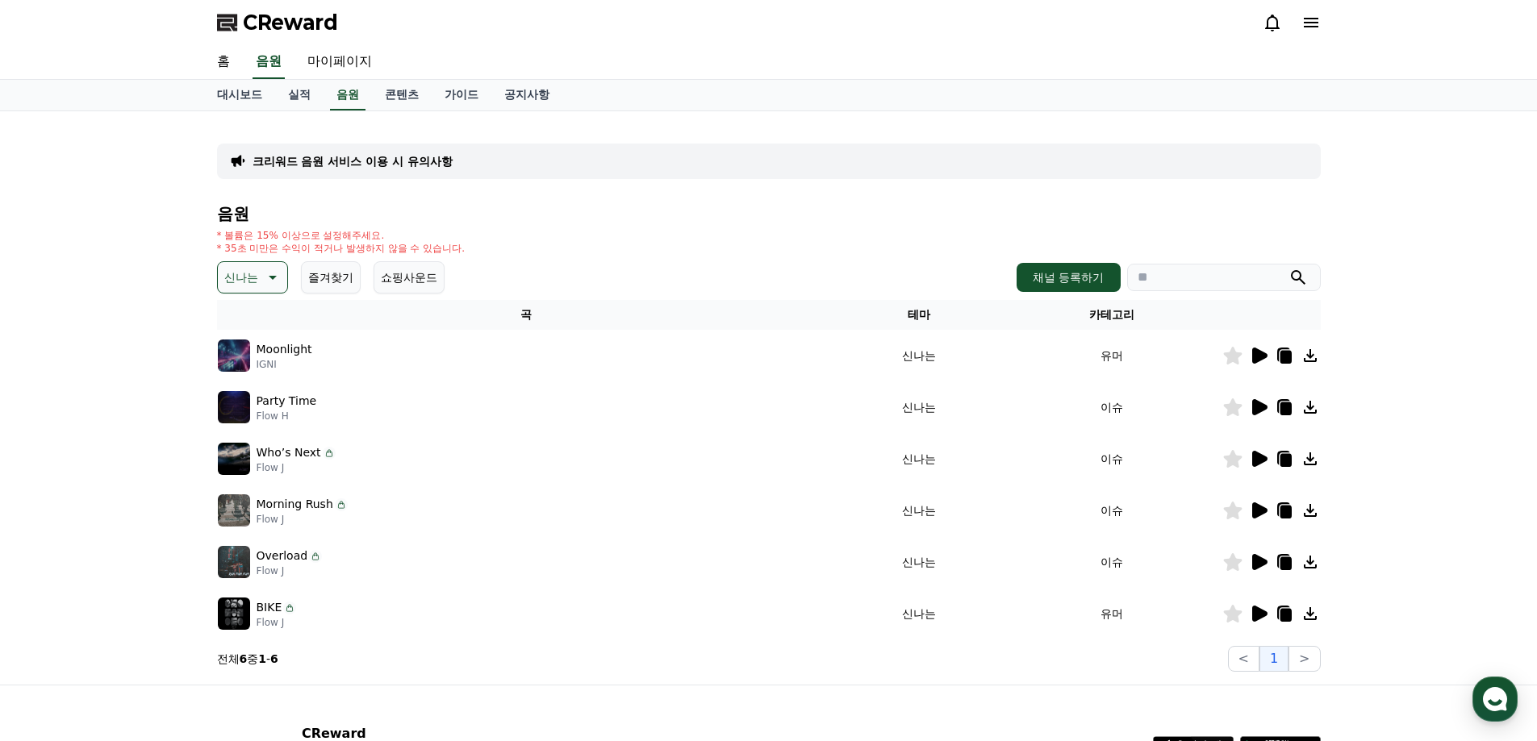
click at [1266, 613] on icon at bounding box center [1259, 614] width 15 height 16
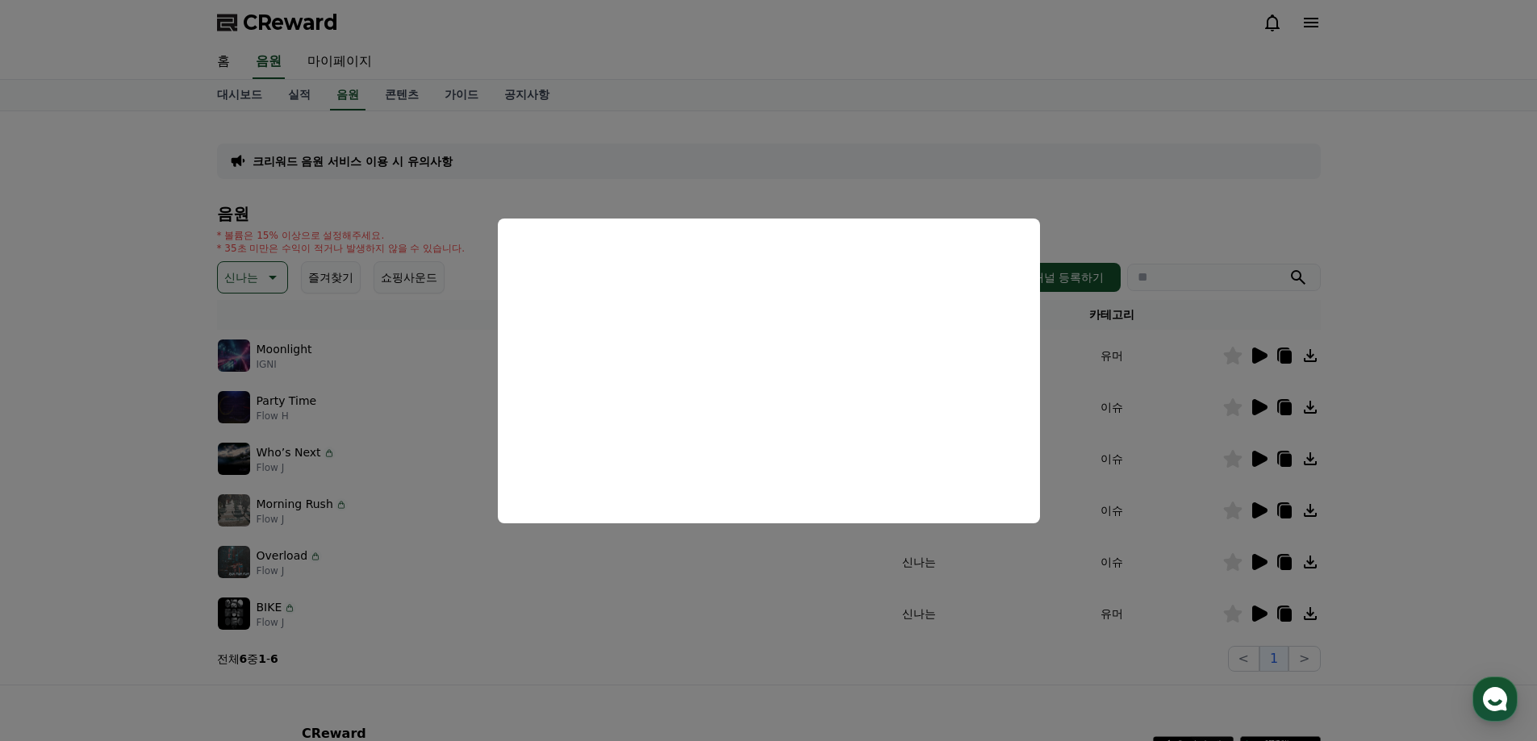
click at [206, 307] on button "close modal" at bounding box center [768, 370] width 1537 height 741
click at [250, 279] on p "신나는" at bounding box center [241, 277] width 34 height 23
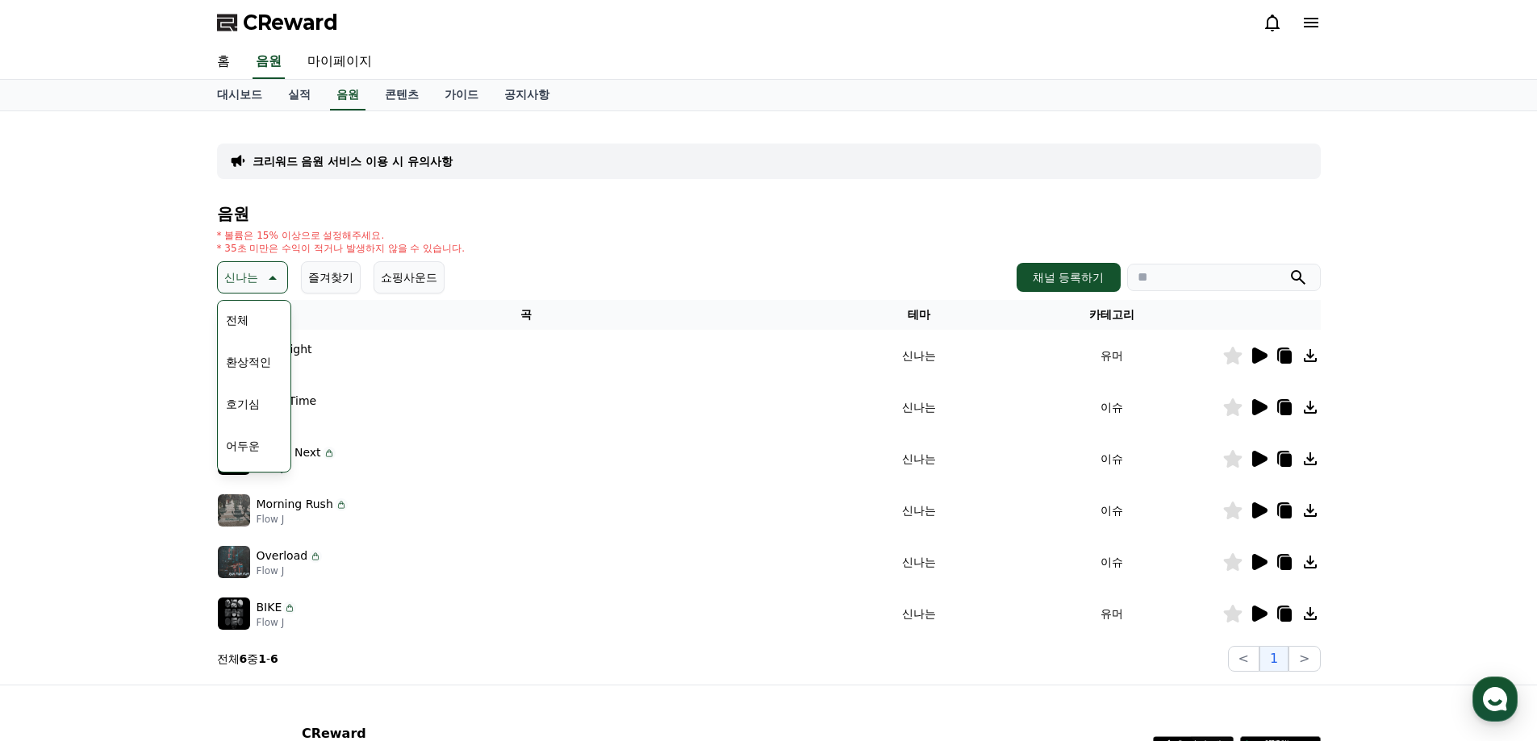
click at [250, 279] on p "신나는" at bounding box center [241, 277] width 34 height 23
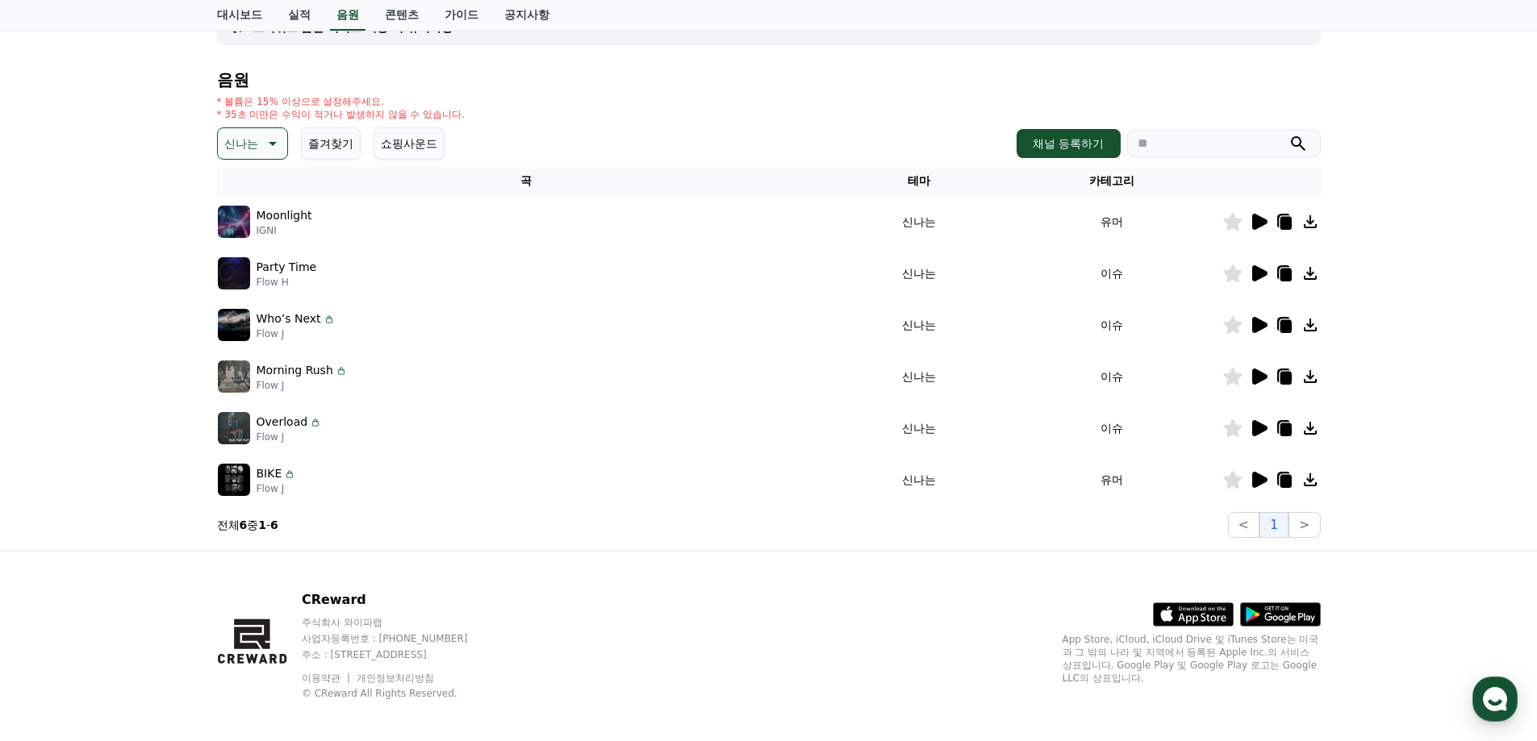
scroll to position [135, 0]
click at [248, 156] on button "신나는" at bounding box center [252, 143] width 71 height 32
click at [261, 315] on button "코믹한" at bounding box center [242, 317] width 47 height 35
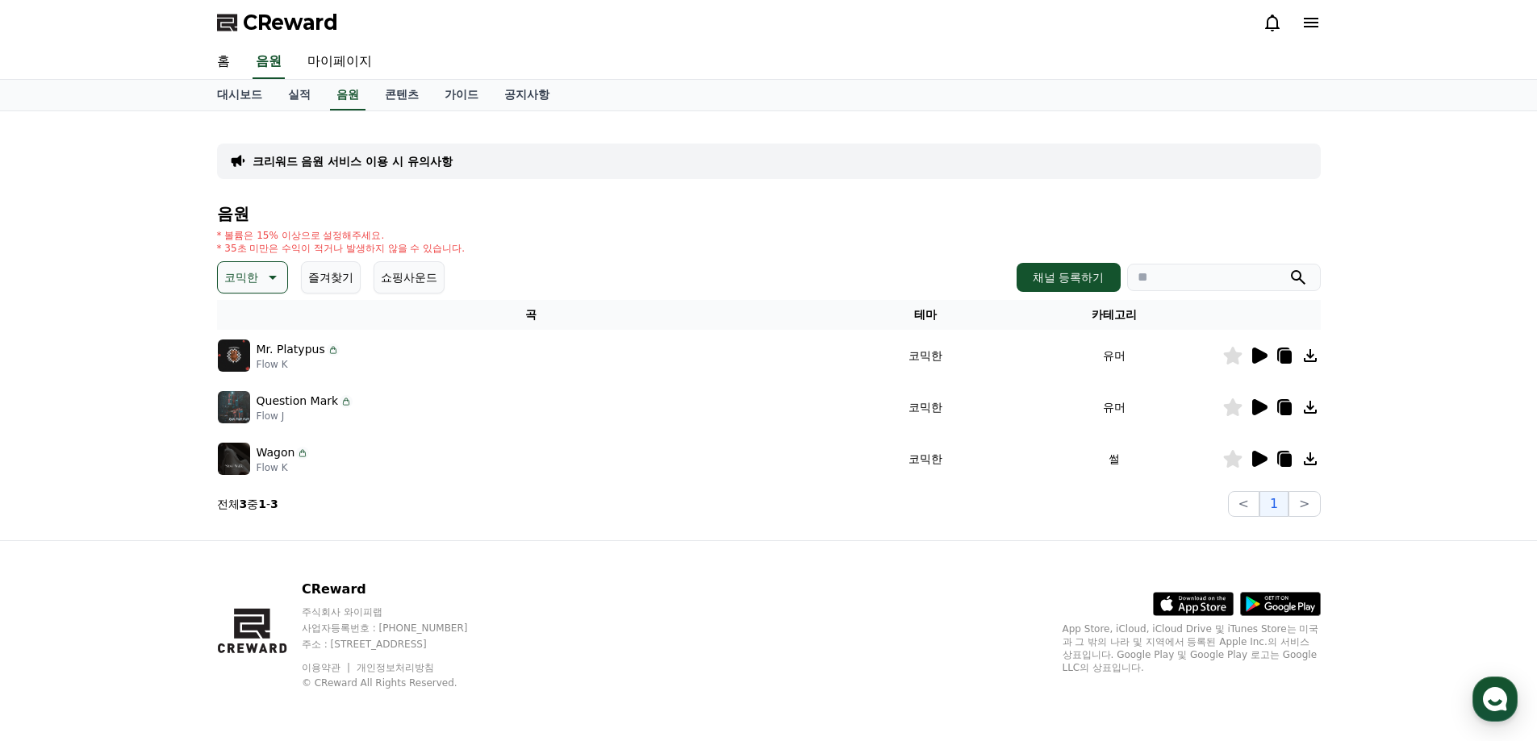
click at [1252, 357] on icon at bounding box center [1259, 356] width 15 height 16
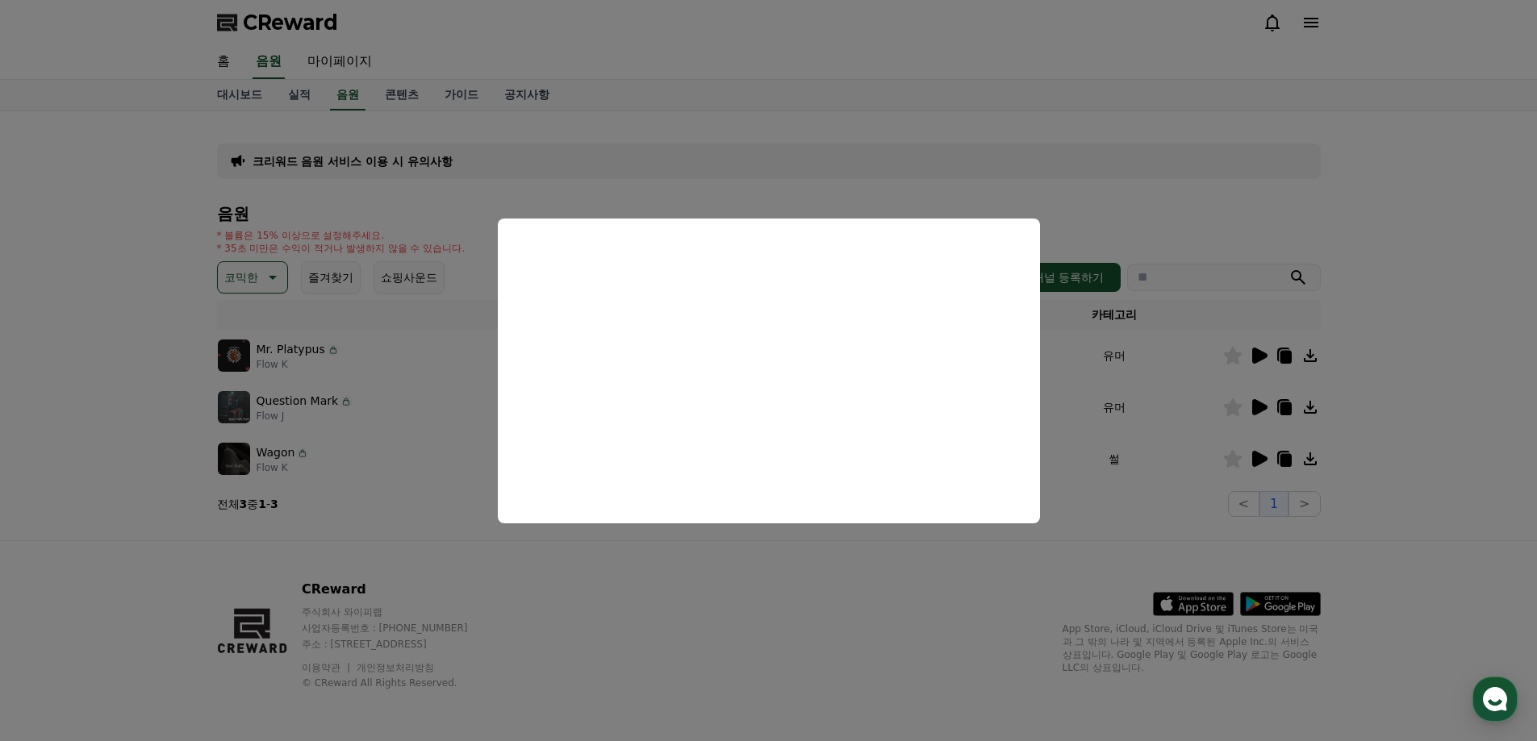
click at [1152, 380] on button "close modal" at bounding box center [768, 370] width 1537 height 741
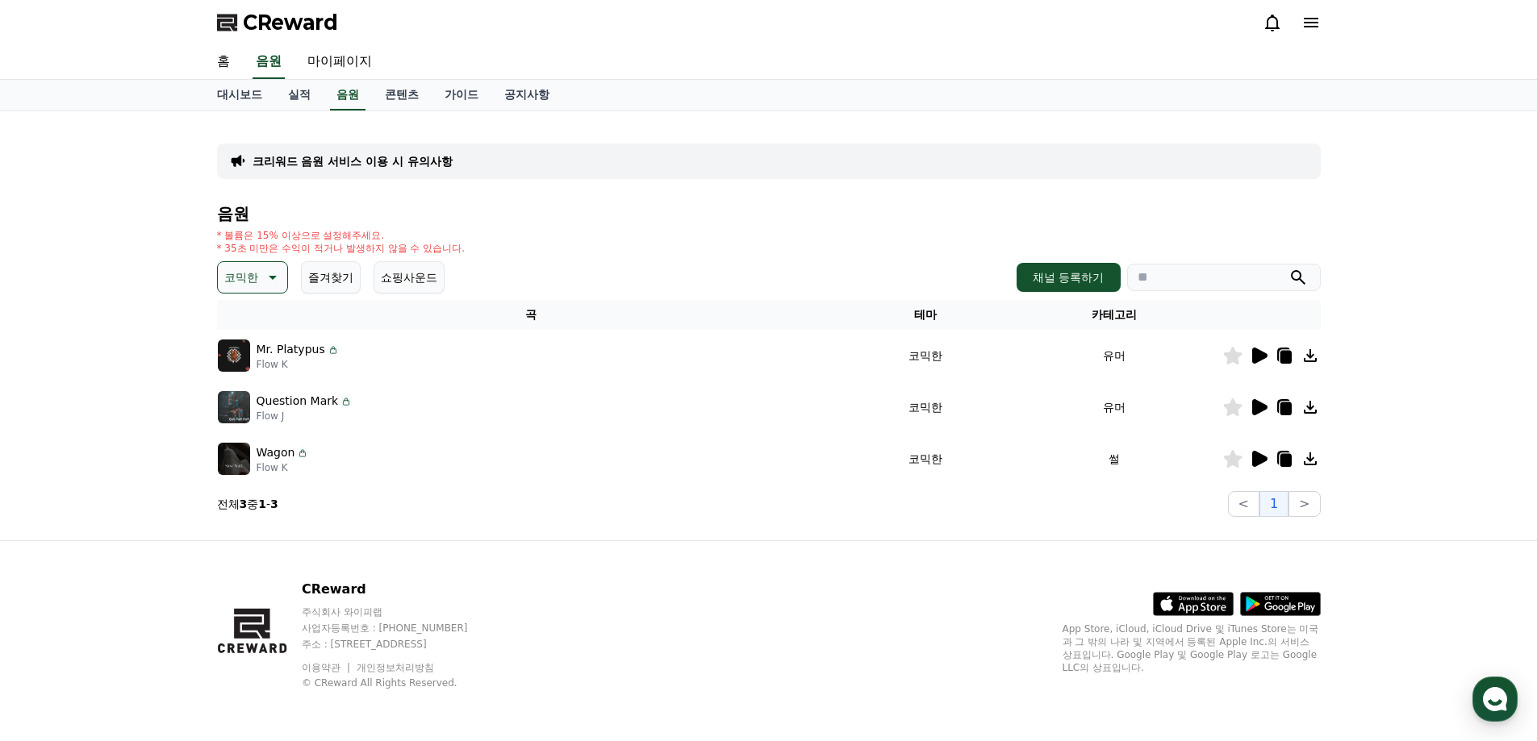
click at [1259, 406] on icon at bounding box center [1259, 407] width 15 height 16
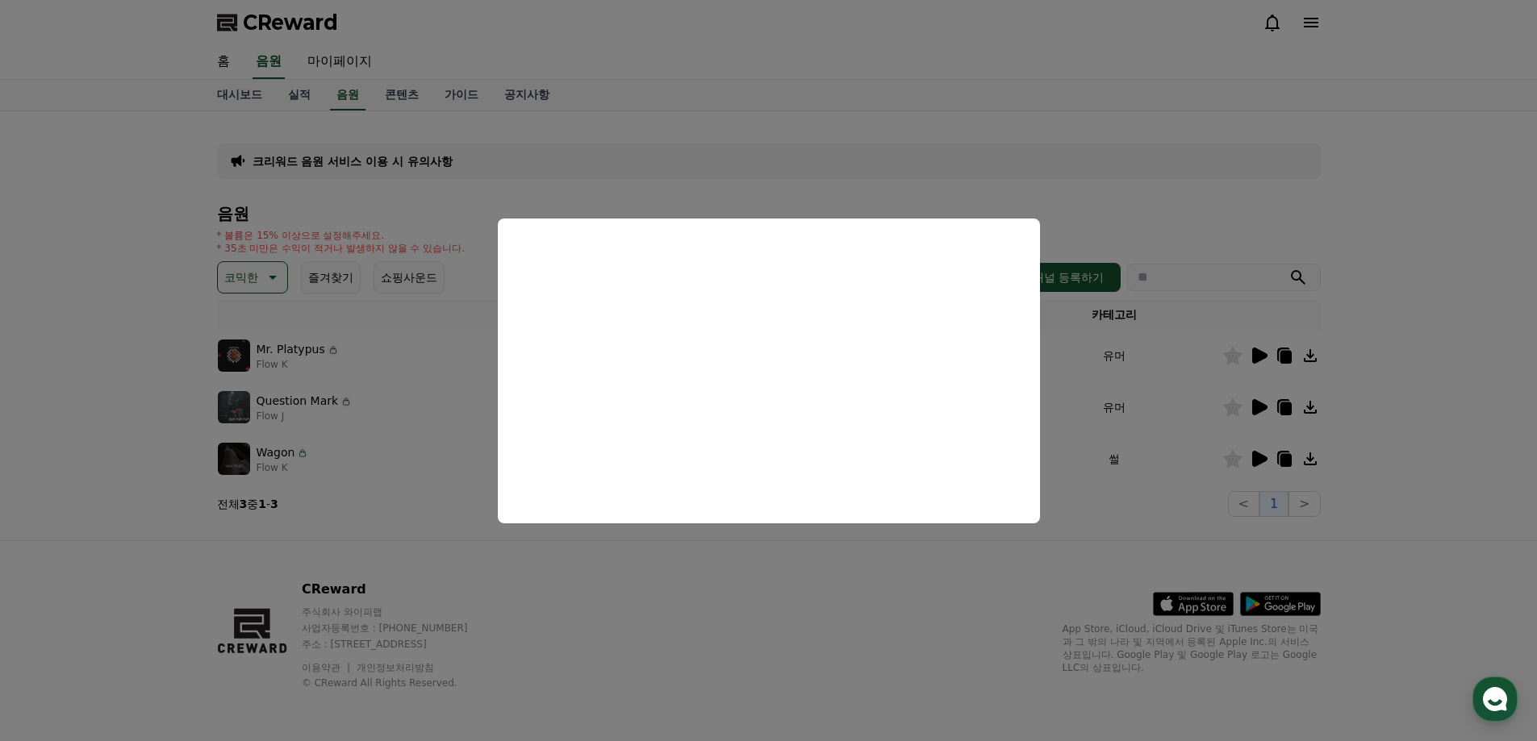
click at [465, 309] on button "close modal" at bounding box center [768, 370] width 1537 height 741
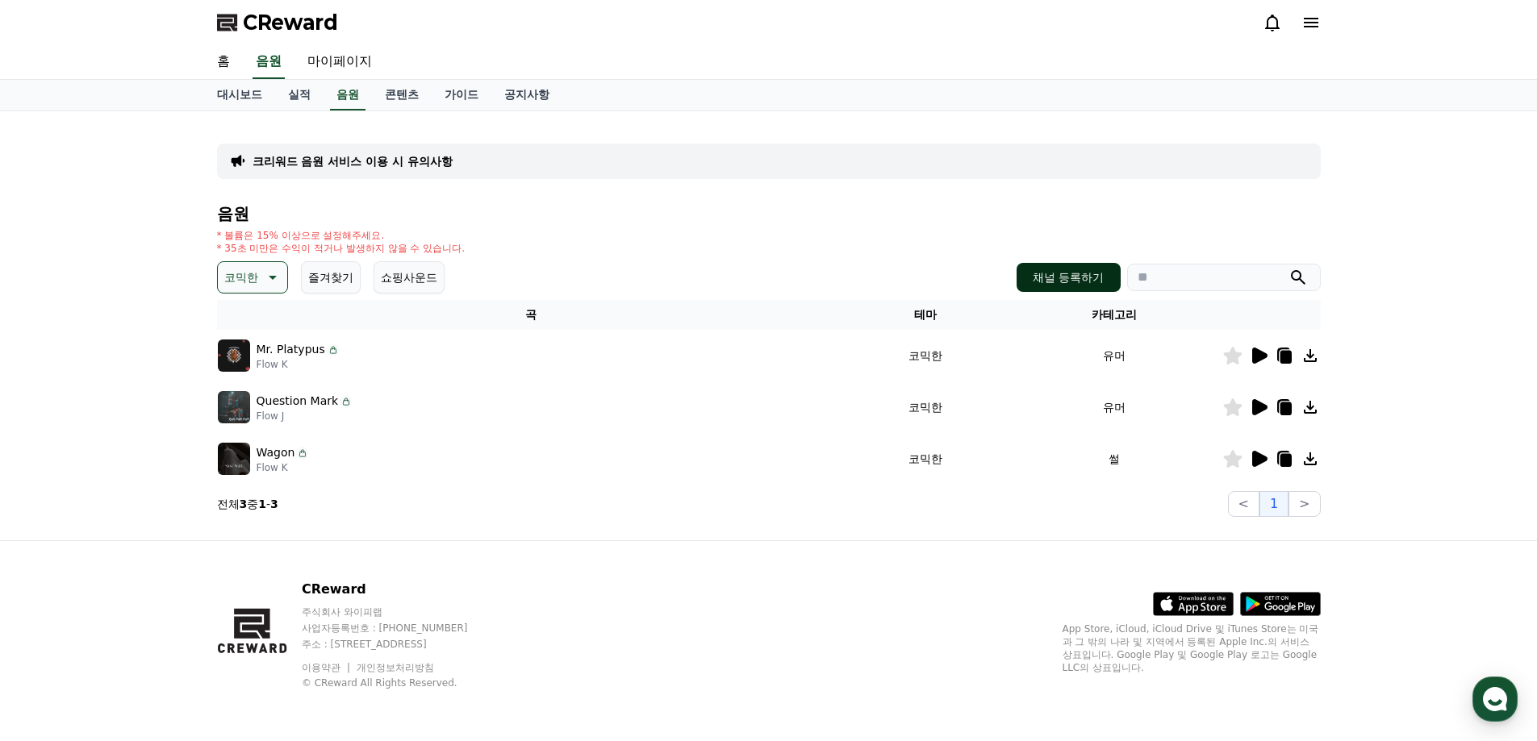
click at [1054, 276] on button "채널 등록하기" at bounding box center [1068, 277] width 103 height 29
click at [262, 269] on icon at bounding box center [270, 277] width 19 height 19
click at [260, 401] on button "호기심" at bounding box center [242, 403] width 47 height 35
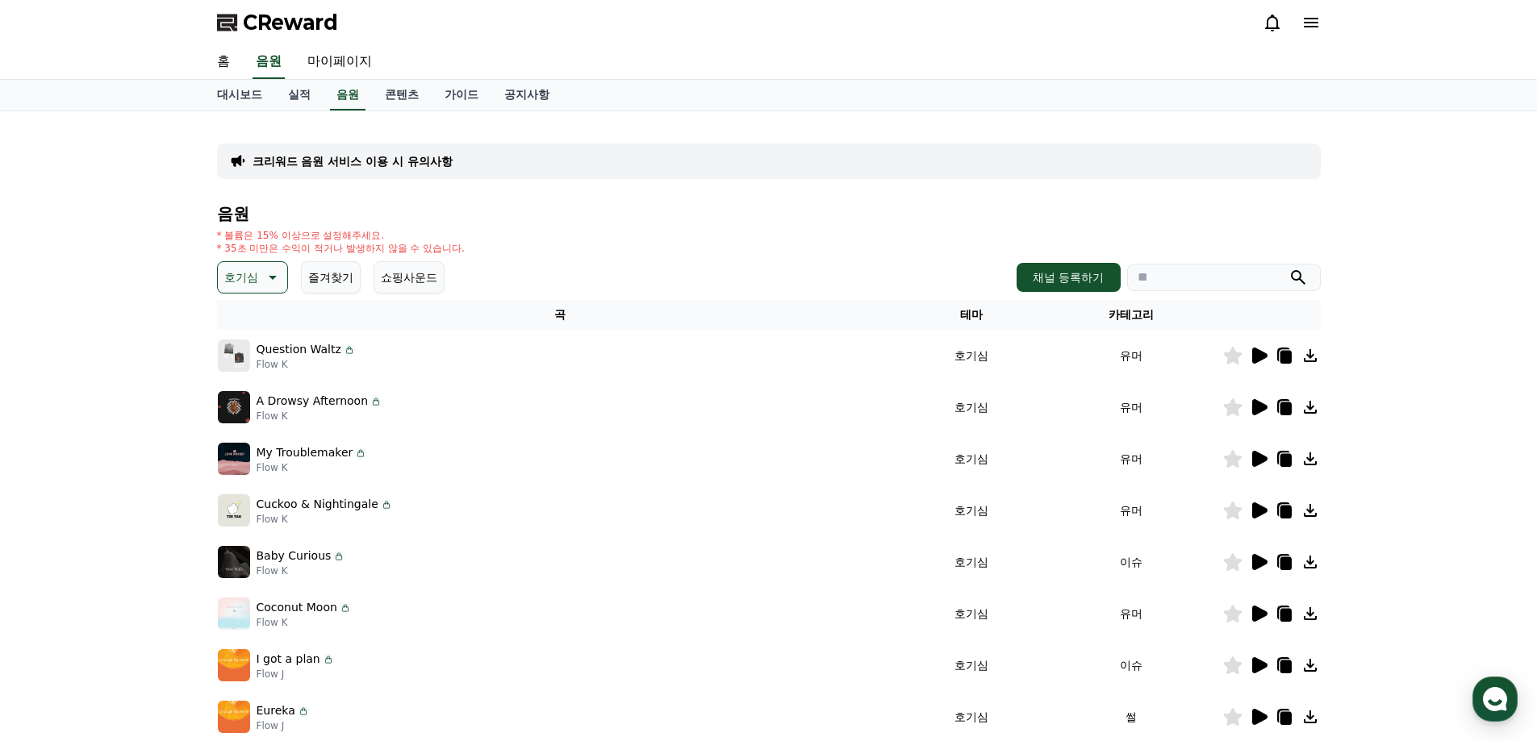
click at [1250, 349] on icon at bounding box center [1258, 355] width 19 height 19
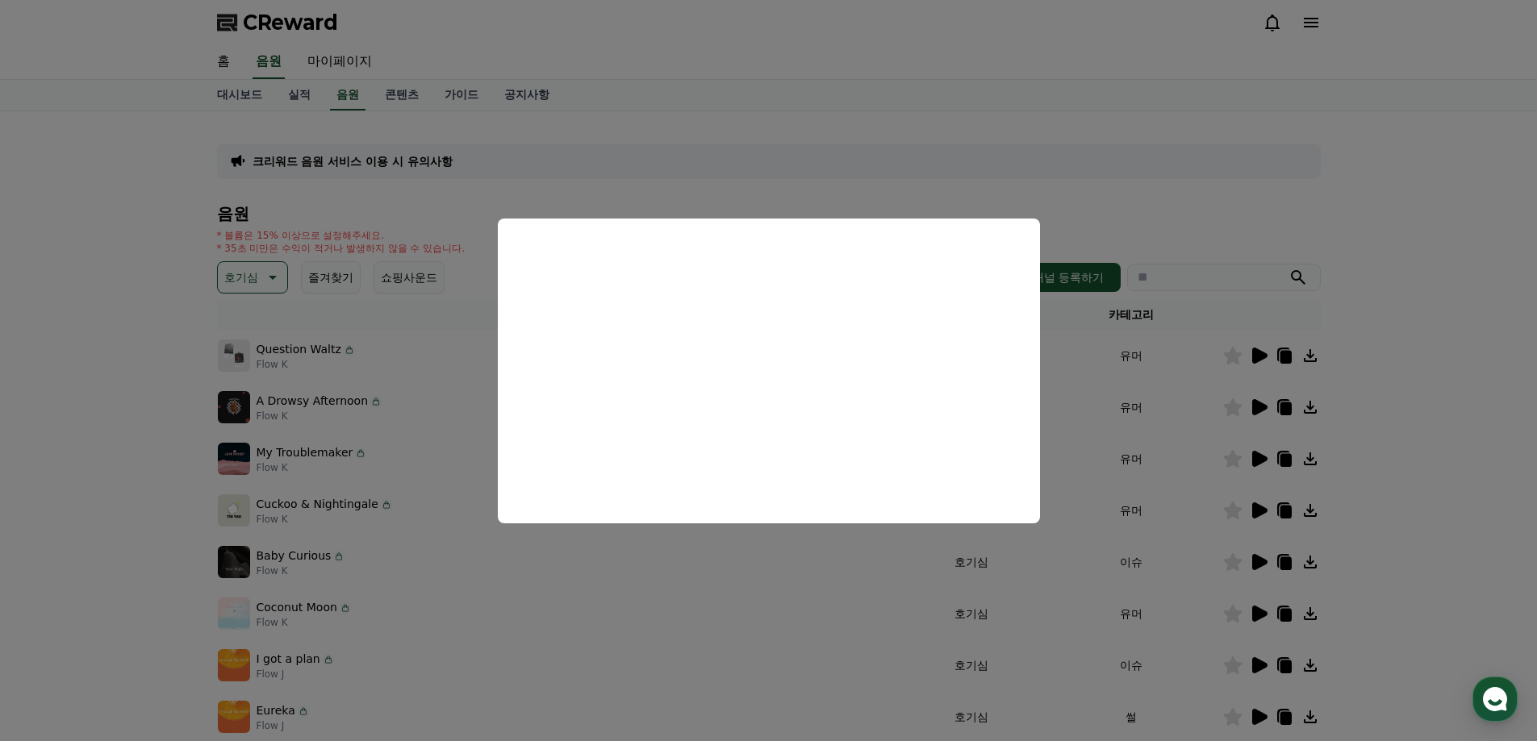
click at [648, 559] on button "close modal" at bounding box center [768, 370] width 1537 height 741
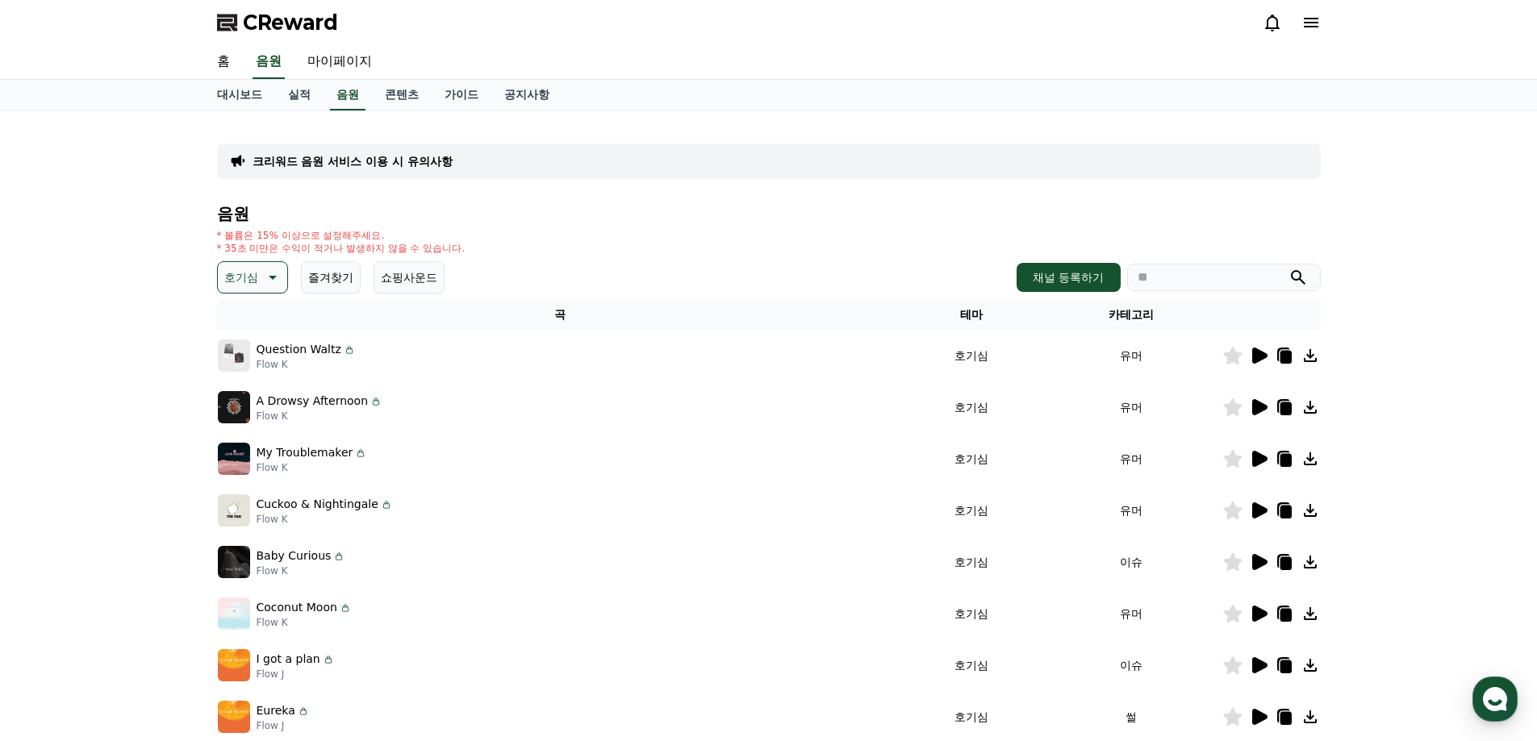
click at [1251, 408] on icon at bounding box center [1258, 407] width 19 height 19
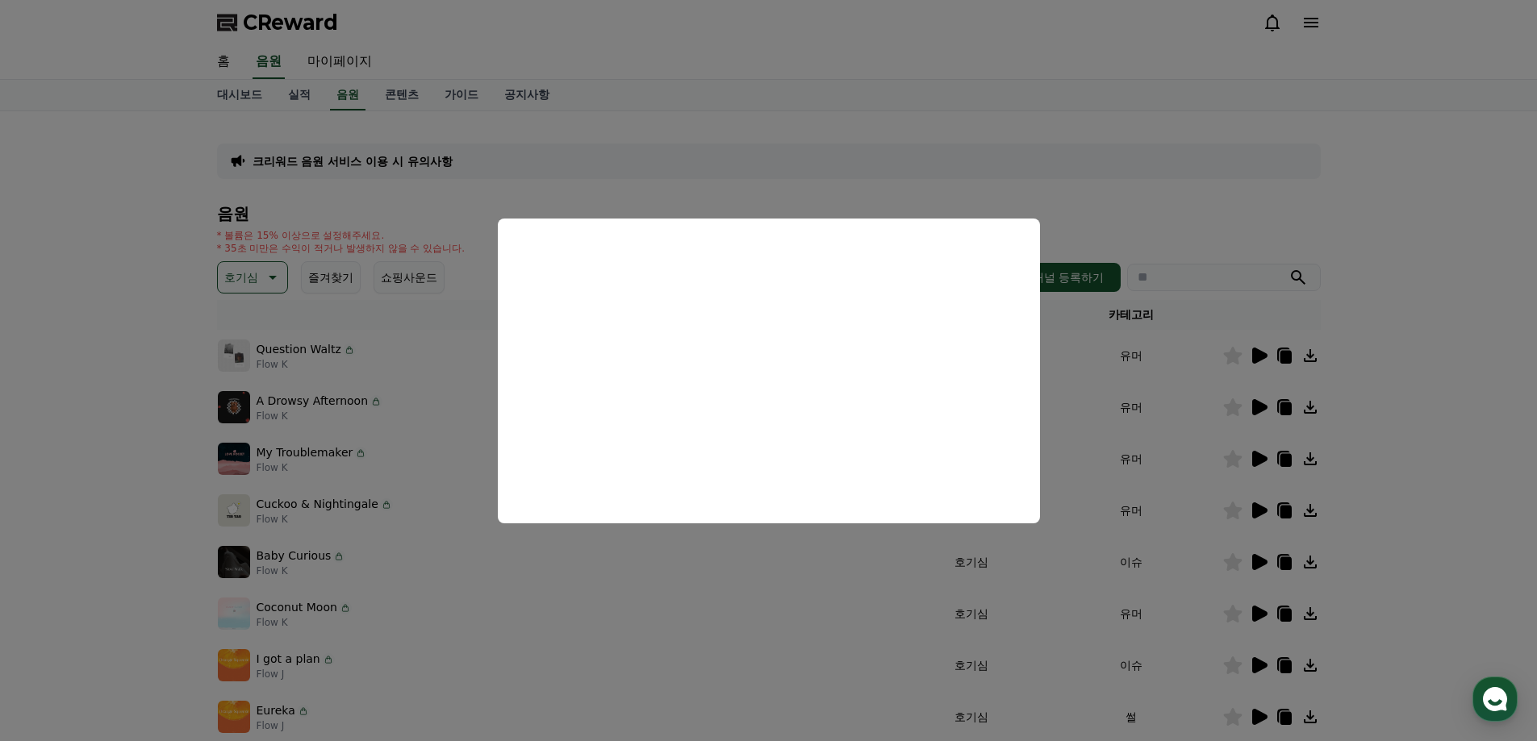
drag, startPoint x: 1209, startPoint y: 445, endPoint x: 1237, endPoint y: 447, distance: 27.5
click at [1209, 444] on button "close modal" at bounding box center [768, 370] width 1537 height 741
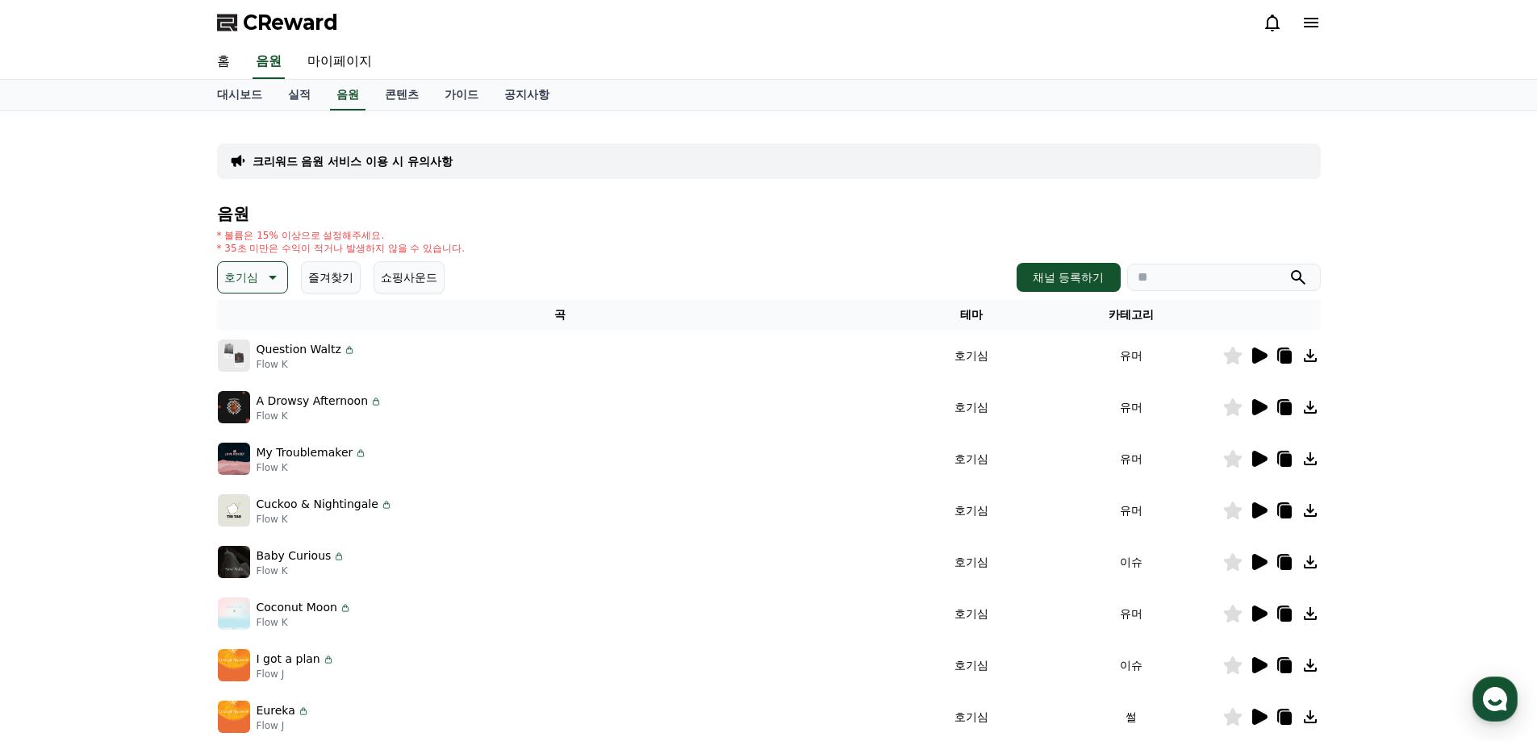
click at [1260, 456] on icon at bounding box center [1259, 459] width 15 height 16
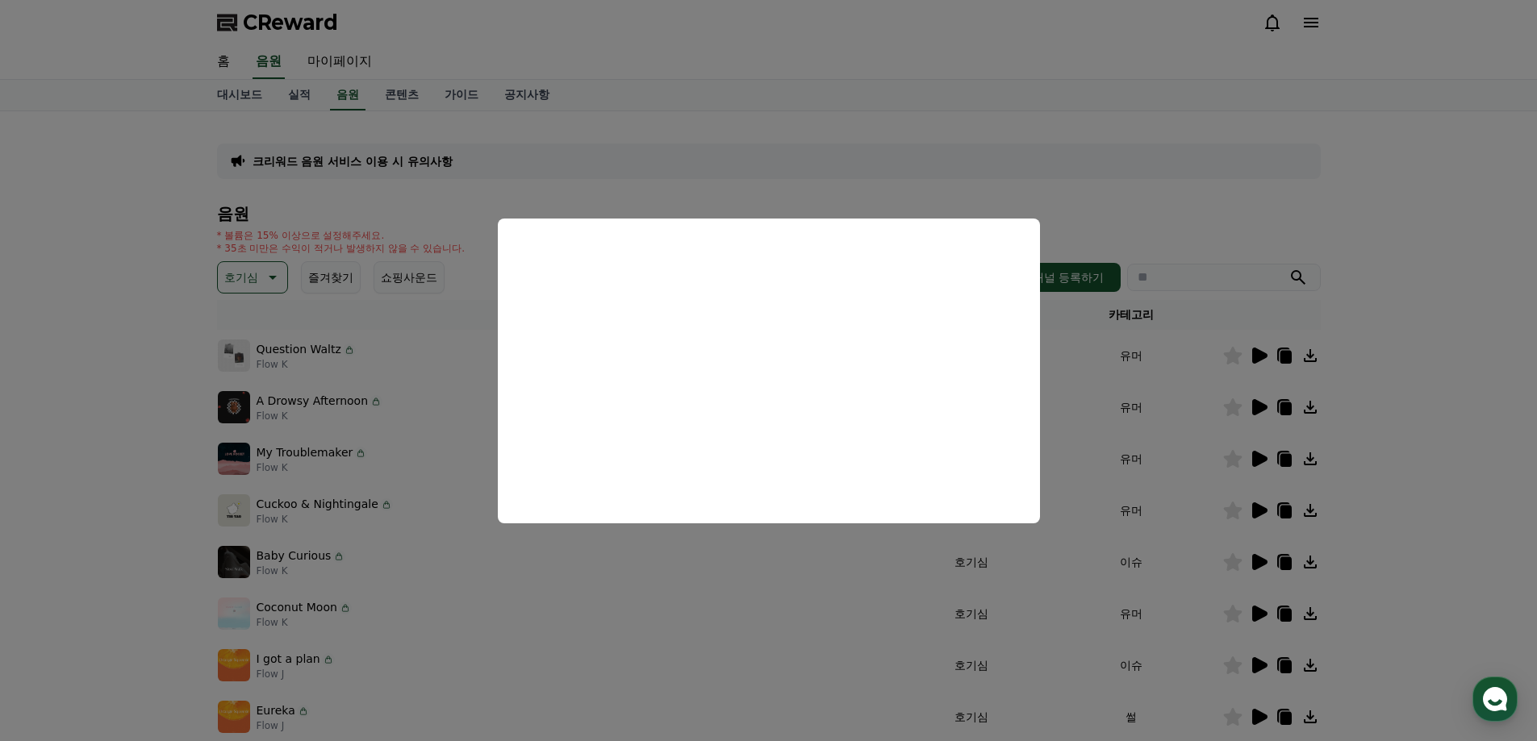
click at [1192, 515] on button "close modal" at bounding box center [768, 370] width 1537 height 741
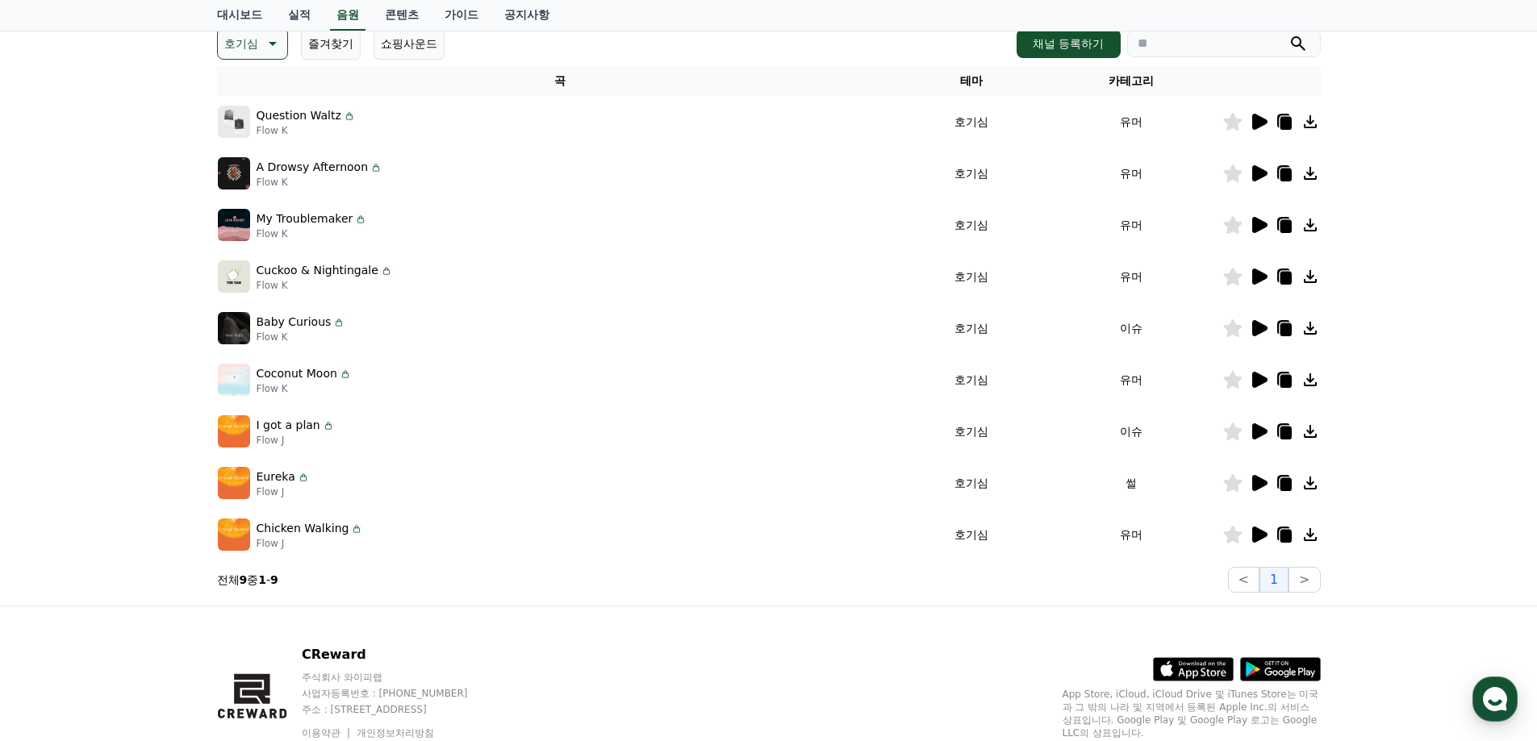
scroll to position [299, 0]
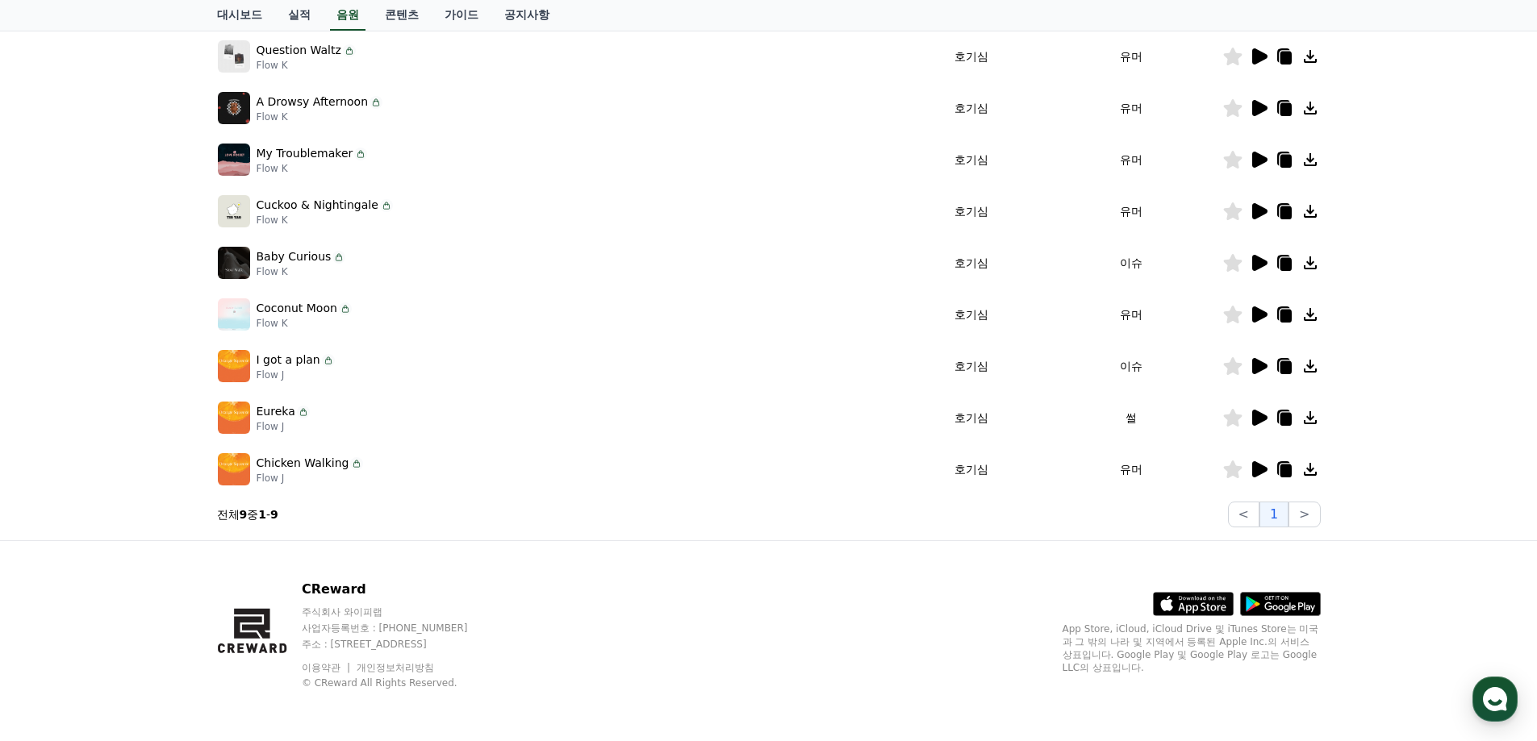
click at [1268, 462] on div at bounding box center [1271, 469] width 97 height 19
click at [1258, 466] on icon at bounding box center [1259, 469] width 15 height 16
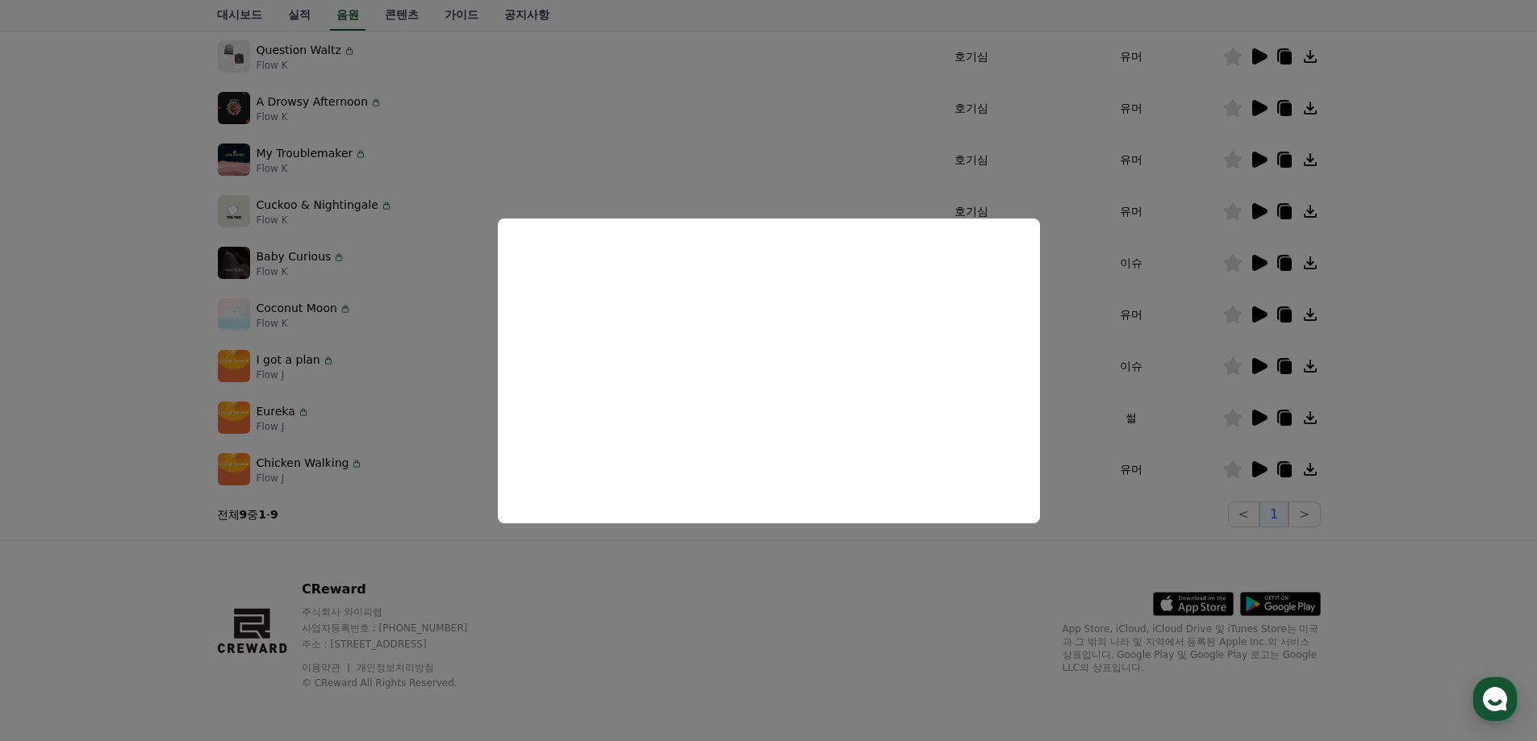
scroll to position [169, 0]
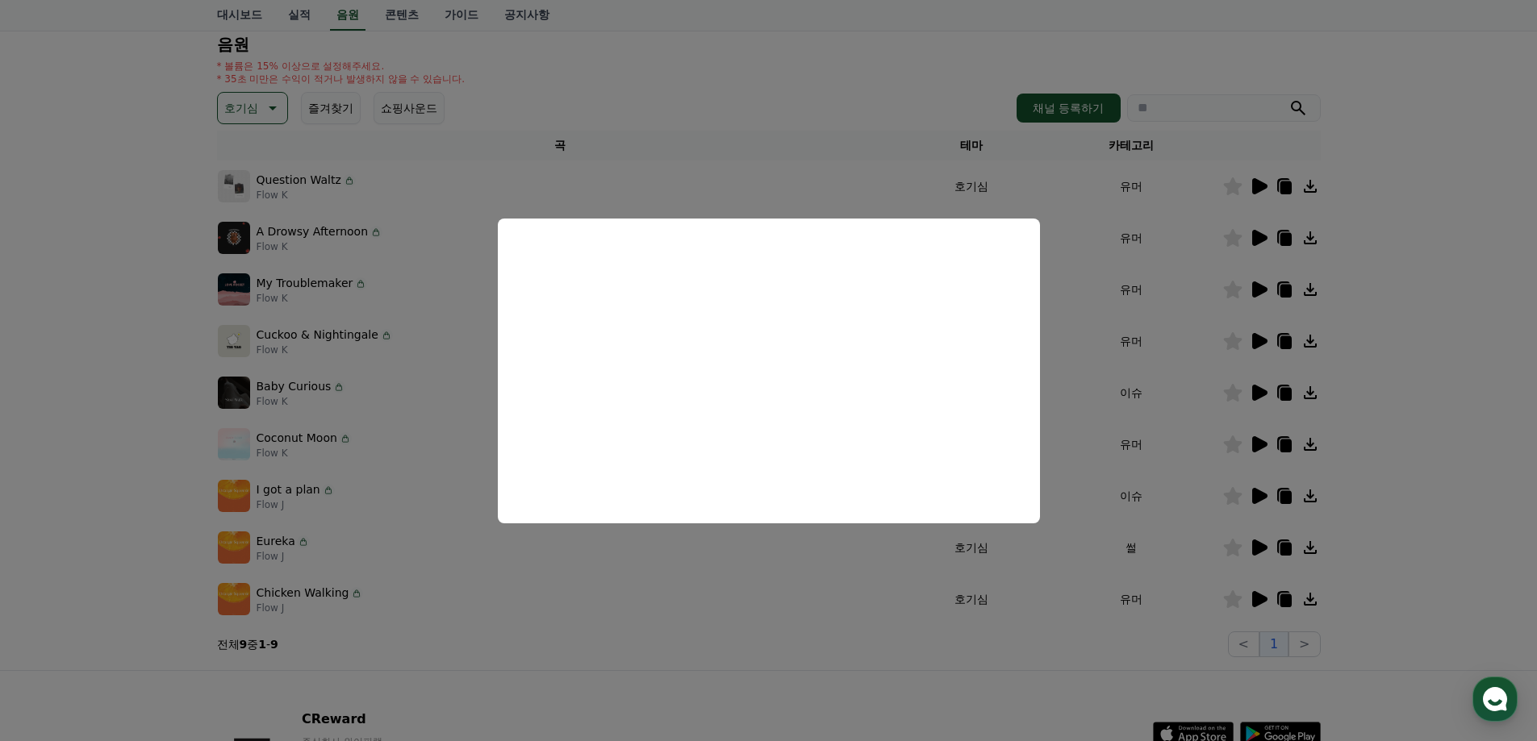
click at [1164, 405] on button "close modal" at bounding box center [768, 370] width 1537 height 741
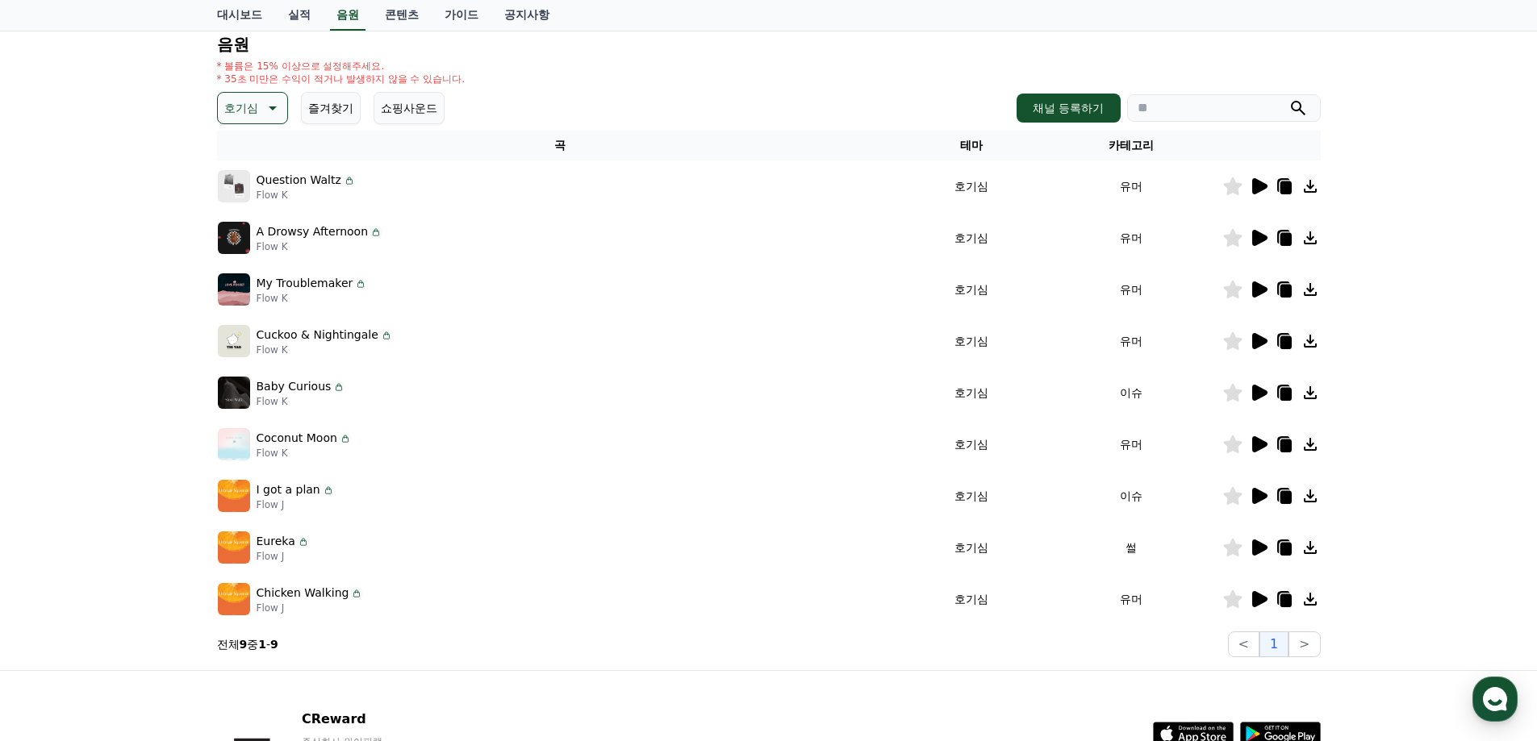
click at [1259, 495] on icon at bounding box center [1259, 496] width 15 height 16
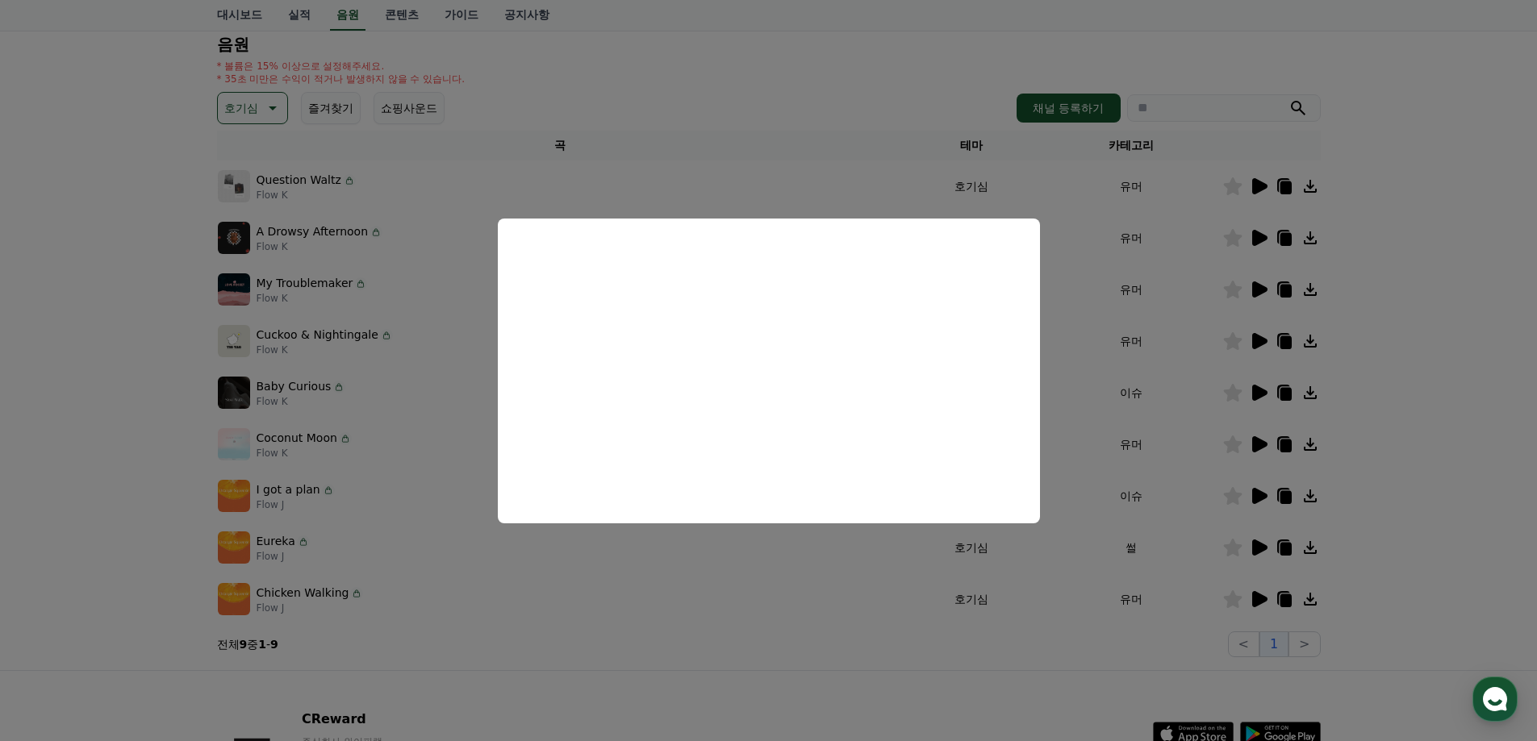
drag, startPoint x: 1284, startPoint y: 419, endPoint x: 1278, endPoint y: 428, distance: 11.6
click at [1284, 420] on button "close modal" at bounding box center [768, 370] width 1537 height 741
click at [1262, 441] on icon at bounding box center [1259, 444] width 15 height 16
click at [1262, 441] on button "close modal" at bounding box center [768, 370] width 1537 height 741
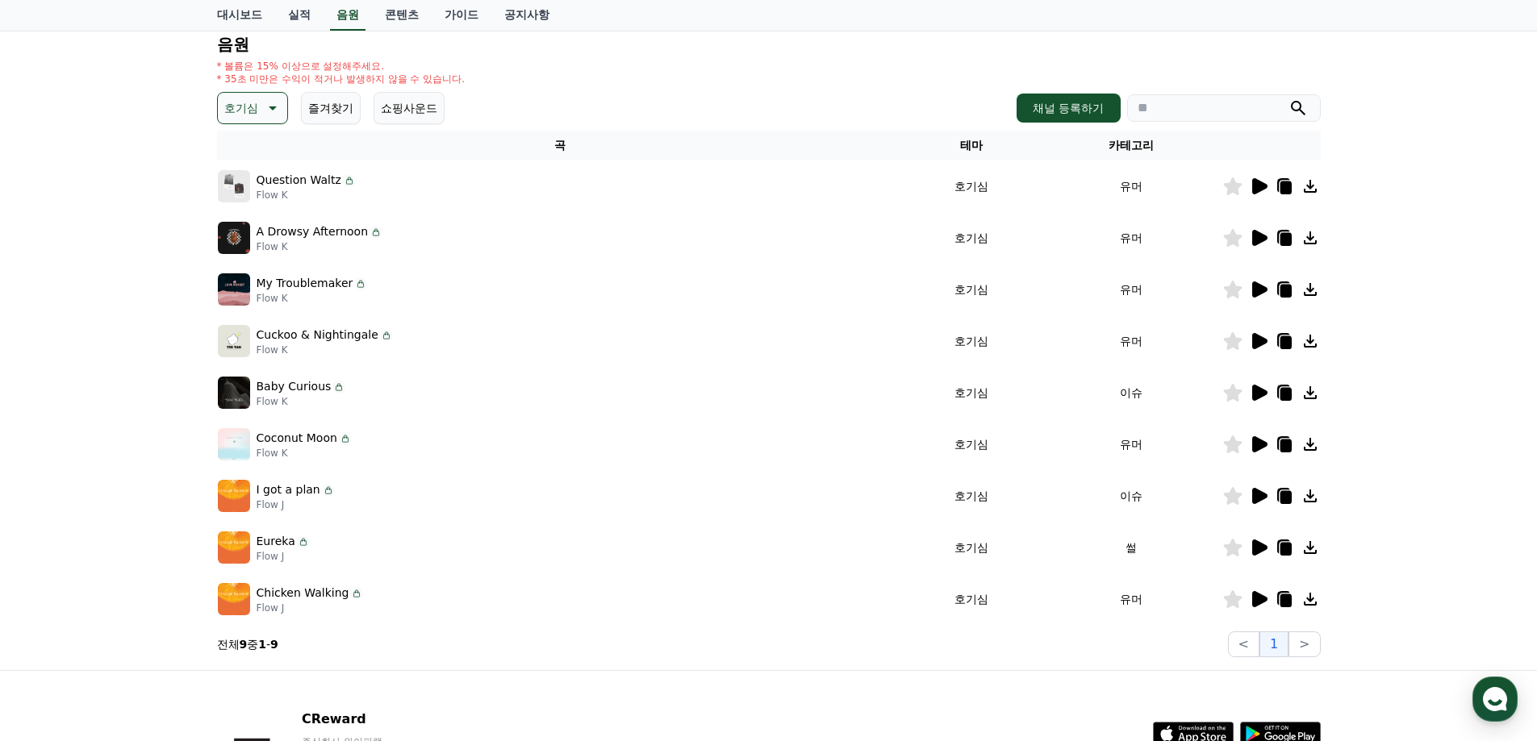
click at [1263, 447] on icon at bounding box center [1259, 444] width 15 height 16
click at [1263, 445] on icon at bounding box center [1259, 444] width 15 height 16
click at [1259, 445] on icon at bounding box center [1259, 444] width 15 height 16
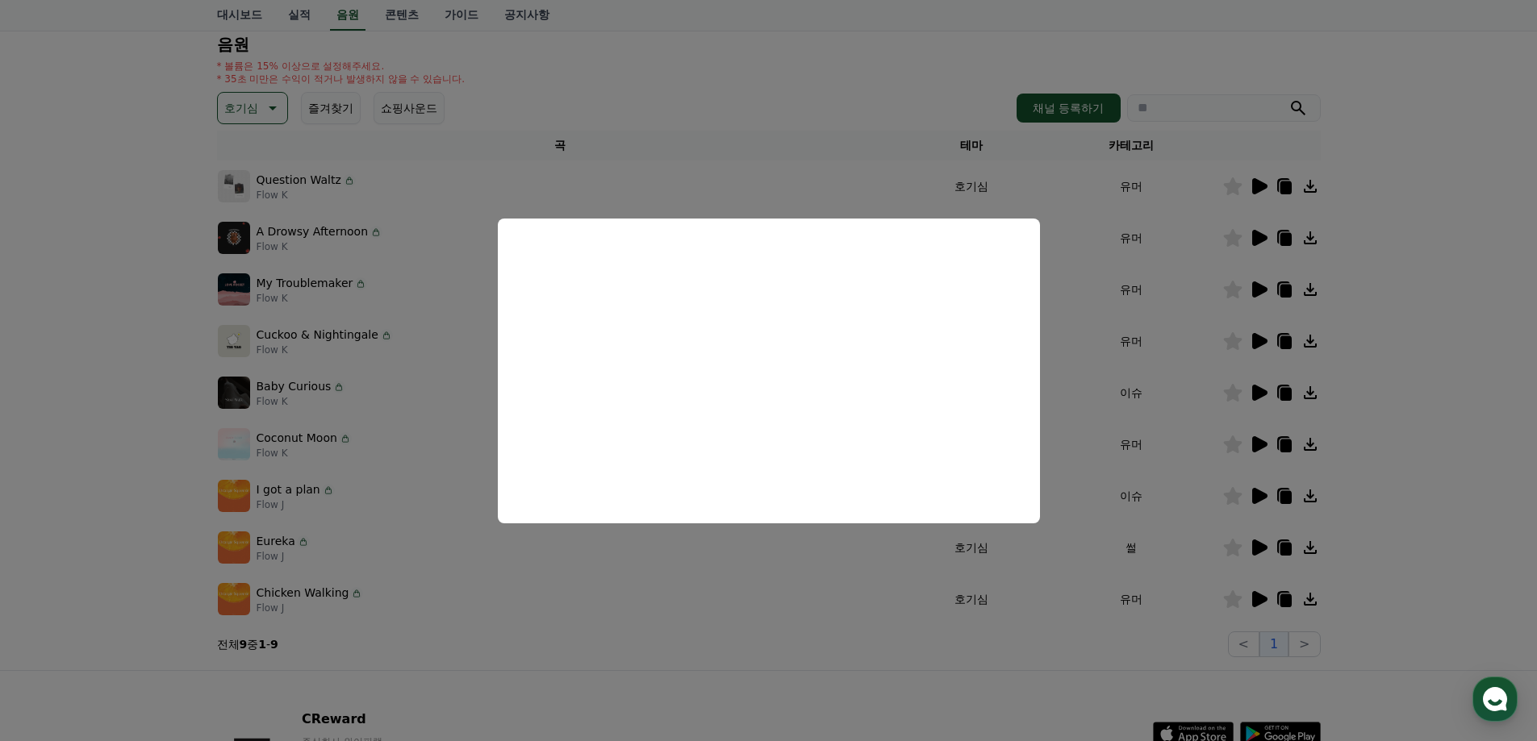
click at [1169, 311] on button "close modal" at bounding box center [768, 370] width 1537 height 741
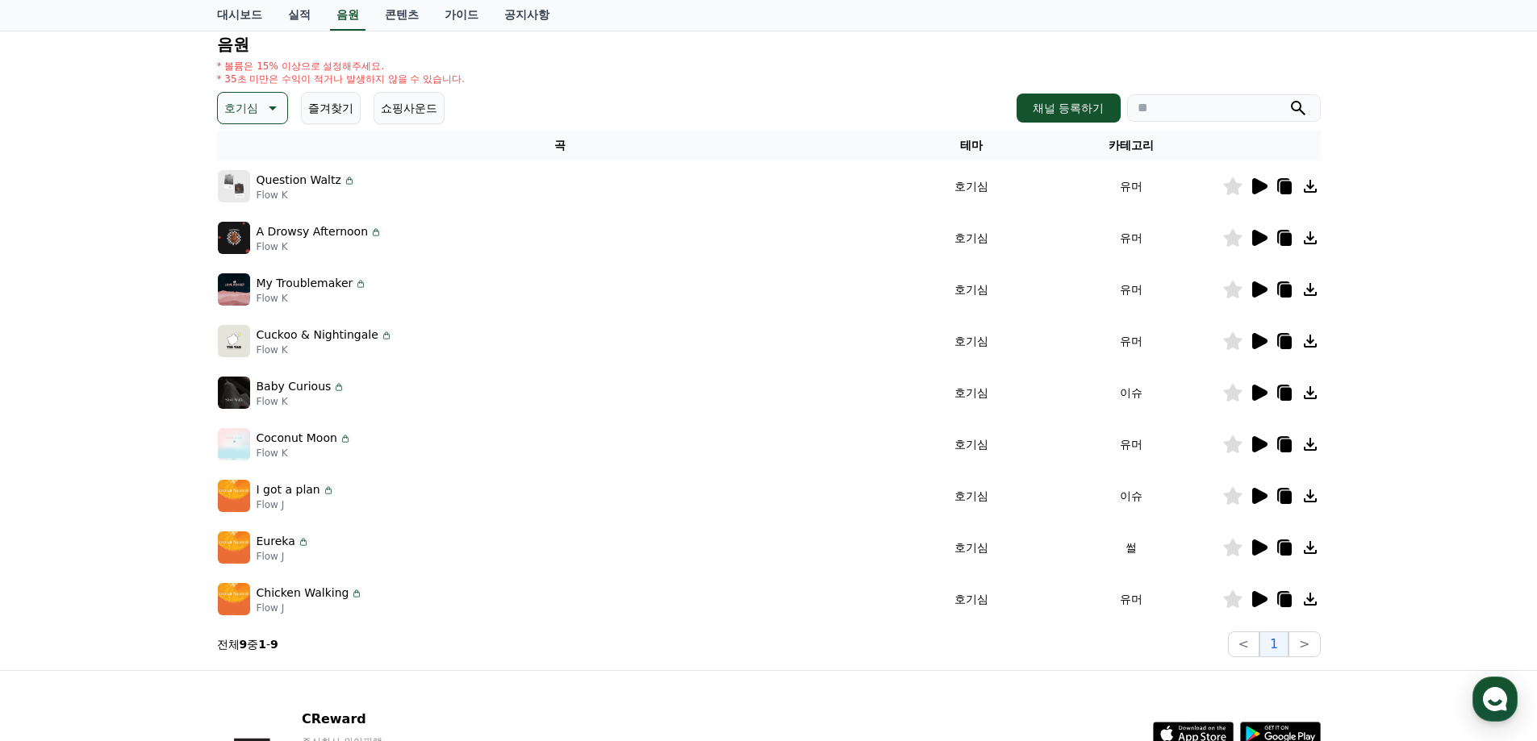
click at [1252, 338] on icon at bounding box center [1259, 341] width 15 height 16
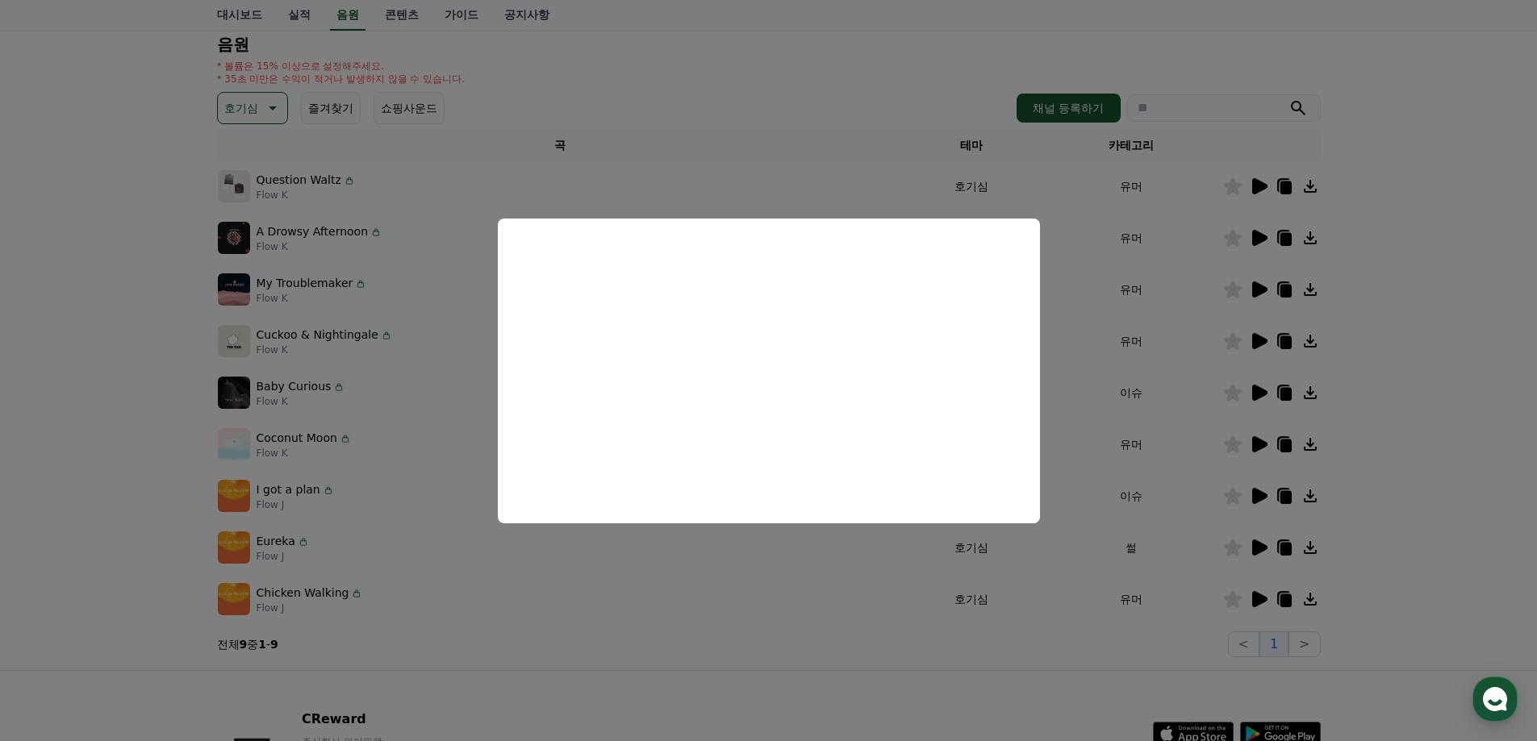
click at [1132, 299] on button "close modal" at bounding box center [768, 370] width 1537 height 741
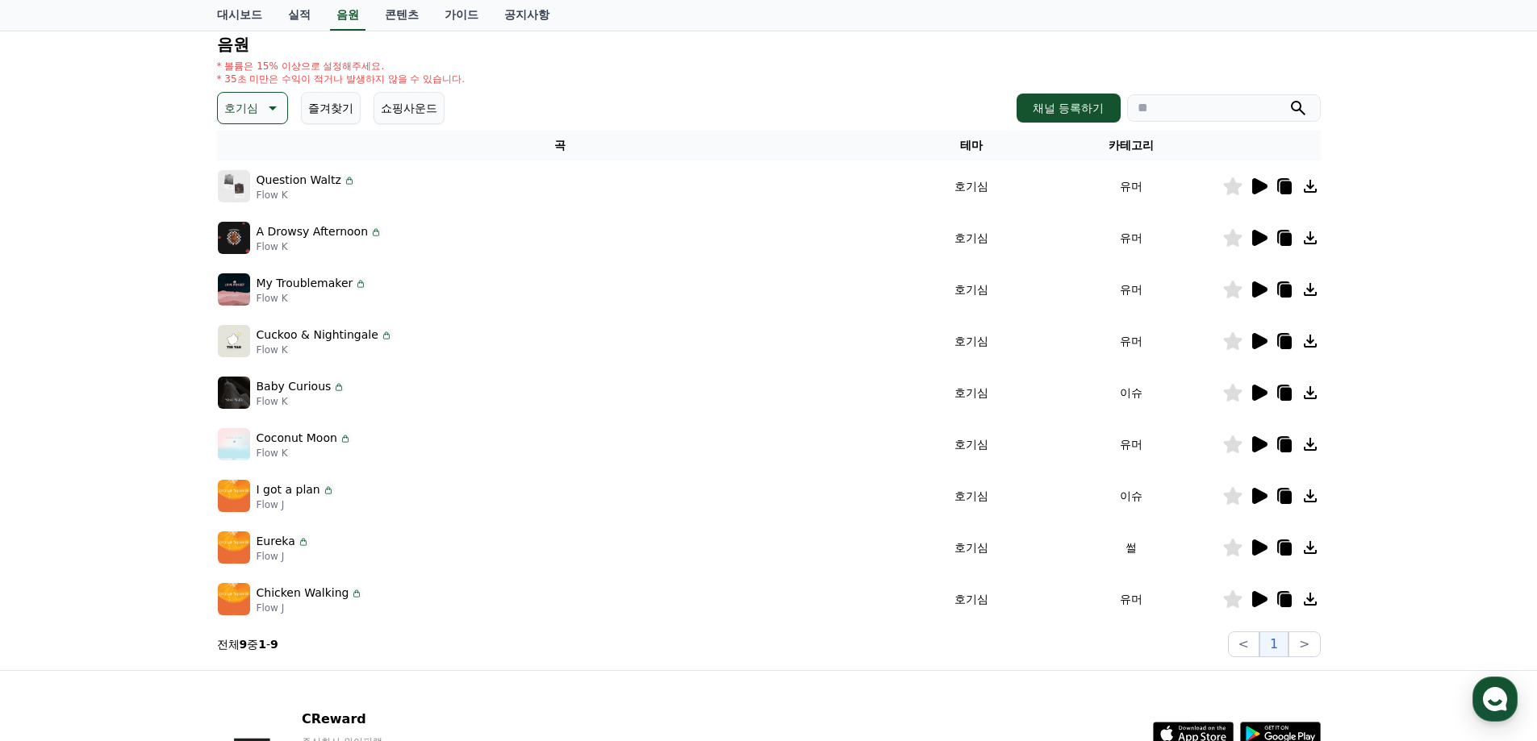
click at [1257, 290] on icon at bounding box center [1259, 290] width 15 height 16
click at [1259, 288] on icon at bounding box center [1259, 290] width 15 height 16
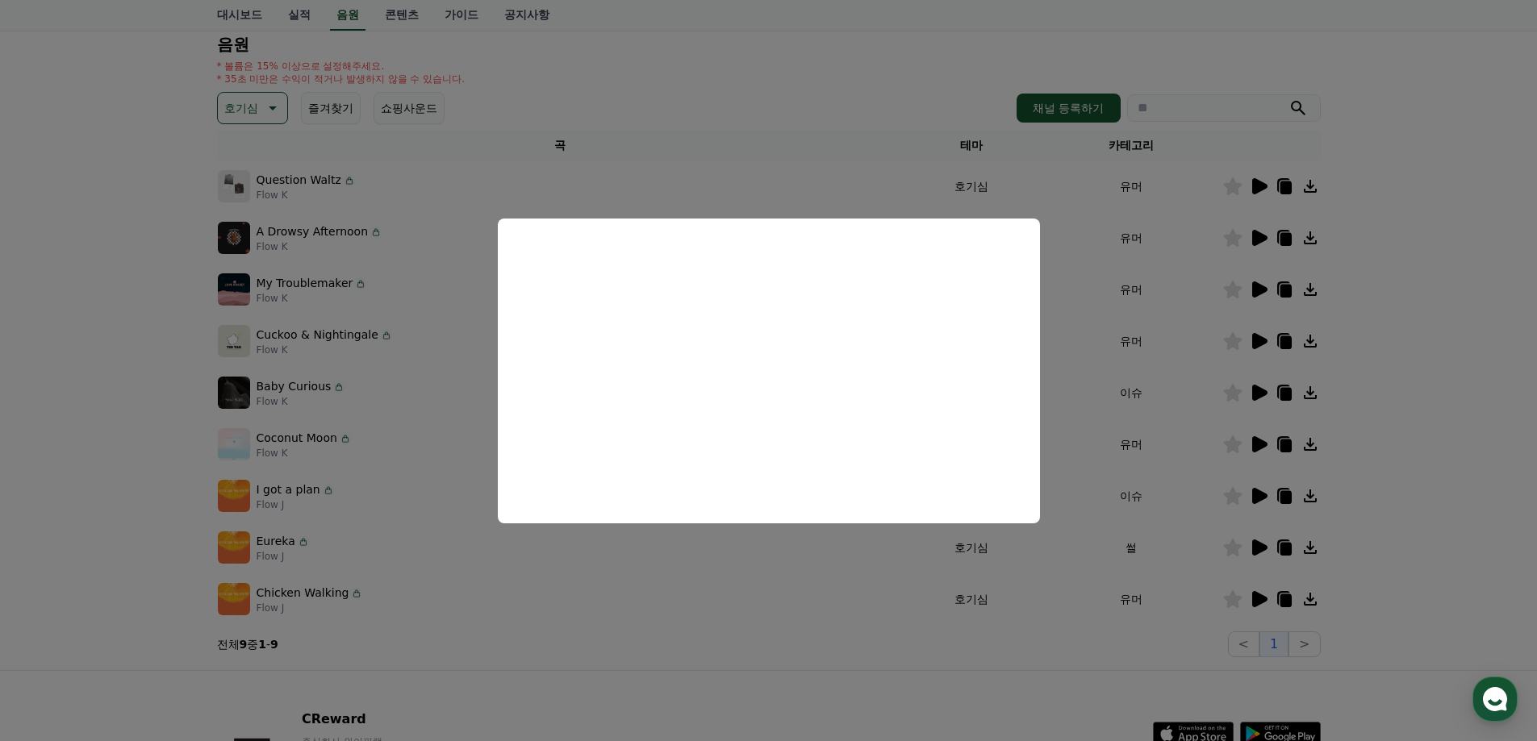
click at [1098, 366] on button "close modal" at bounding box center [768, 370] width 1537 height 741
click at [1098, 366] on td "유머" at bounding box center [1132, 341] width 182 height 52
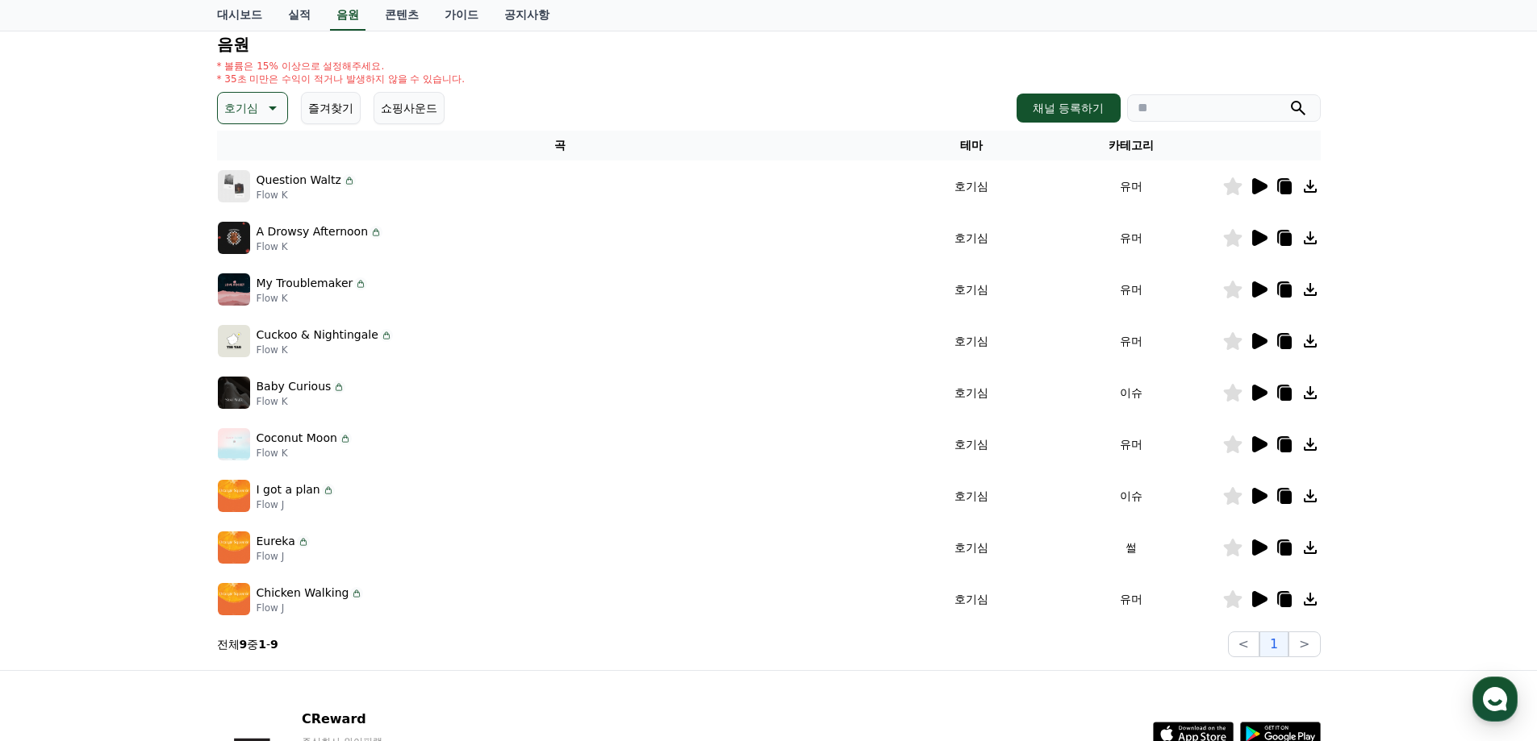
click at [1314, 340] on icon at bounding box center [1310, 341] width 19 height 19
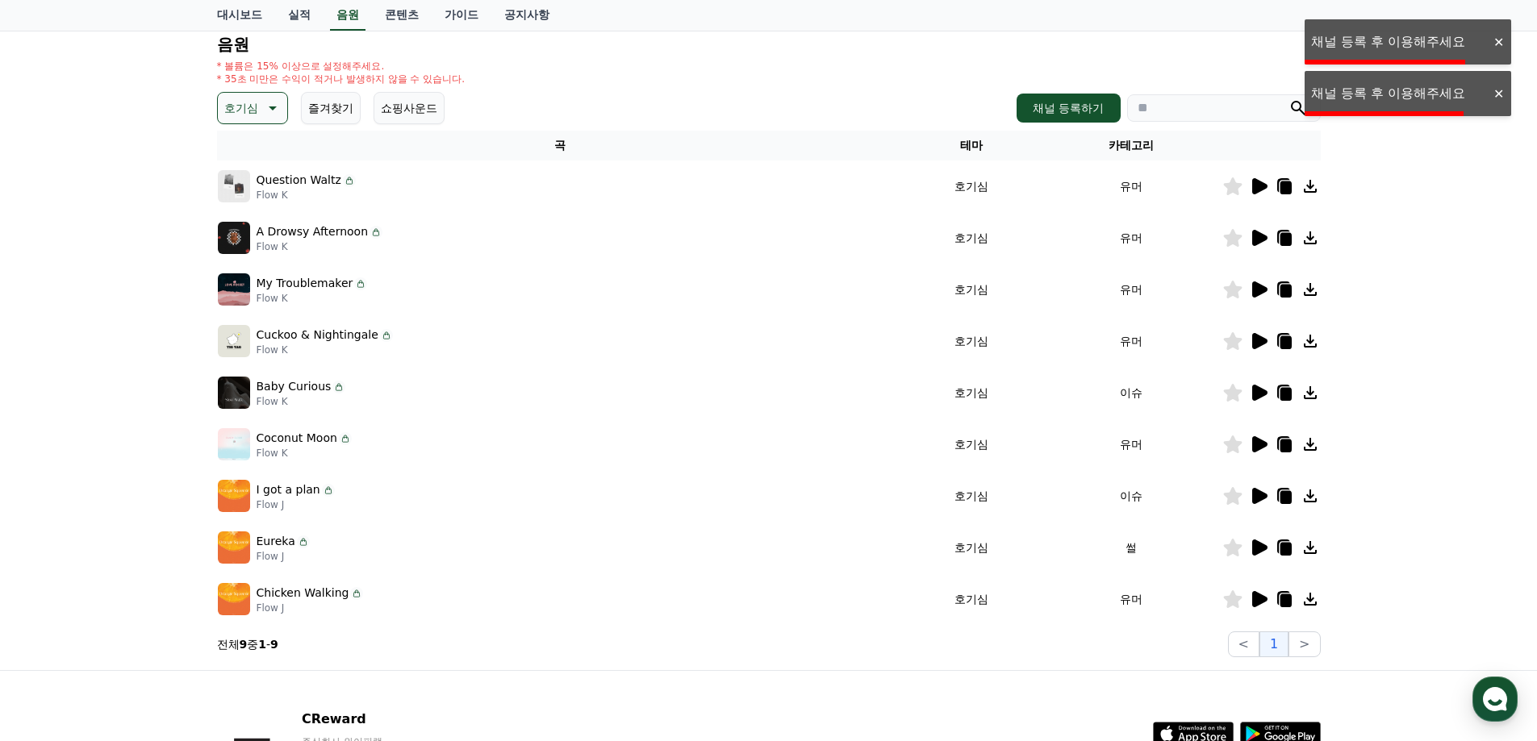
click at [1290, 338] on icon at bounding box center [1285, 342] width 11 height 13
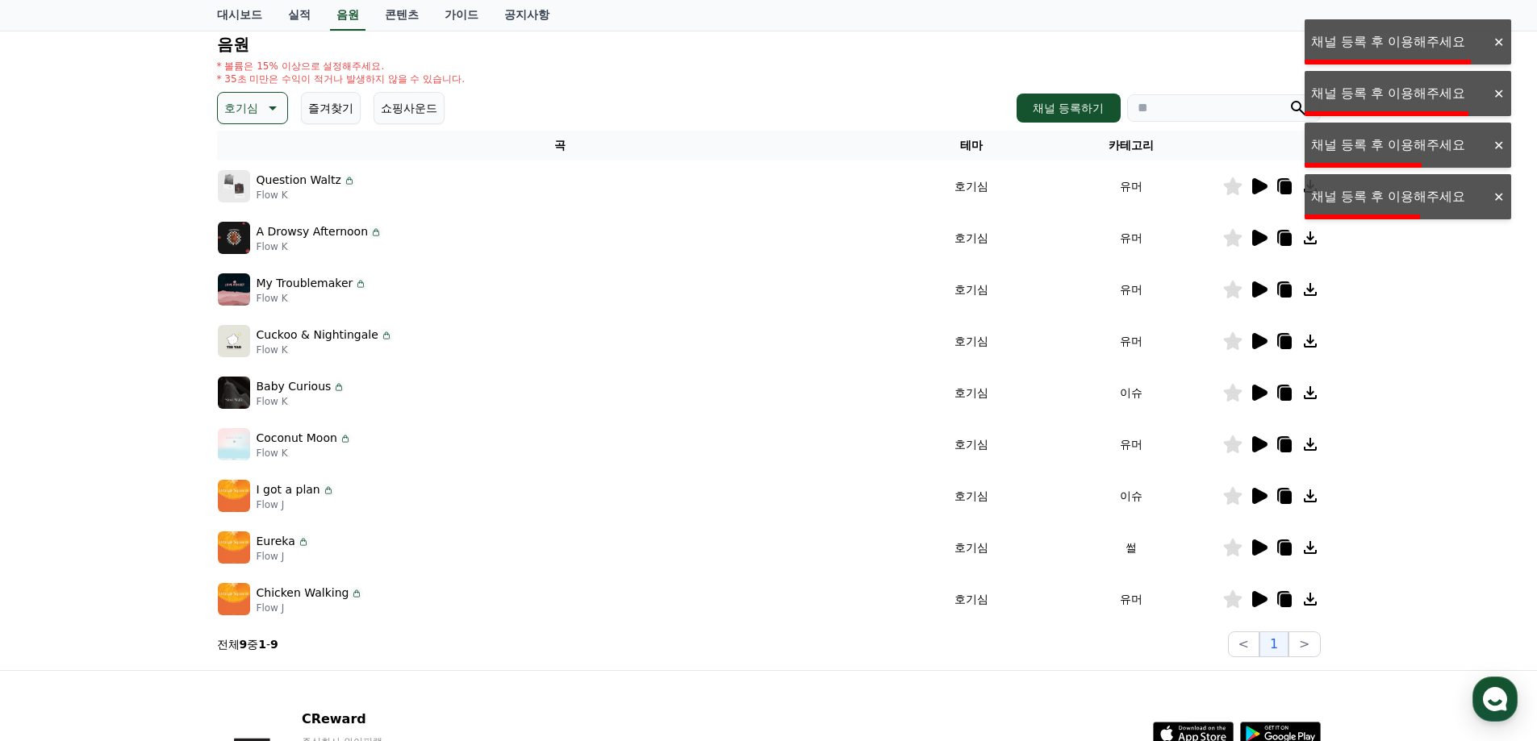
click at [1392, 135] on div "크리워드 음원 서비스 이용 시 유의사항 음원 * 볼륨은 15% 이상으로 설정해주세요. * 35초 미만은 수익이 적거나 발생하지 않을 수 있습니…" at bounding box center [768, 306] width 1537 height 729
click at [1040, 102] on button "채널 등록하기" at bounding box center [1068, 108] width 103 height 29
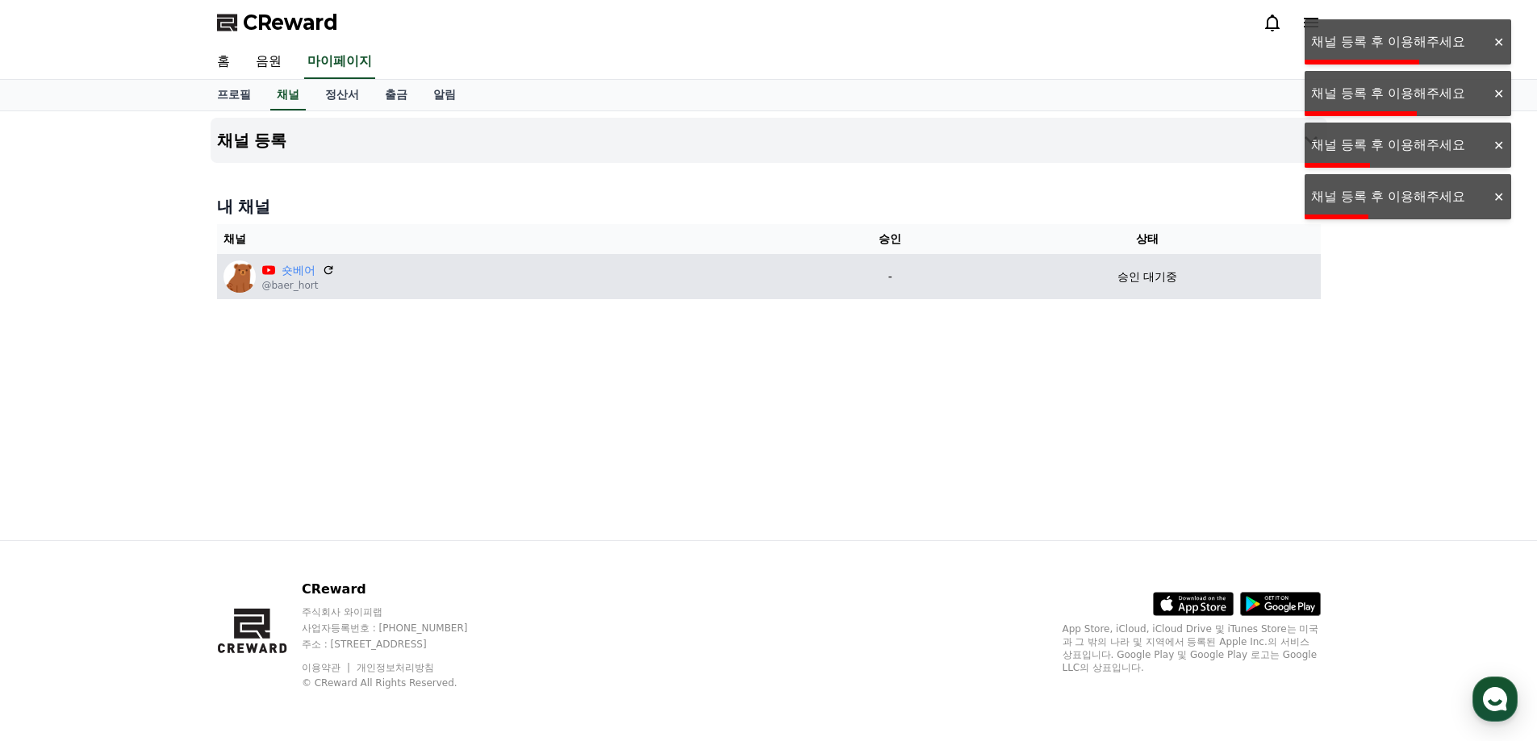
click at [350, 282] on div "숏베어 @baer_hort" at bounding box center [511, 277] width 576 height 32
click at [332, 270] on icon at bounding box center [328, 270] width 15 height 15
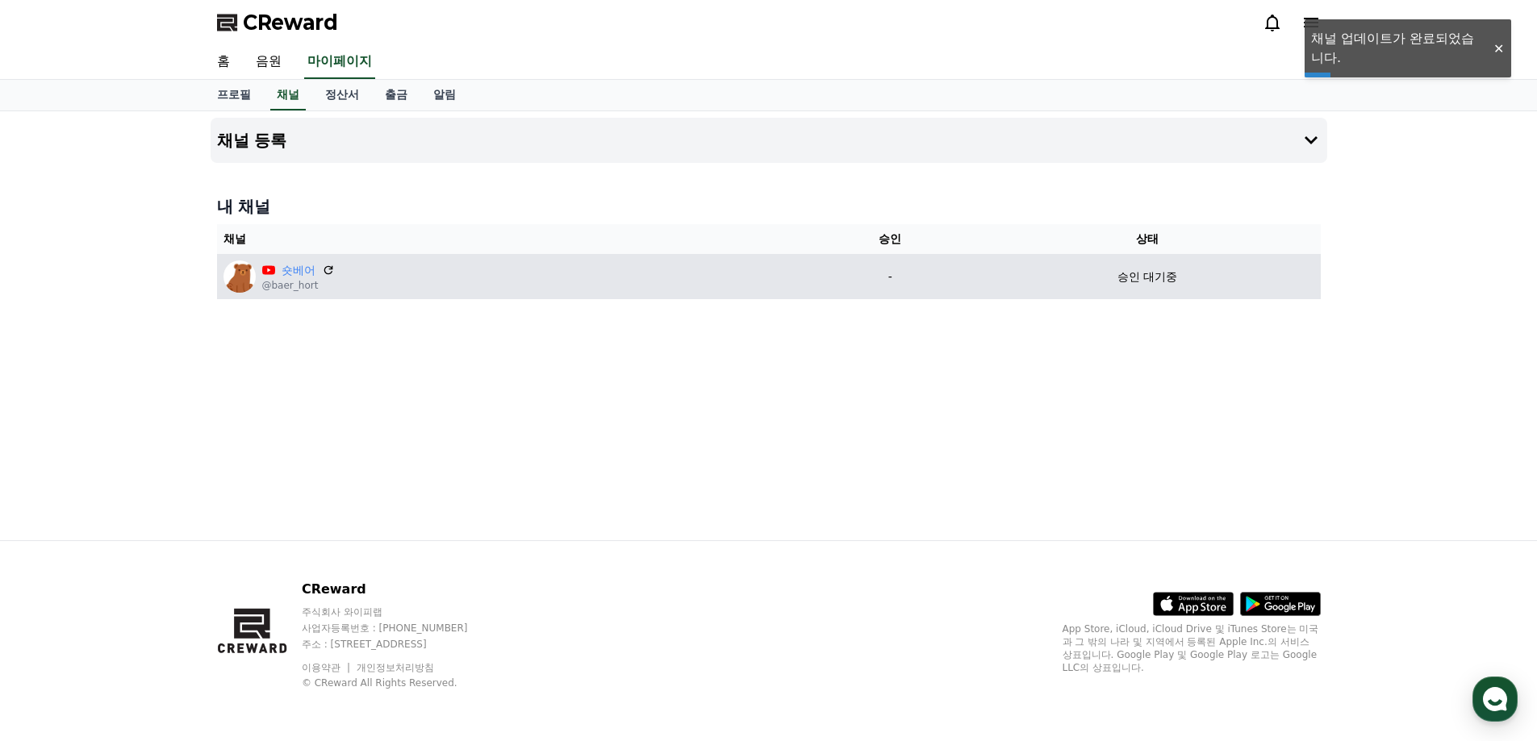
click at [767, 294] on td "숏베어 @baer_hort" at bounding box center [511, 276] width 589 height 45
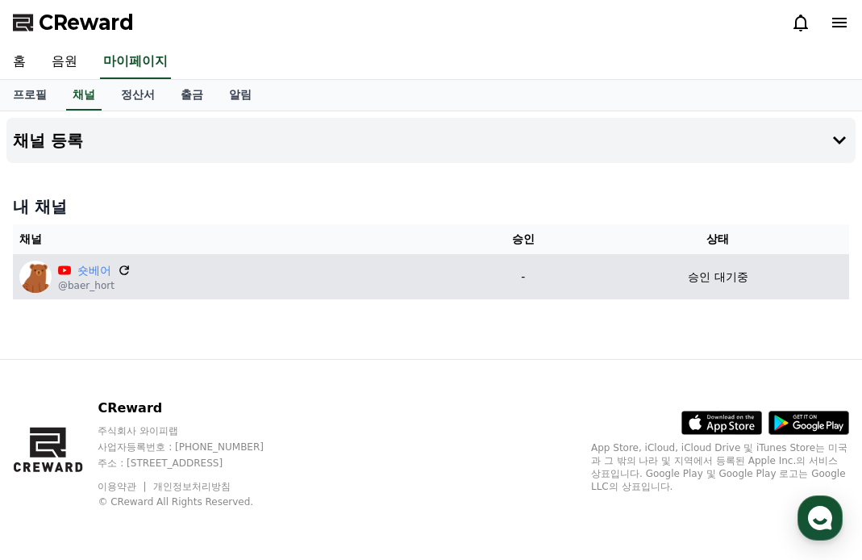
click at [123, 267] on icon at bounding box center [124, 270] width 15 height 15
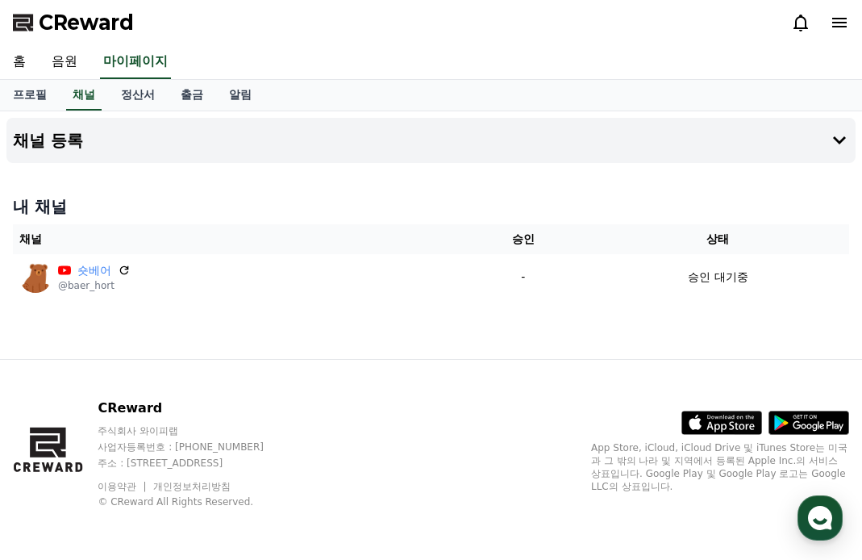
click at [68, 15] on span "CReward" at bounding box center [86, 23] width 95 height 26
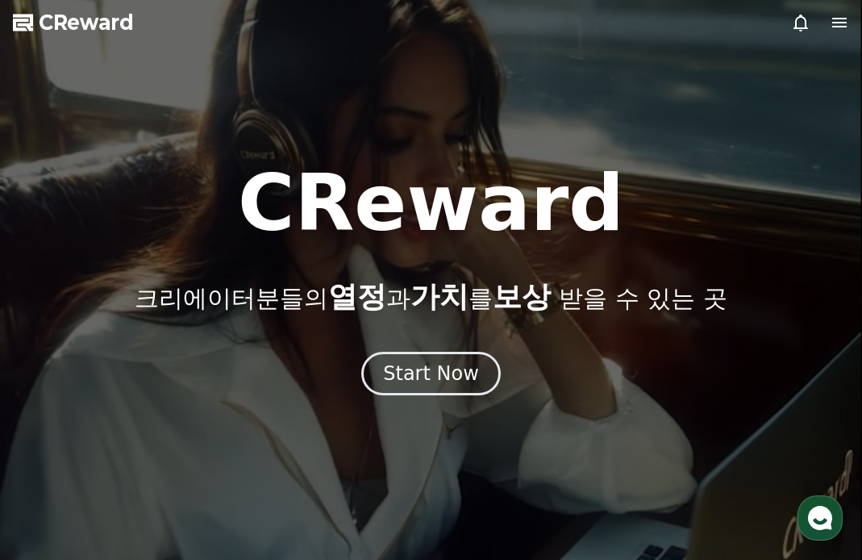
click at [68, 15] on span "CReward" at bounding box center [86, 23] width 95 height 26
